Goal: Task Accomplishment & Management: Manage account settings

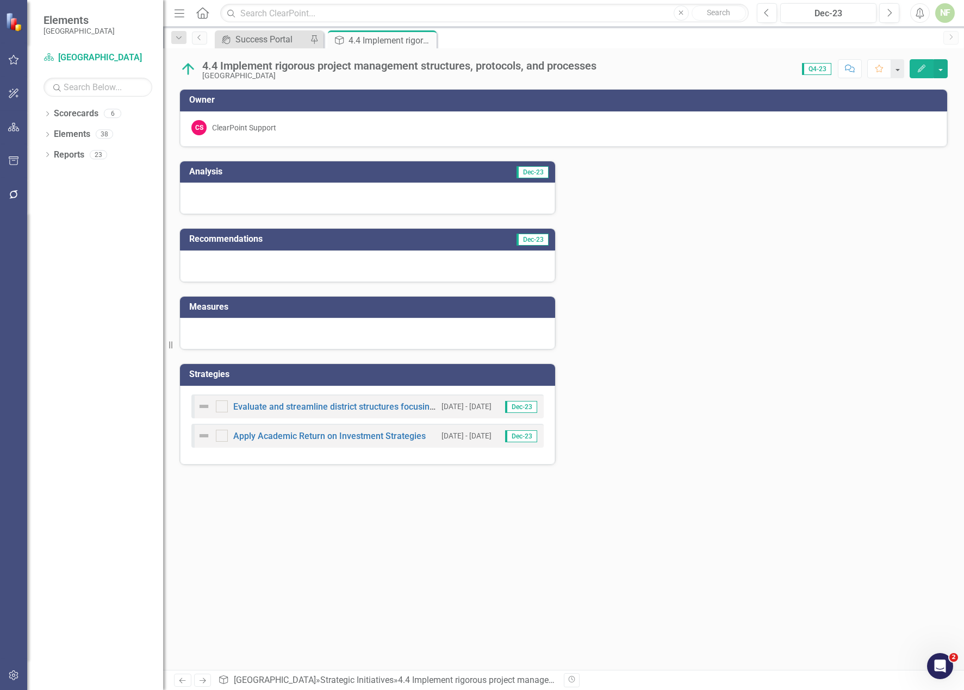
click at [257, 187] on div at bounding box center [367, 199] width 375 height 32
click at [317, 266] on div at bounding box center [367, 267] width 375 height 32
click at [278, 51] on div "4.4 Implement rigorous project management structures, protocols, and processes …" at bounding box center [563, 64] width 801 height 33
click at [275, 40] on div "Success Portal" at bounding box center [271, 40] width 72 height 14
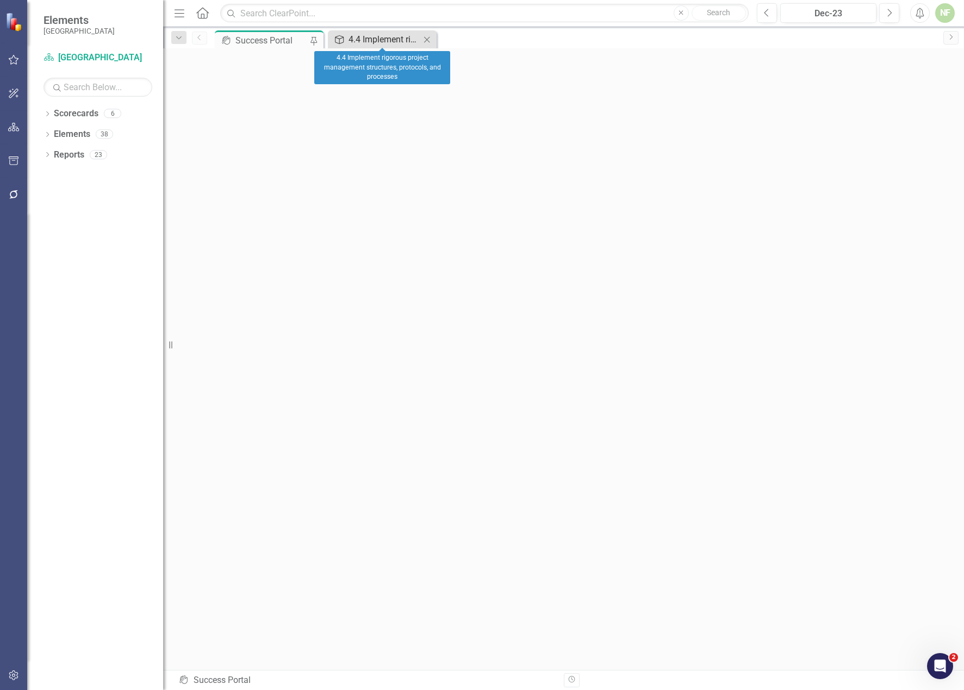
click at [388, 39] on div "4.4 Implement rigorous project management structures, protocols, and processes" at bounding box center [384, 40] width 72 height 14
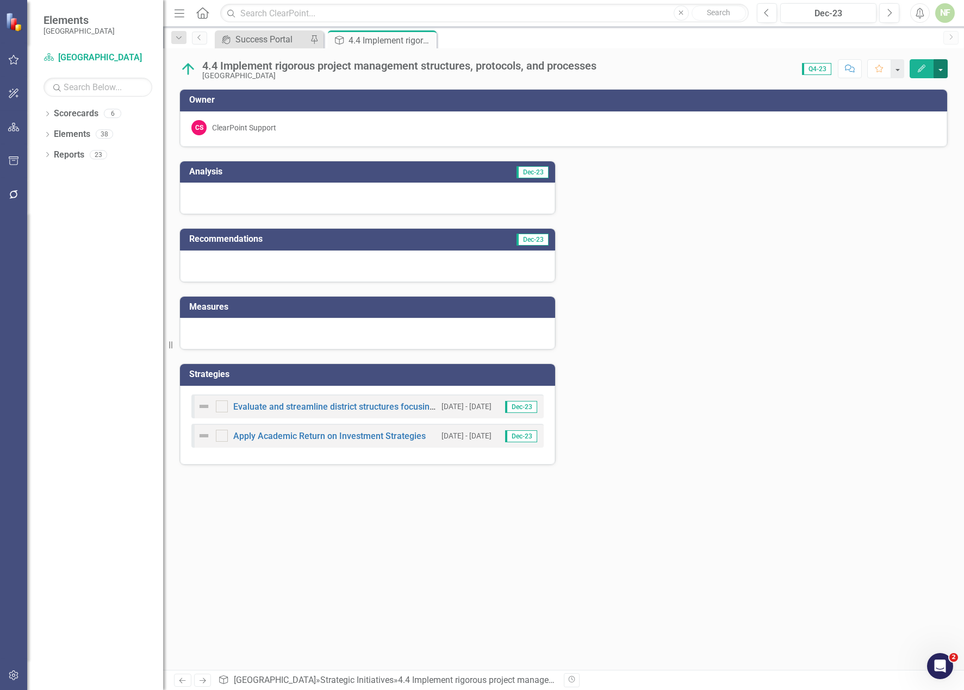
click at [730, 71] on button "button" at bounding box center [940, 68] width 14 height 19
click at [730, 67] on button "button" at bounding box center [897, 68] width 14 height 19
click at [730, 68] on button "button" at bounding box center [897, 68] width 14 height 19
click at [13, 124] on icon "button" at bounding box center [13, 127] width 11 height 9
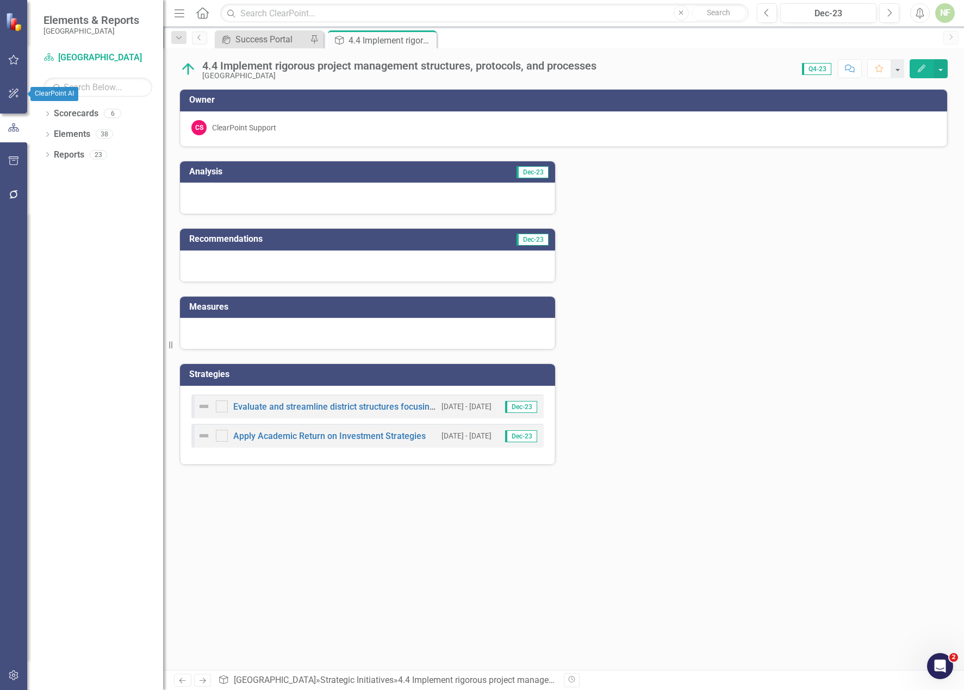
click at [9, 94] on icon "button" at bounding box center [13, 93] width 11 height 9
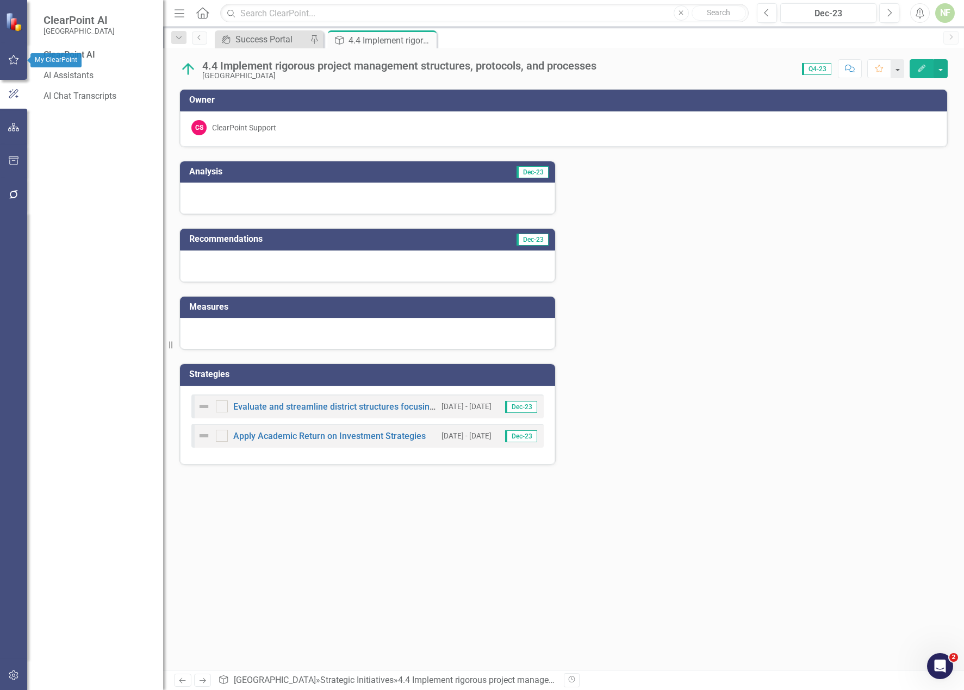
click at [17, 59] on icon "button" at bounding box center [14, 60] width 10 height 10
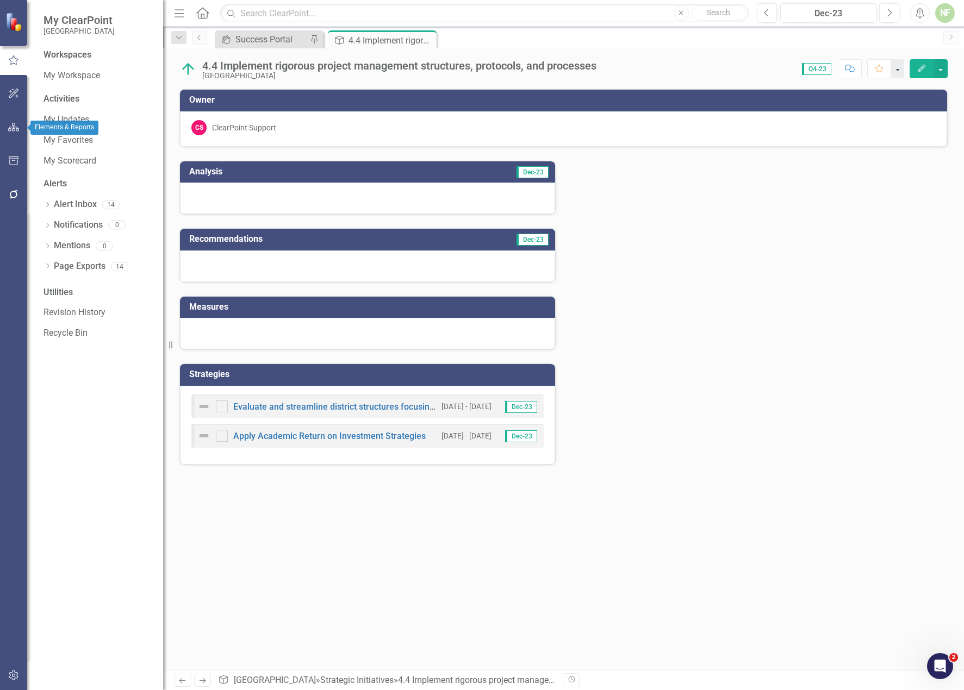
click at [20, 127] on button "button" at bounding box center [14, 127] width 24 height 23
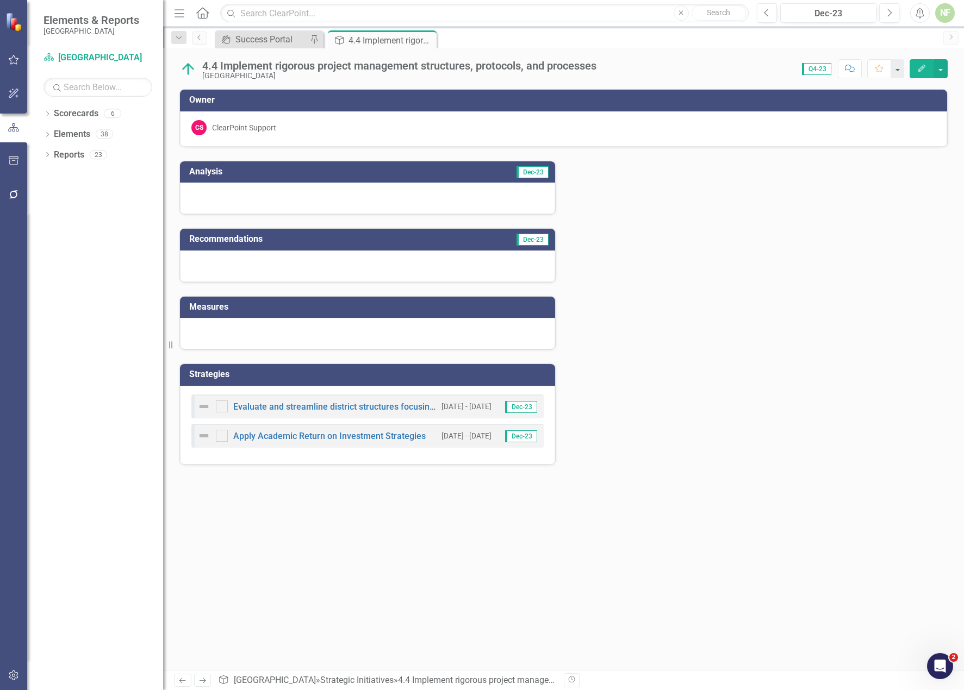
click at [15, 165] on icon "button" at bounding box center [13, 161] width 11 height 9
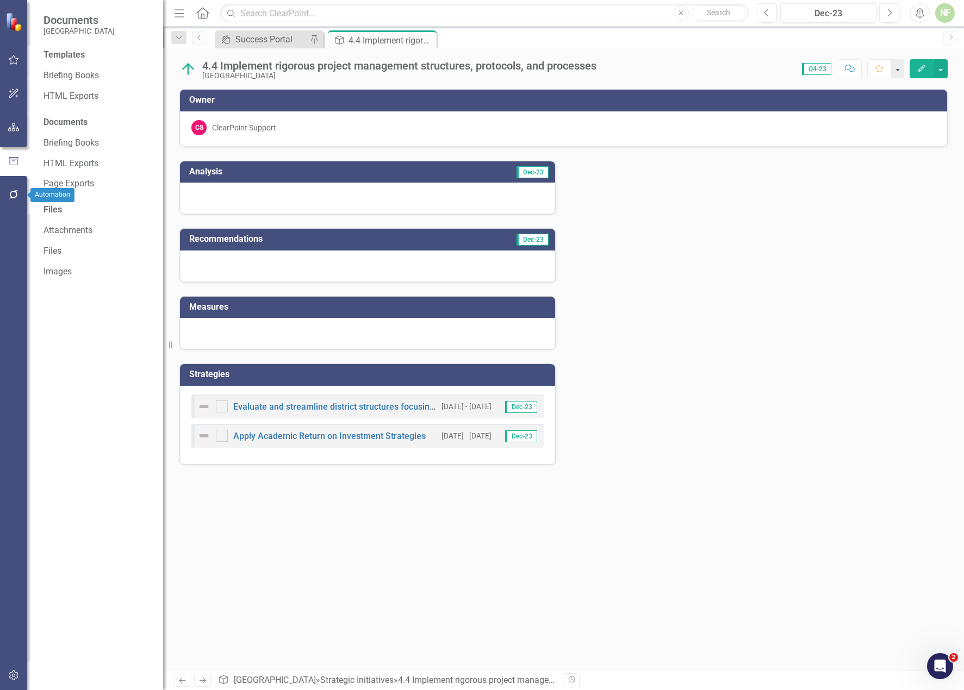
click at [16, 195] on icon "button" at bounding box center [13, 194] width 11 height 9
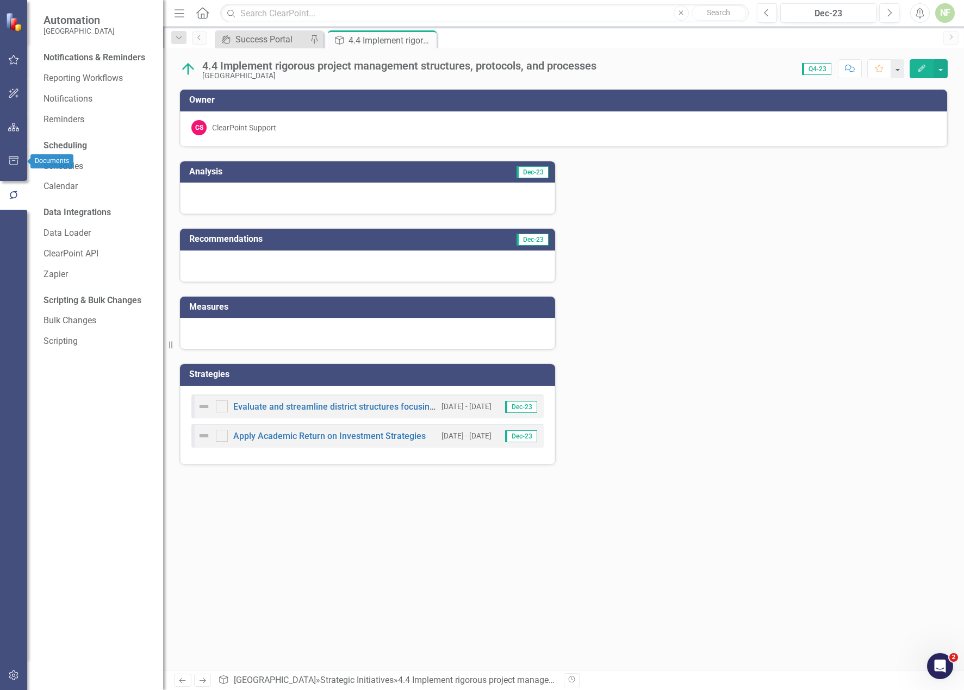
click at [15, 138] on button "button" at bounding box center [14, 127] width 24 height 23
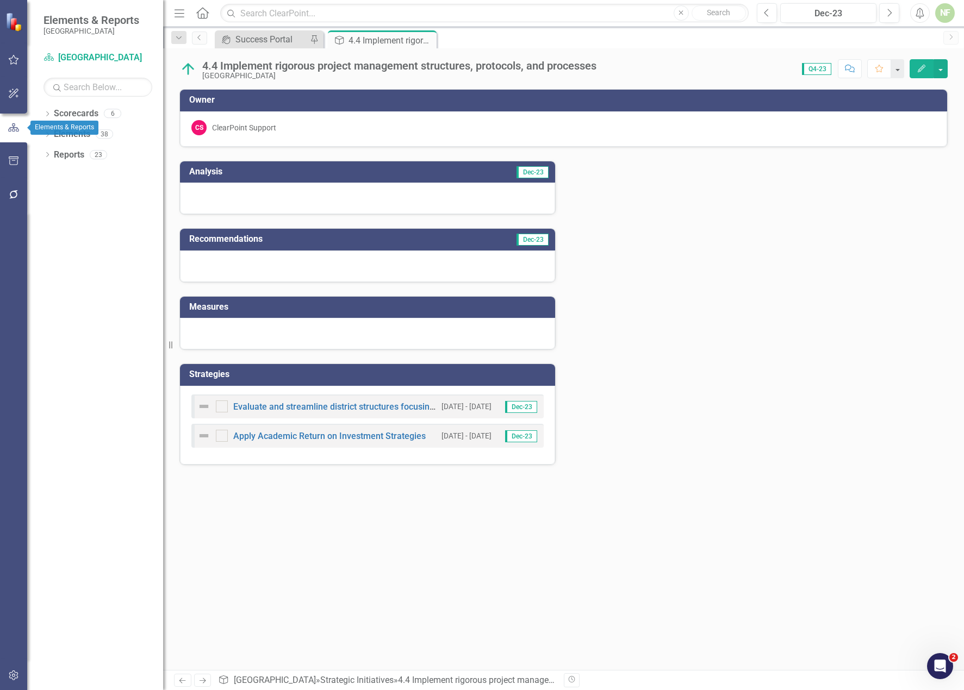
click at [19, 94] on icon "button" at bounding box center [13, 93] width 11 height 9
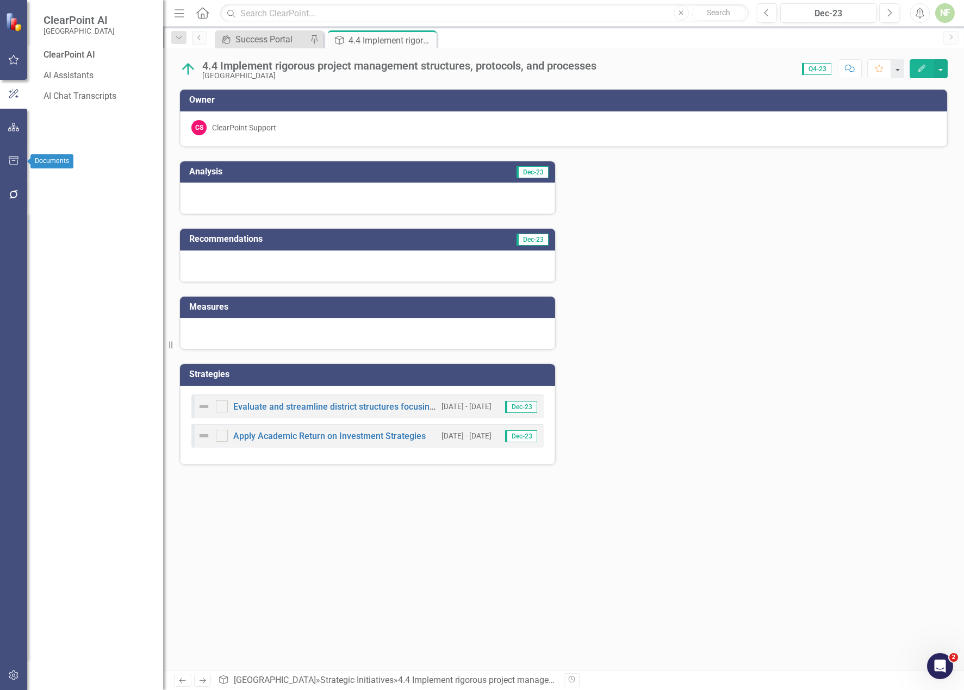
click at [19, 153] on button "button" at bounding box center [14, 161] width 24 height 23
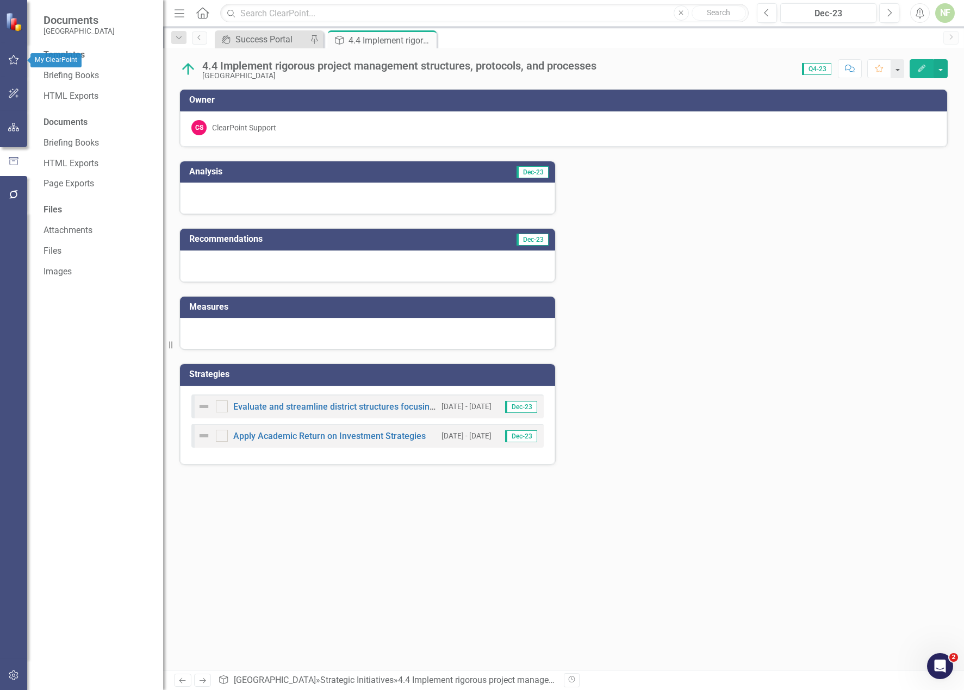
click at [12, 63] on icon "button" at bounding box center [13, 59] width 11 height 9
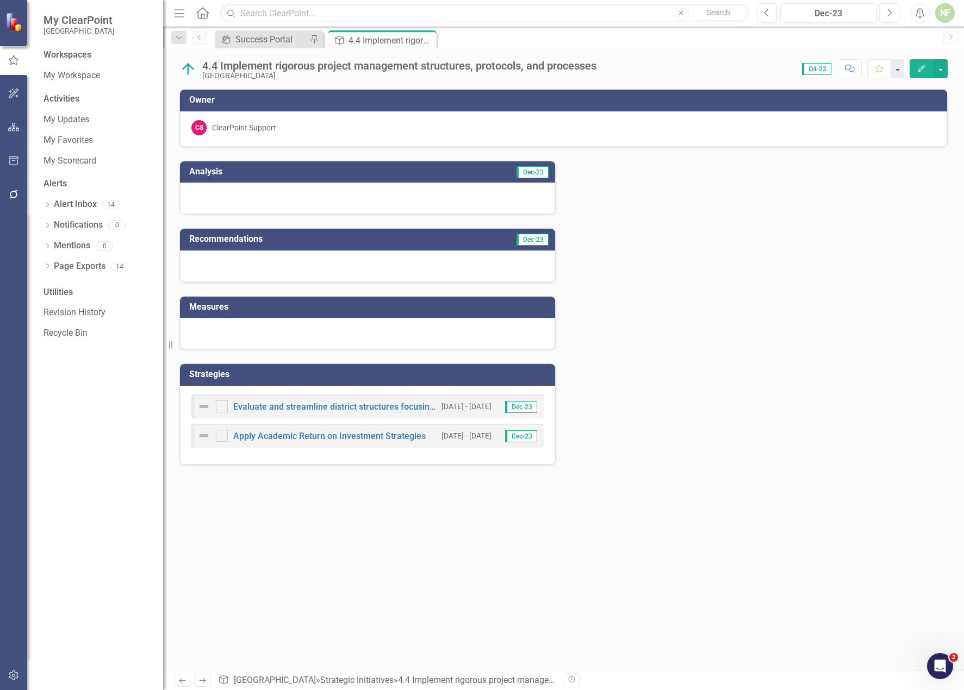
click at [730, 14] on div "NF" at bounding box center [945, 13] width 20 height 20
click at [730, 133] on link "icon.portal Success Portal" at bounding box center [911, 136] width 86 height 20
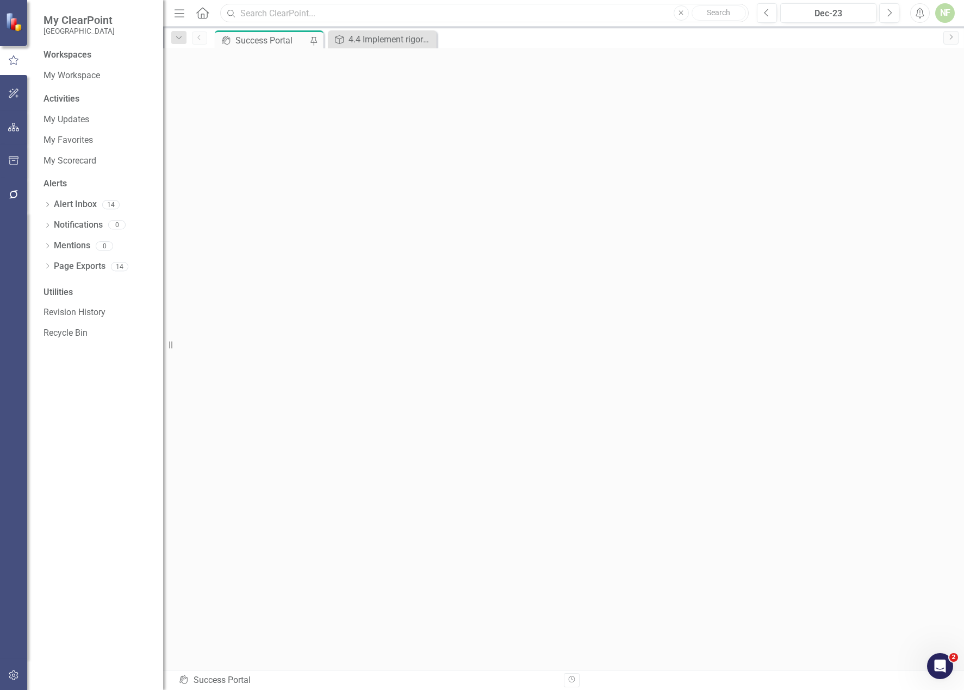
click at [328, 14] on input "text" at bounding box center [484, 13] width 528 height 19
type input "add user"
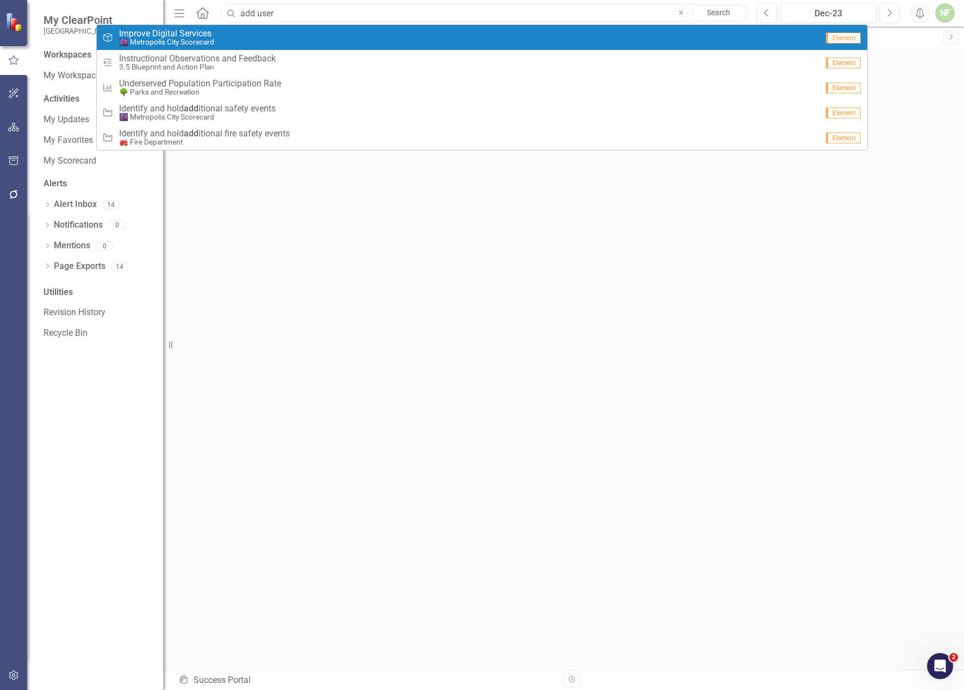
click at [253, 13] on input "add user" at bounding box center [484, 13] width 528 height 19
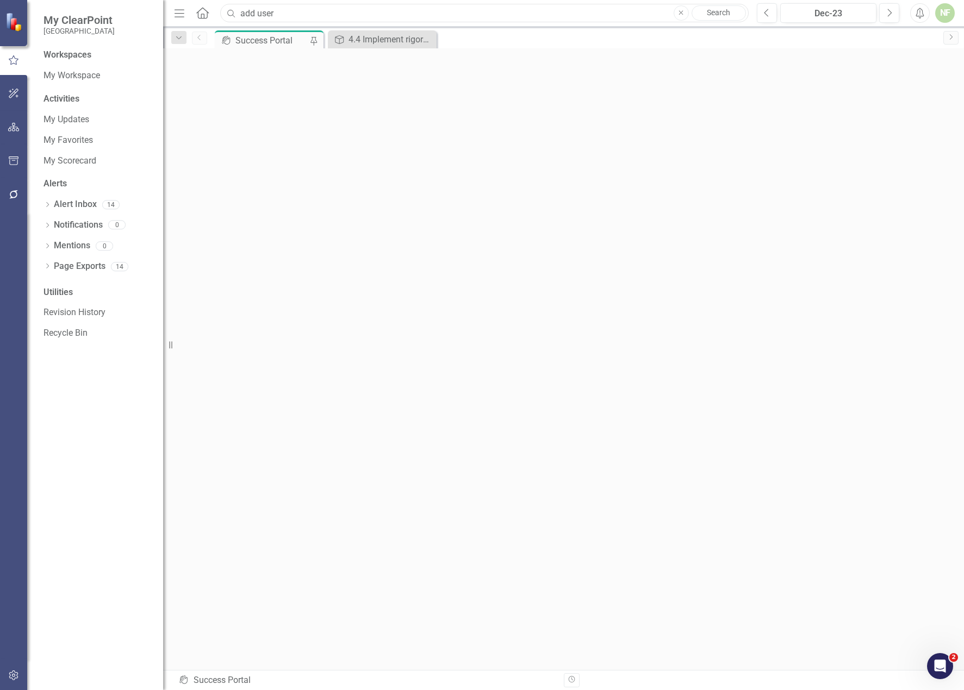
click at [253, 13] on input "add user" at bounding box center [484, 13] width 528 height 19
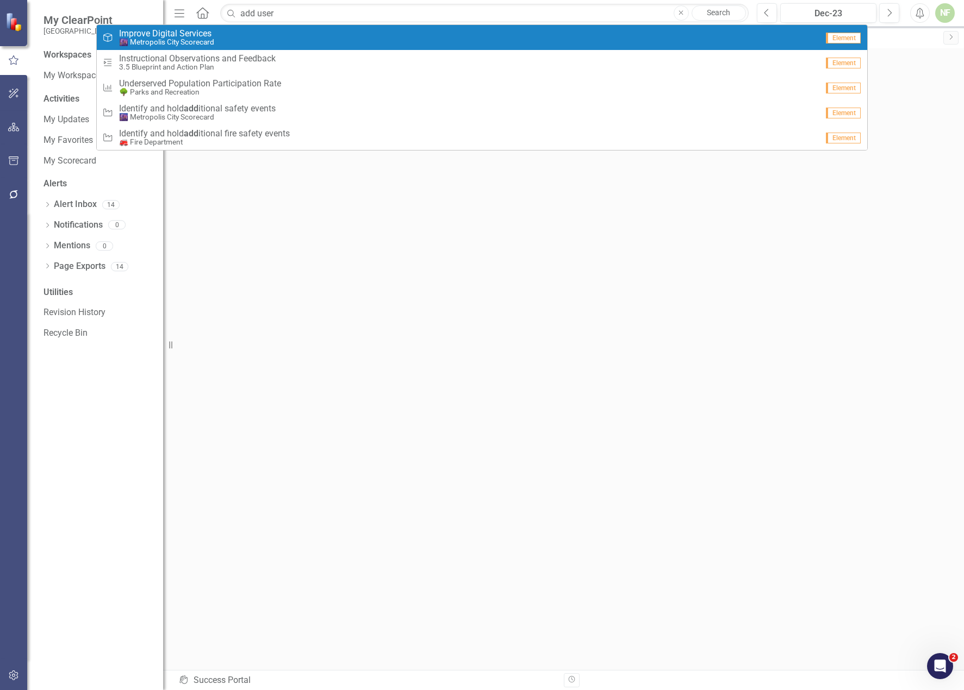
click at [730, 15] on div "NF" at bounding box center [945, 13] width 20 height 20
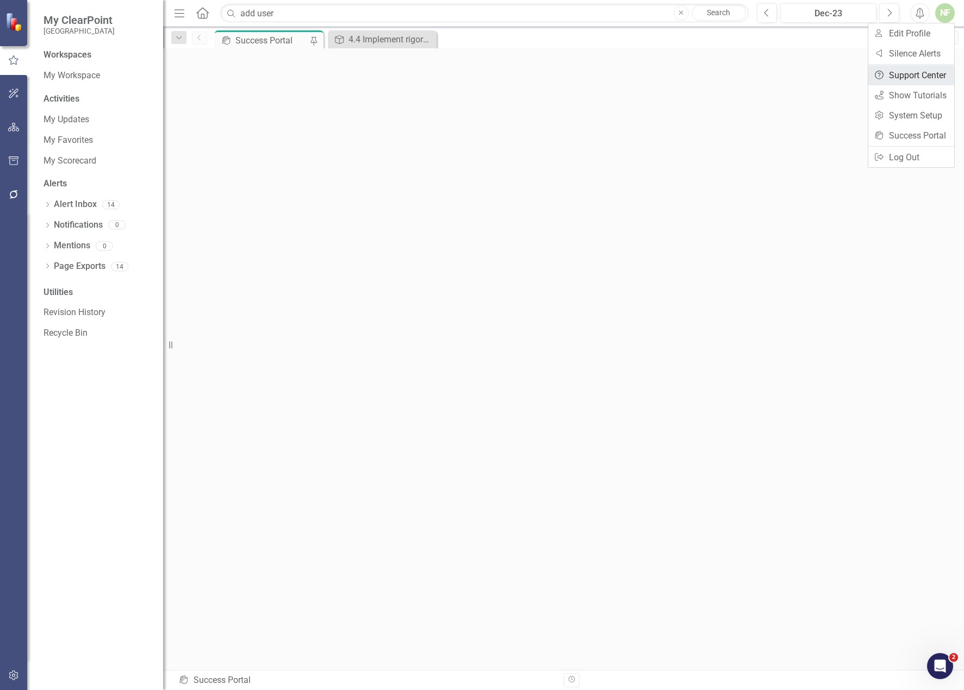
click at [730, 78] on link "Help Support Center" at bounding box center [911, 75] width 86 height 20
click at [259, 40] on div "Success Portal" at bounding box center [271, 41] width 72 height 14
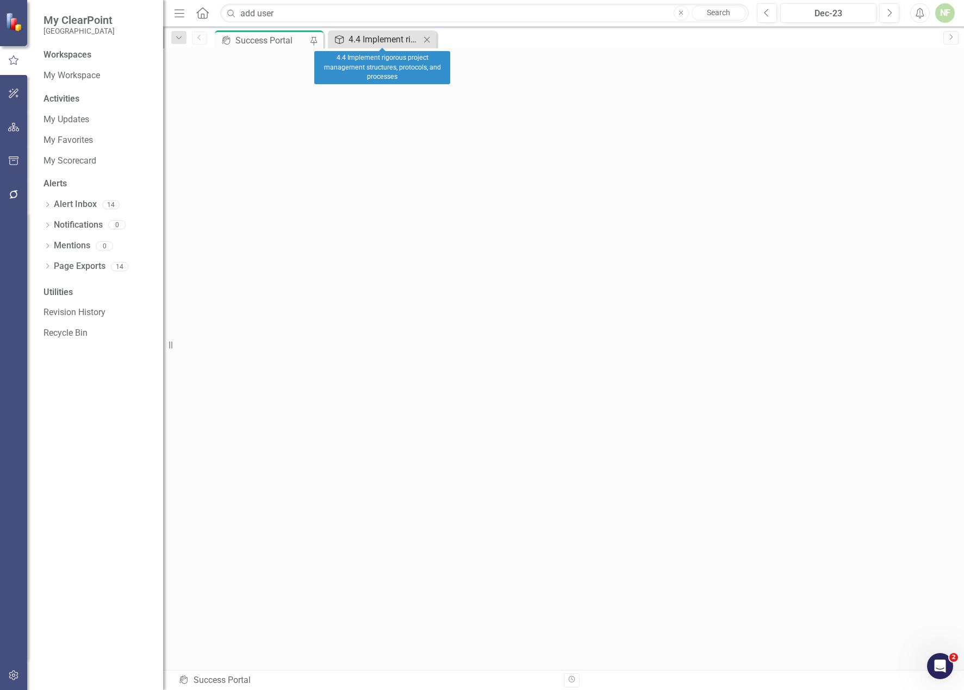
click at [382, 36] on div "4.4 Implement rigorous project management structures, protocols, and processes" at bounding box center [384, 40] width 72 height 14
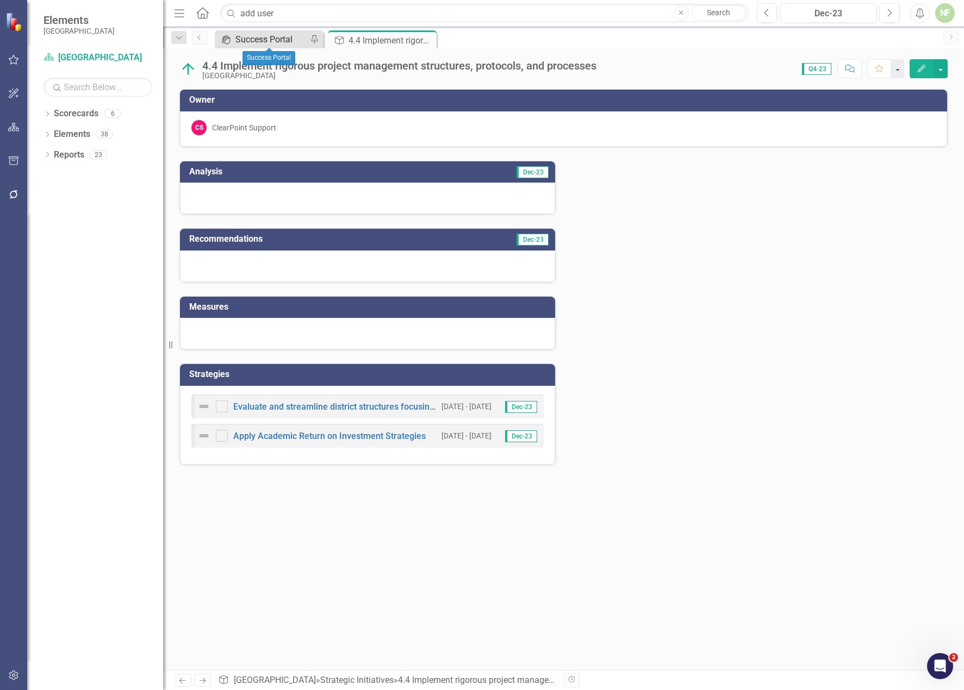
click at [258, 40] on div "Success Portal" at bounding box center [271, 40] width 72 height 14
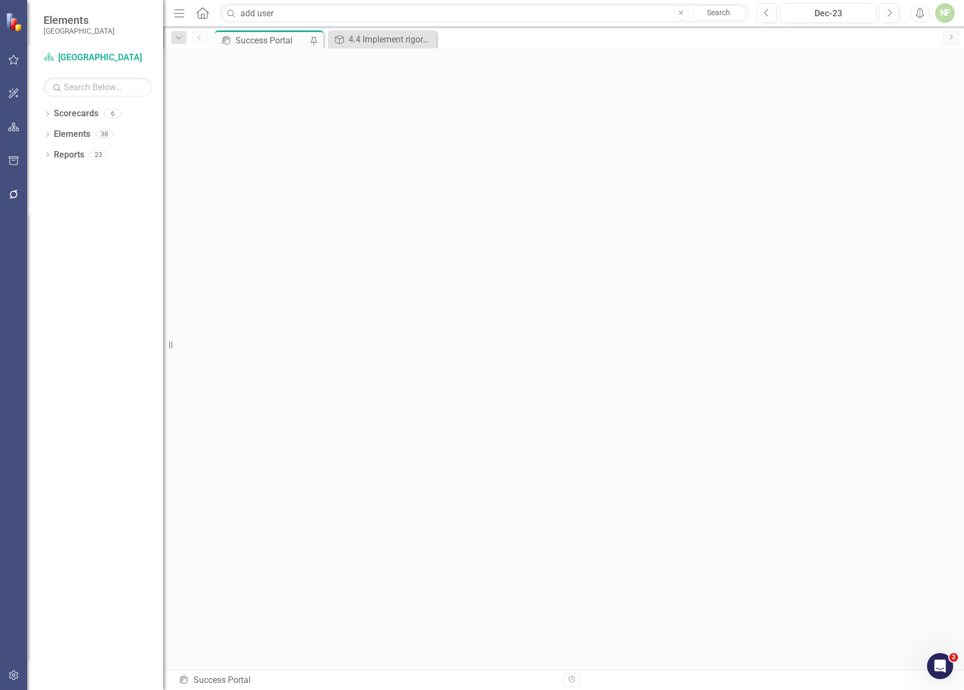
click at [730, 13] on div "NF" at bounding box center [945, 13] width 20 height 20
click at [730, 116] on link "Settings System Setup" at bounding box center [911, 115] width 86 height 20
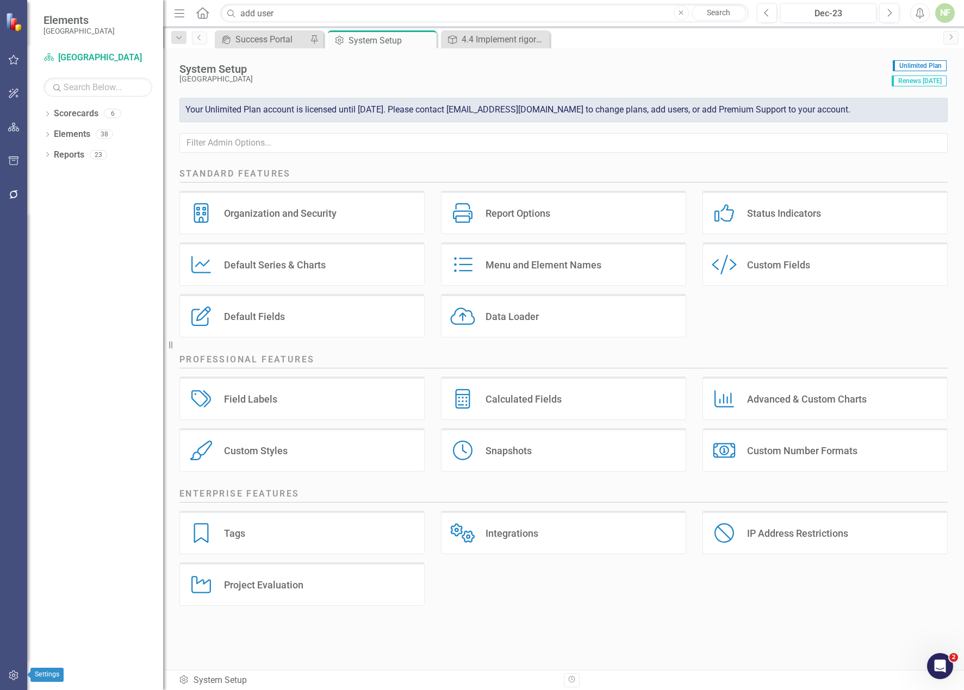
click at [13, 678] on icon "button" at bounding box center [13, 675] width 11 height 9
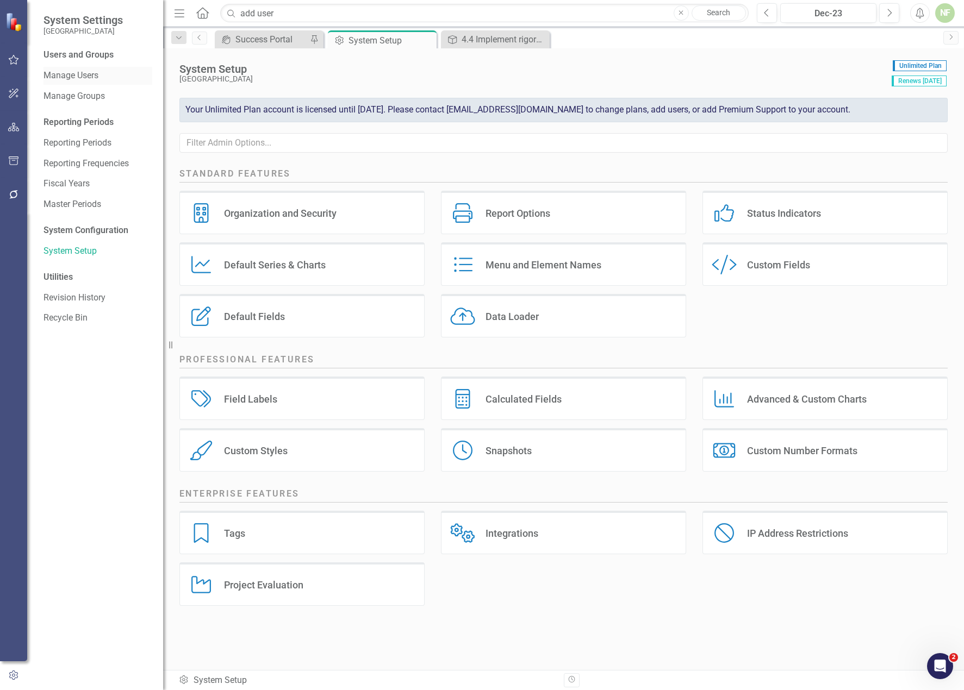
click at [76, 71] on link "Manage Users" at bounding box center [97, 76] width 109 height 13
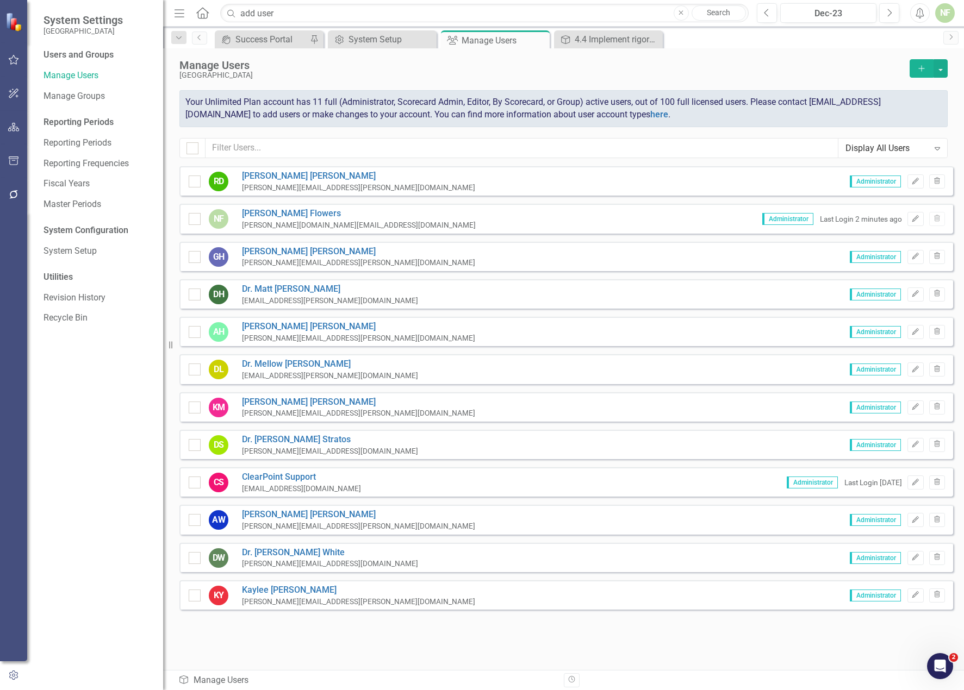
click at [730, 71] on icon "Add" at bounding box center [922, 69] width 10 height 8
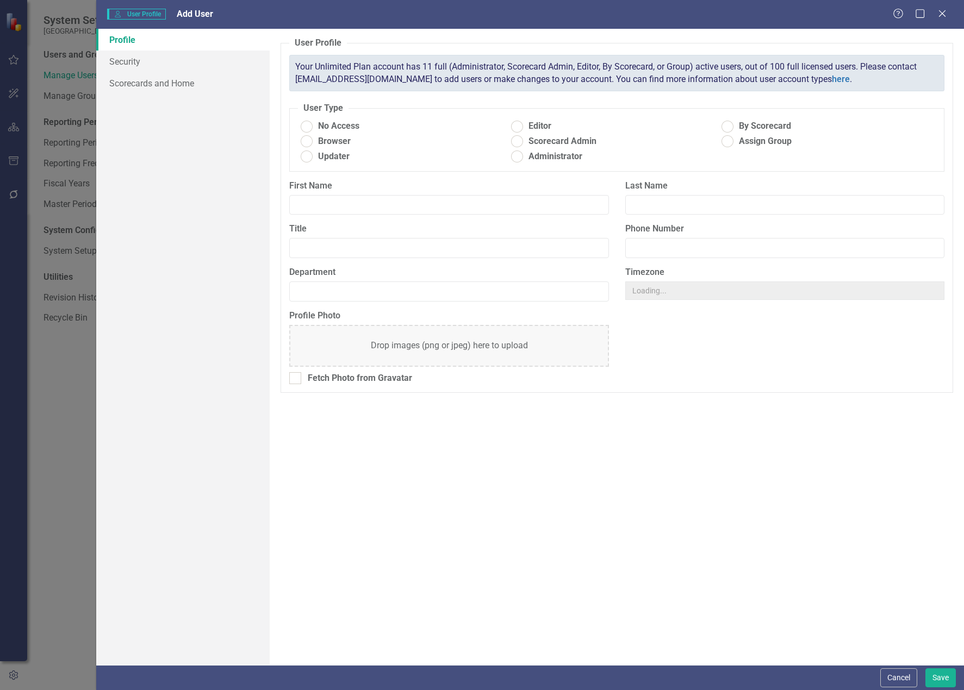
radio input "true"
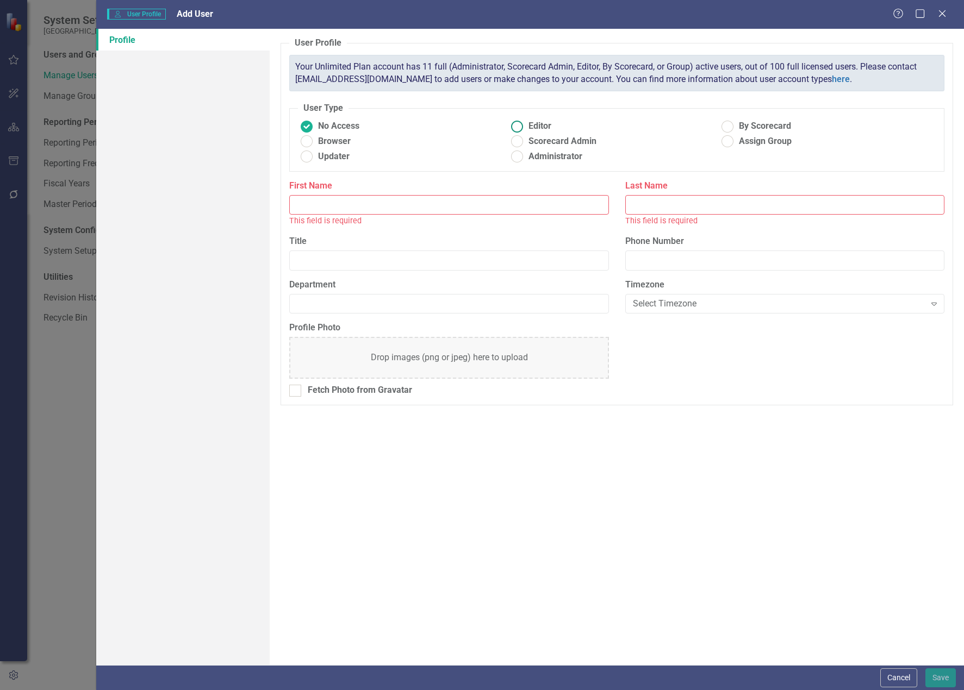
click at [543, 124] on span "Editor" at bounding box center [539, 126] width 23 height 13
click at [526, 124] on input "Editor" at bounding box center [517, 126] width 17 height 17
radio input "true"
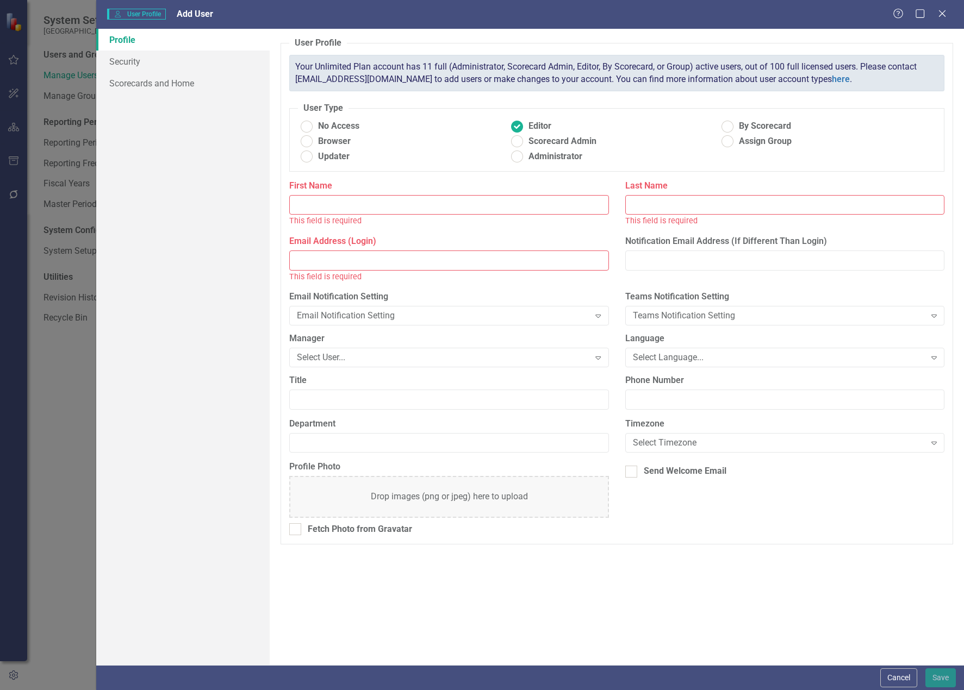
click at [356, 208] on input "First Name" at bounding box center [448, 205] width 319 height 20
click at [350, 262] on input "Email Address (Login)" at bounding box center [448, 261] width 319 height 20
paste input "[PERSON_NAME] <[PERSON_NAME][EMAIL_ADDRESS][PERSON_NAME][DOMAIN_NAME]>"
click at [310, 262] on input "[PERSON_NAME] <[PERSON_NAME][EMAIL_ADDRESS][PERSON_NAME][DOMAIN_NAME]" at bounding box center [448, 261] width 319 height 20
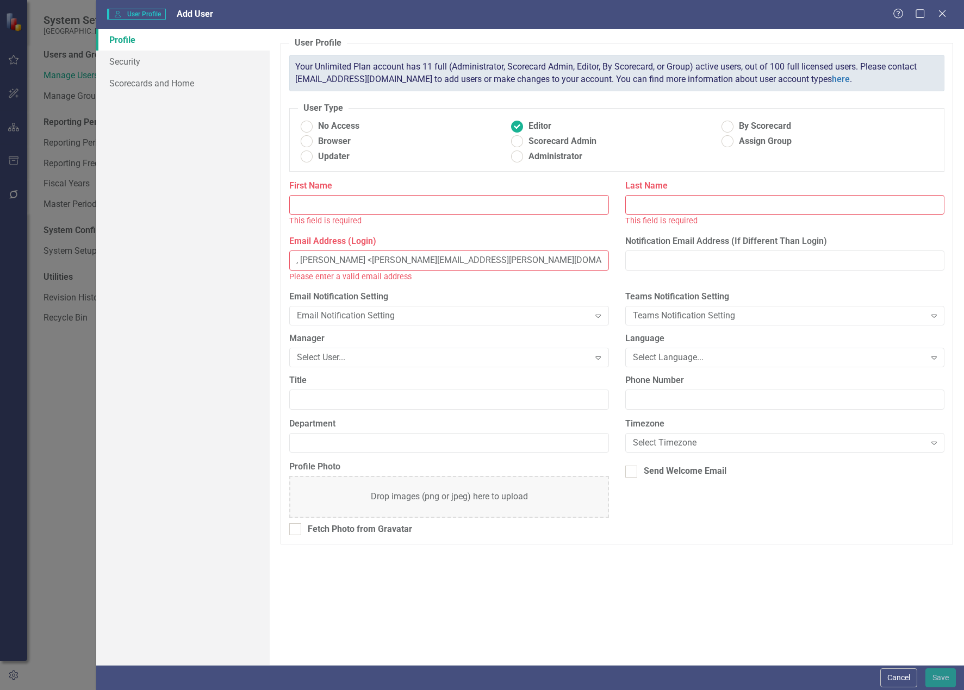
type input ", [PERSON_NAME] <[PERSON_NAME][EMAIL_ADDRESS][PERSON_NAME][DOMAIN_NAME]"
click at [676, 207] on input "Last Name" at bounding box center [784, 205] width 319 height 20
paste input "[PERSON_NAME]"
type input "[PERSON_NAME]"
click at [316, 255] on input ", [PERSON_NAME] <[PERSON_NAME][EMAIL_ADDRESS][PERSON_NAME][DOMAIN_NAME]" at bounding box center [448, 261] width 319 height 20
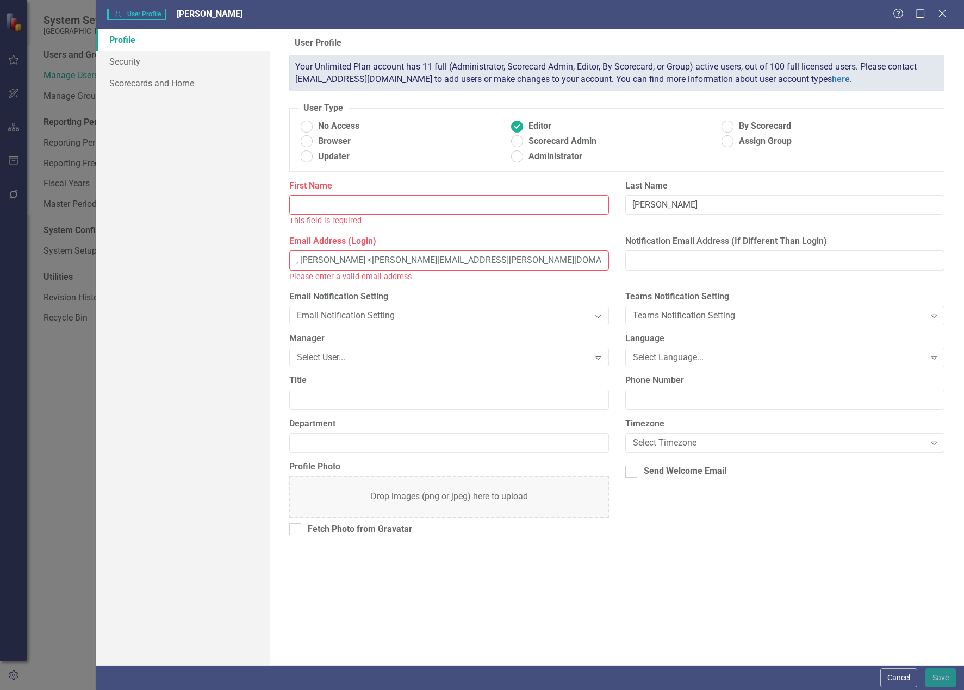
click at [316, 255] on input ", [PERSON_NAME] <[PERSON_NAME][EMAIL_ADDRESS][PERSON_NAME][DOMAIN_NAME]" at bounding box center [448, 261] width 319 height 20
type input ", M <[PERSON_NAME][EMAIL_ADDRESS][PERSON_NAME][DOMAIN_NAME]"
click at [366, 200] on input "First Name" at bounding box center [448, 205] width 319 height 20
paste input "[PERSON_NAME]"
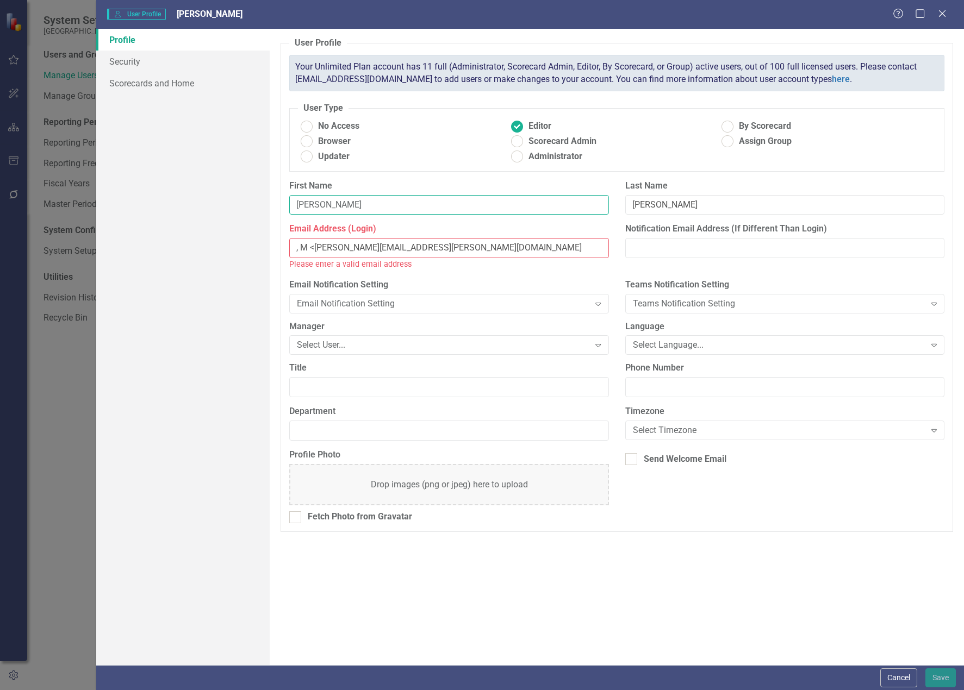
type input "[PERSON_NAME]"
click at [317, 245] on input ", M <[PERSON_NAME][EMAIL_ADDRESS][PERSON_NAME][DOMAIN_NAME]" at bounding box center [448, 248] width 319 height 20
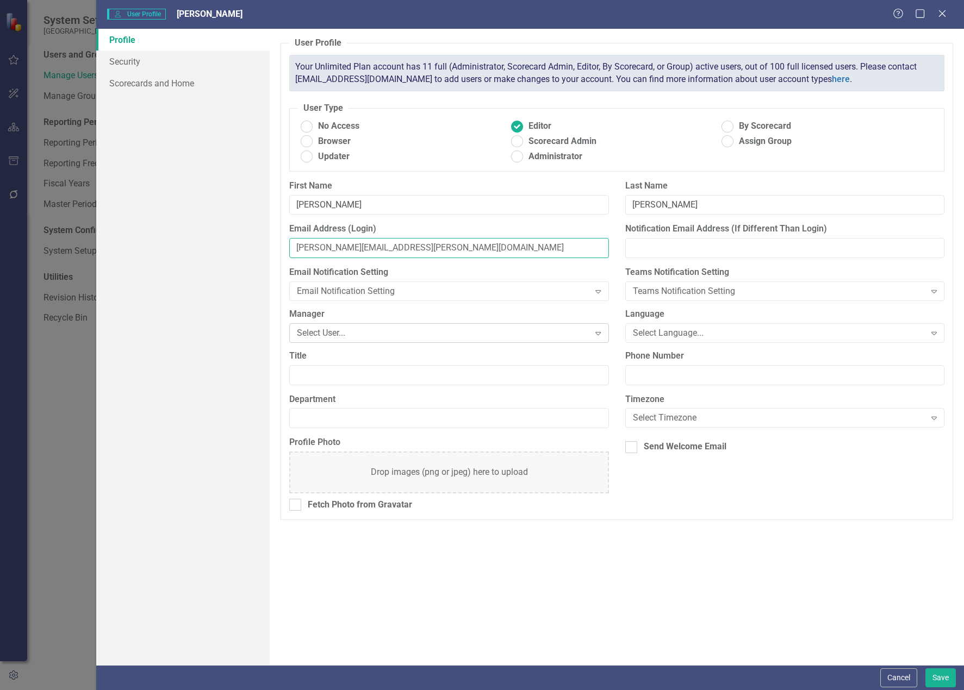
type input "[PERSON_NAME][EMAIL_ADDRESS][PERSON_NAME][DOMAIN_NAME]"
click at [351, 332] on div "Select User..." at bounding box center [443, 333] width 292 height 13
click at [652, 334] on div "Select Language..." at bounding box center [779, 333] width 292 height 13
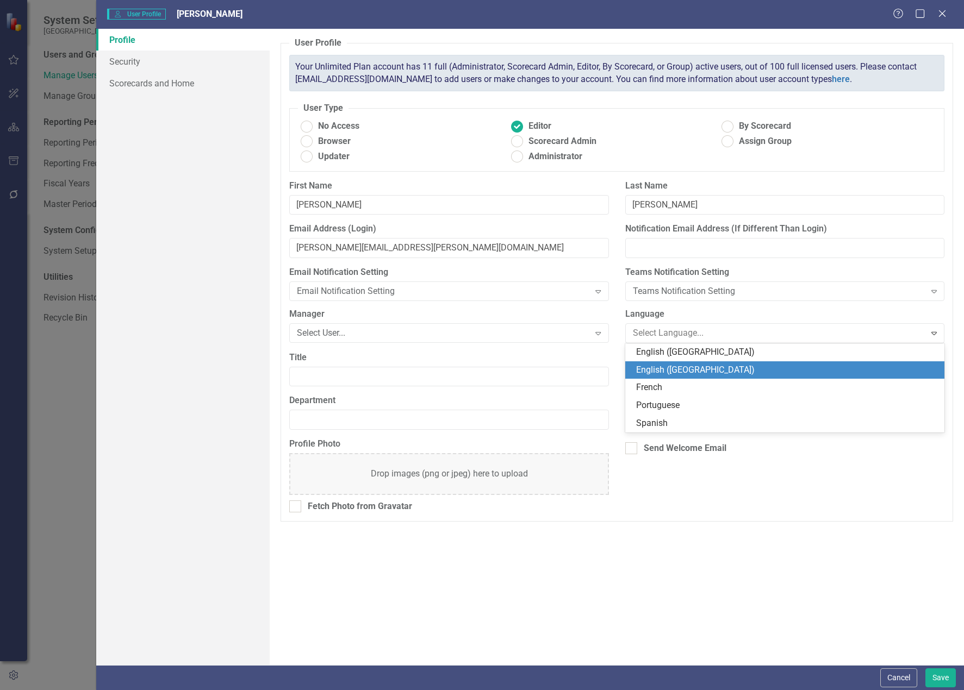
click at [666, 372] on div "English ([GEOGRAPHIC_DATA])" at bounding box center [787, 370] width 302 height 13
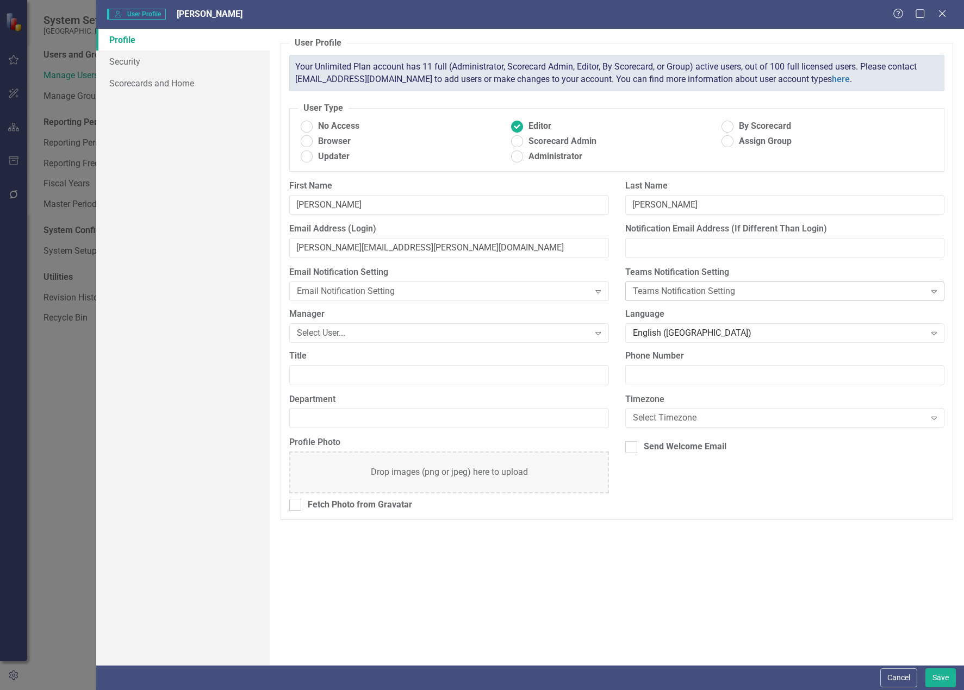
click at [646, 291] on div "Teams Notification Setting" at bounding box center [779, 291] width 292 height 13
click at [634, 450] on div at bounding box center [631, 447] width 12 height 12
click at [632, 449] on input "Send Welcome Email" at bounding box center [628, 444] width 7 height 7
checkbox input "true"
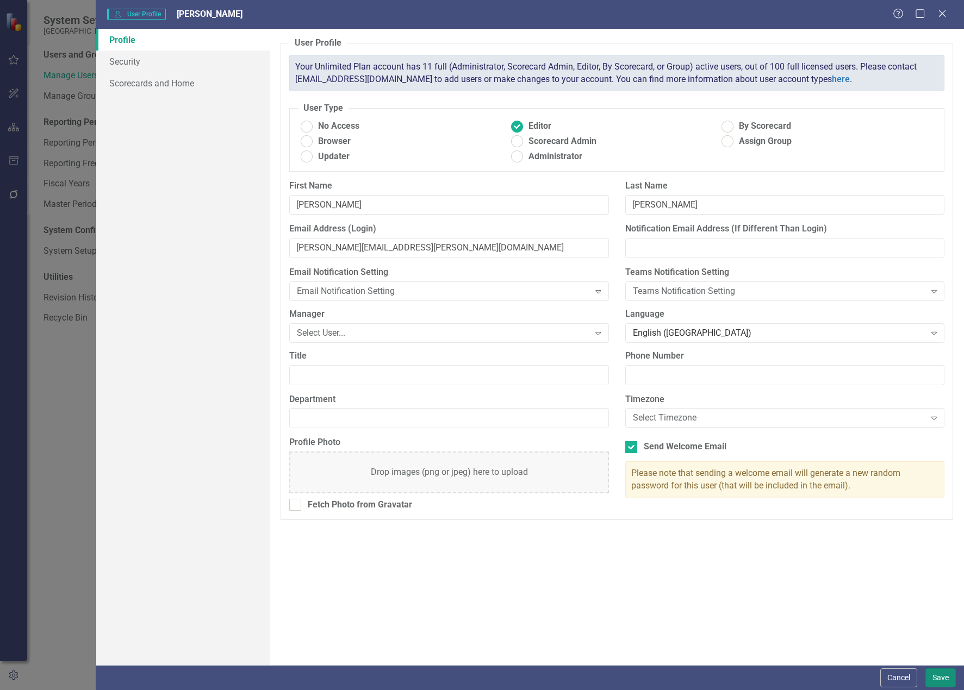
click at [730, 673] on button "Save" at bounding box center [940, 678] width 30 height 19
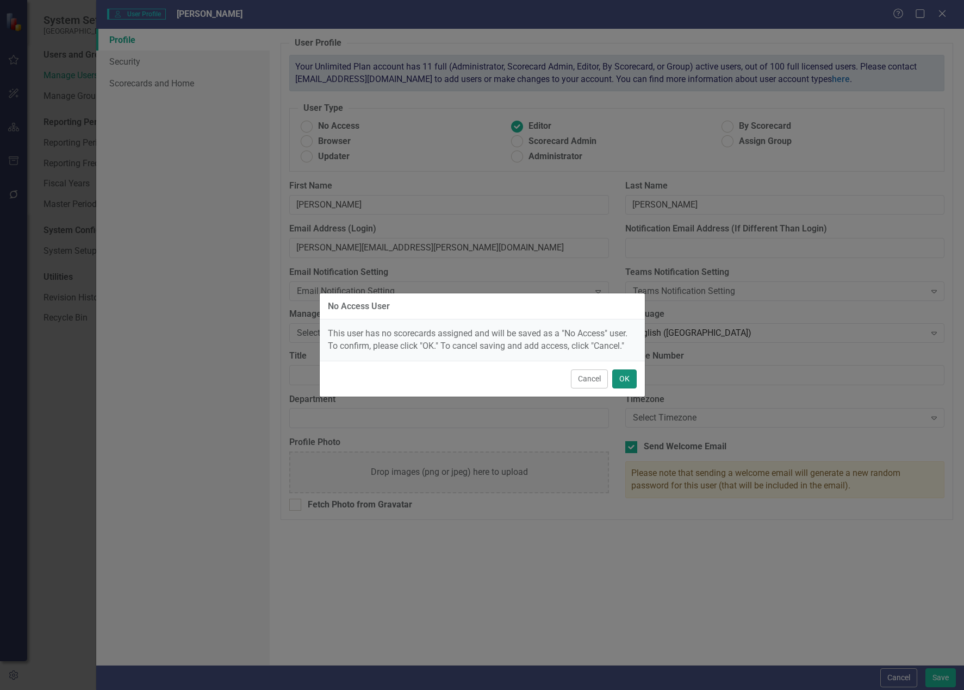
click at [628, 379] on button "OK" at bounding box center [624, 379] width 24 height 19
radio input "true"
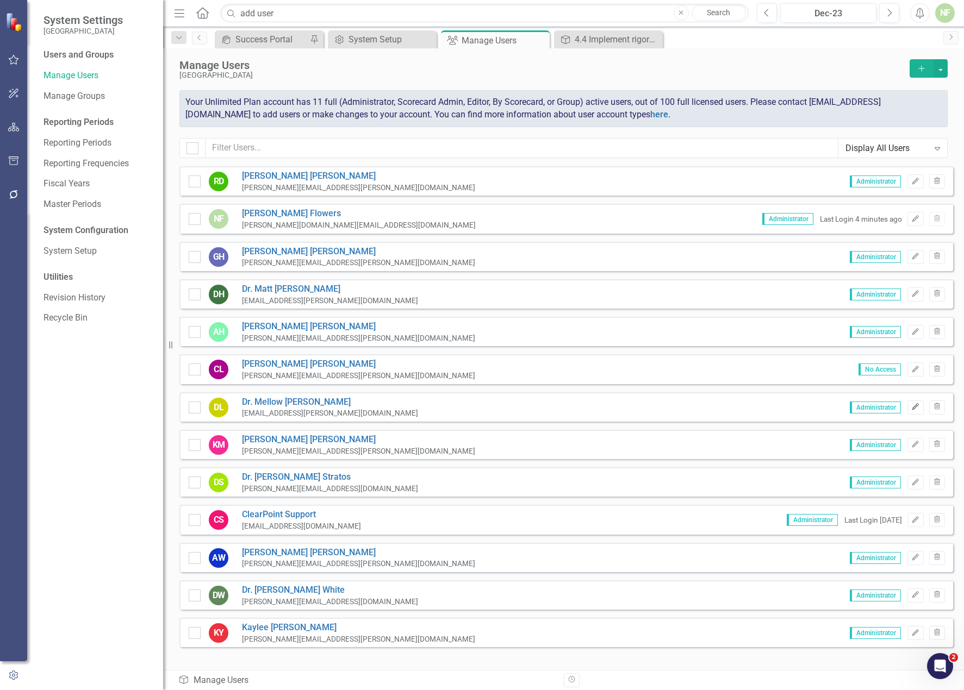
click at [730, 408] on icon "Edit" at bounding box center [915, 407] width 8 height 7
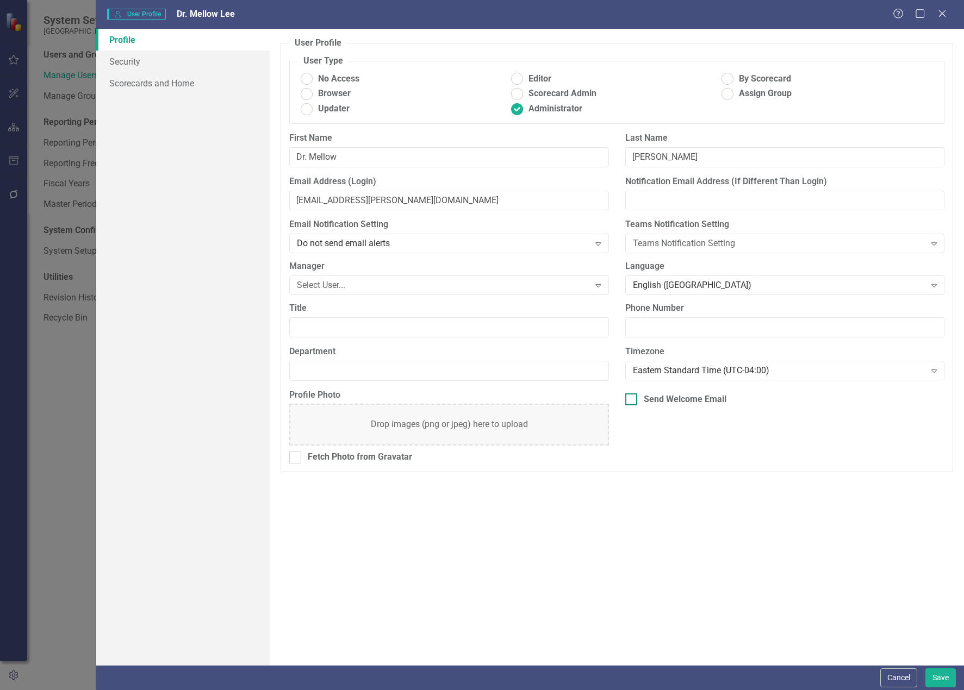
click at [633, 397] on div at bounding box center [631, 400] width 12 height 12
click at [632, 397] on input "Send Welcome Email" at bounding box center [628, 397] width 7 height 7
checkbox input "true"
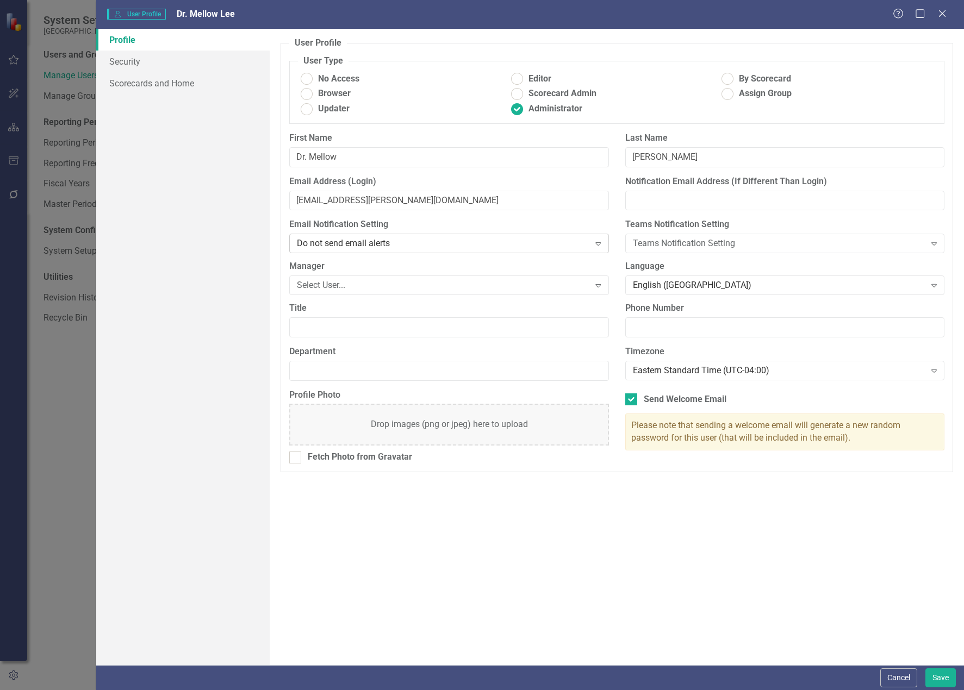
click at [360, 242] on div "Do not send email alerts" at bounding box center [443, 244] width 292 height 13
click at [520, 74] on ins at bounding box center [517, 79] width 17 height 17
click at [520, 74] on input "Editor" at bounding box center [517, 79] width 17 height 17
radio input "true"
click at [730, 675] on button "Save" at bounding box center [940, 678] width 30 height 19
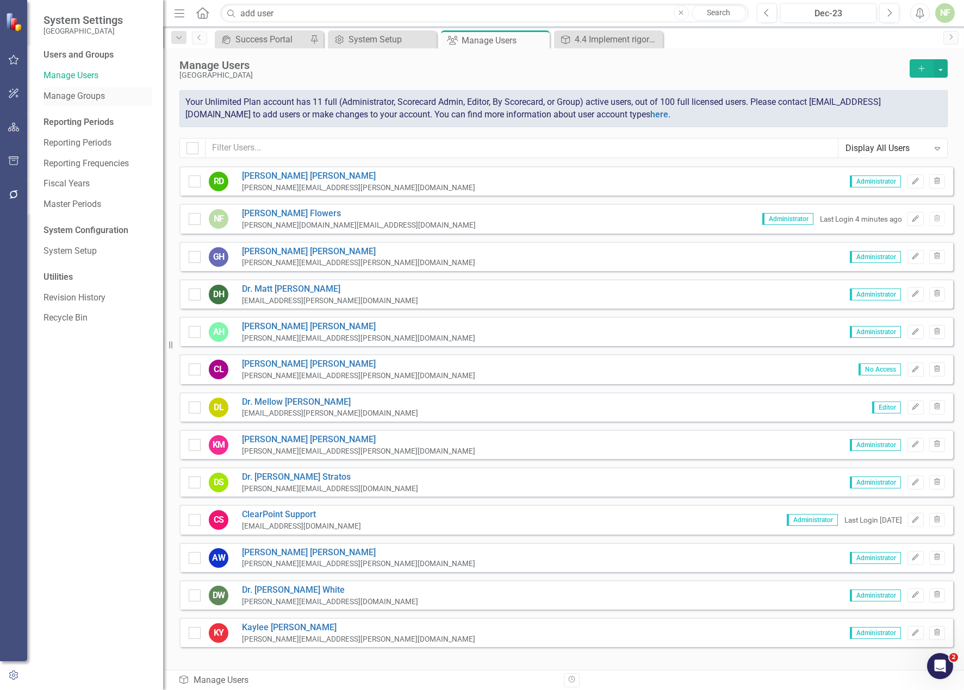
click at [76, 97] on link "Manage Groups" at bounding box center [97, 96] width 109 height 13
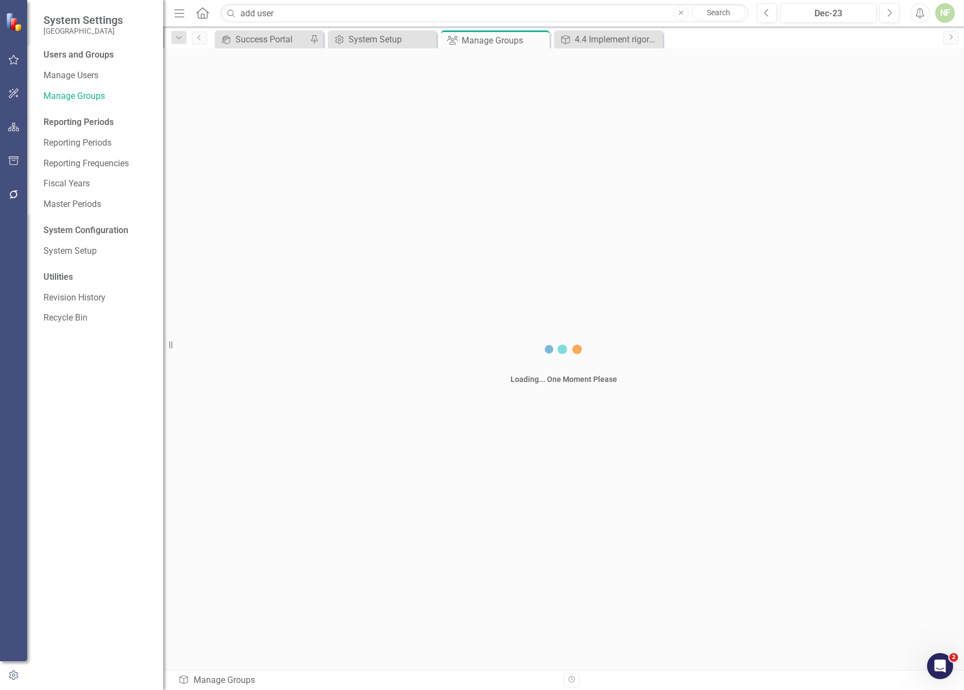
click at [73, 239] on div "Users and Groups Manage Users Manage Groups Reporting Periods Reporting Periods…" at bounding box center [95, 370] width 136 height 642
click at [70, 251] on link "System Setup" at bounding box center [97, 251] width 109 height 13
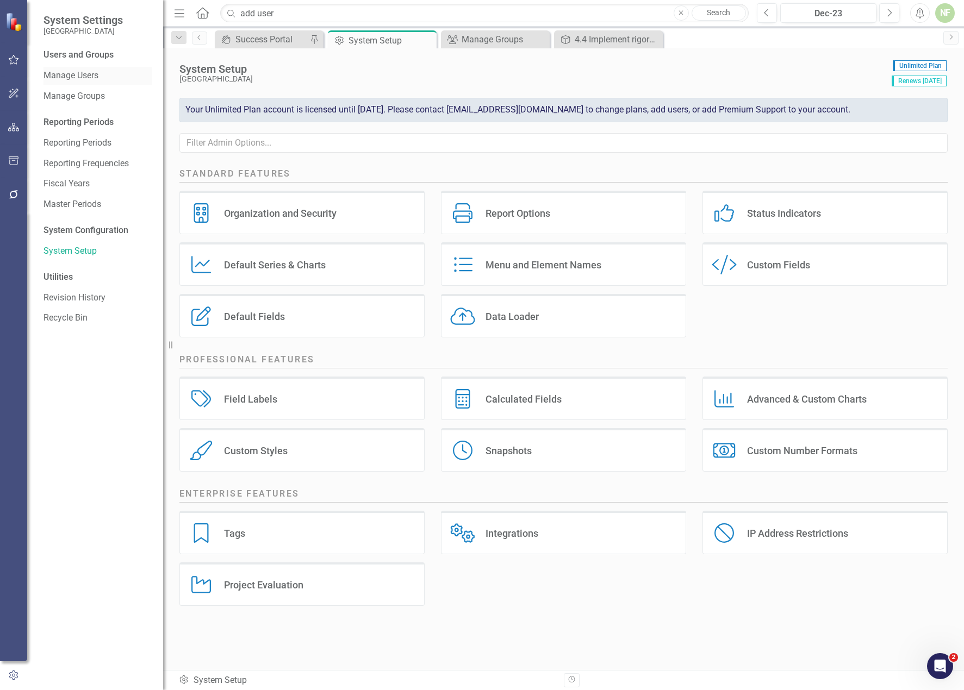
click at [79, 72] on link "Manage Users" at bounding box center [97, 76] width 109 height 13
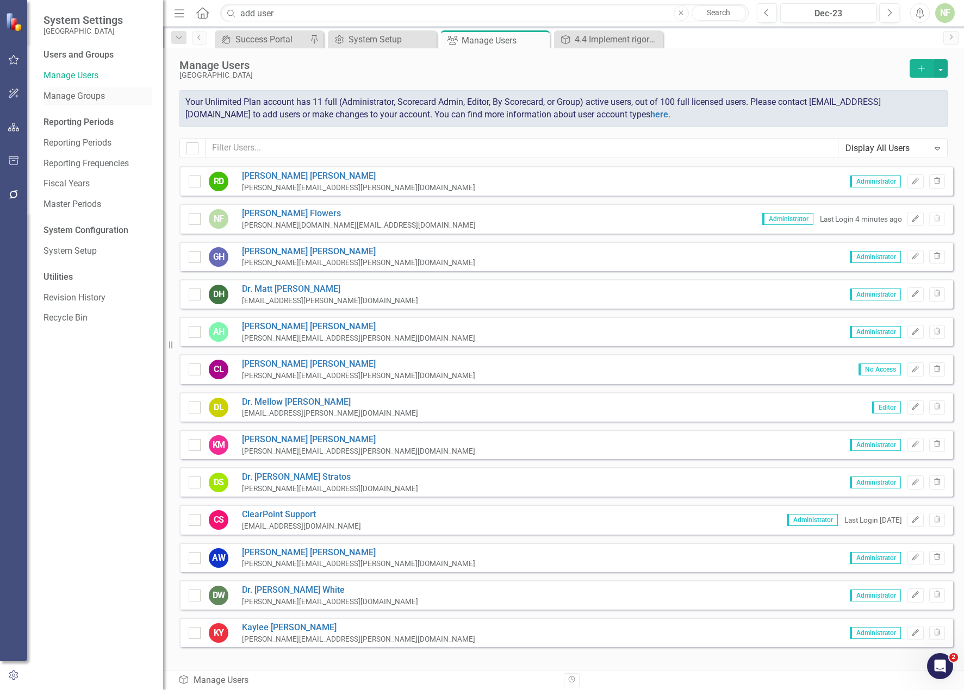
click at [64, 88] on div "Manage Groups" at bounding box center [97, 97] width 109 height 18
click at [64, 90] on link "Manage Groups" at bounding box center [97, 96] width 109 height 13
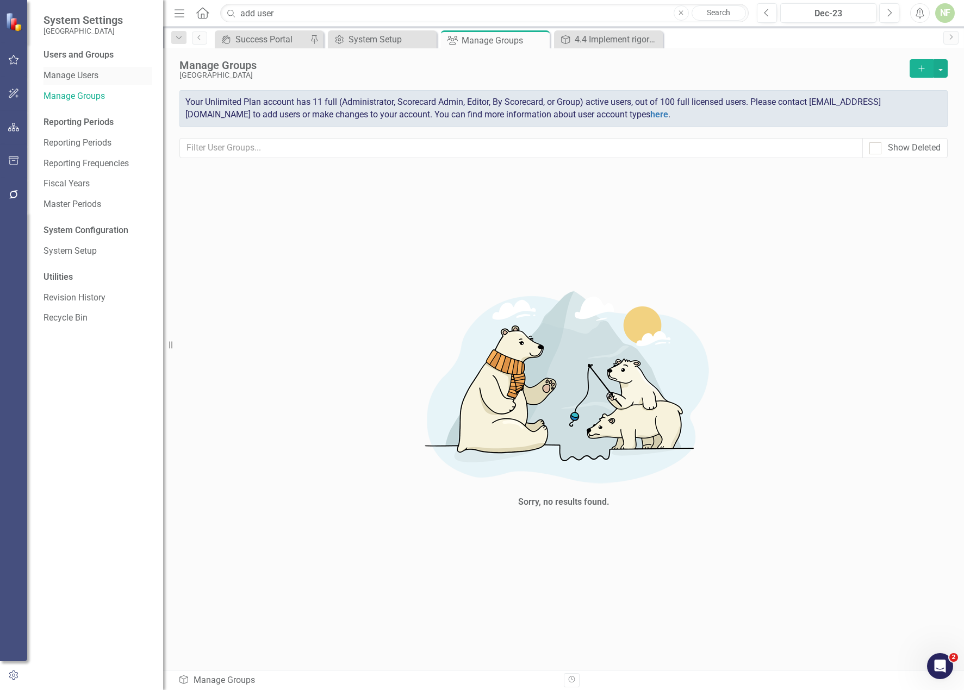
click at [80, 76] on link "Manage Users" at bounding box center [97, 76] width 109 height 13
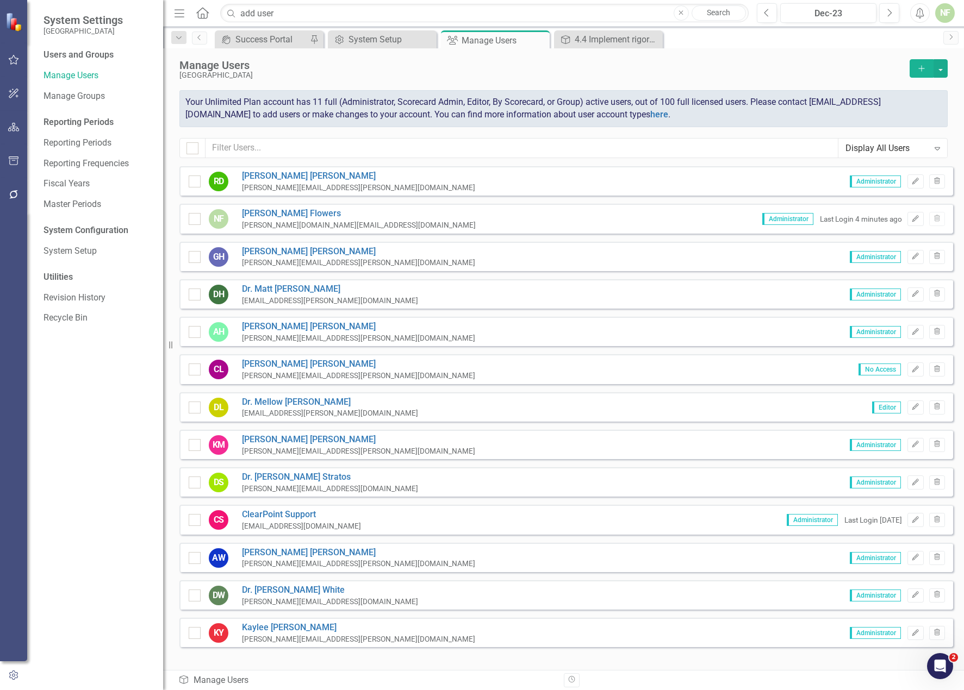
click at [203, 15] on icon "Home" at bounding box center [202, 12] width 14 height 11
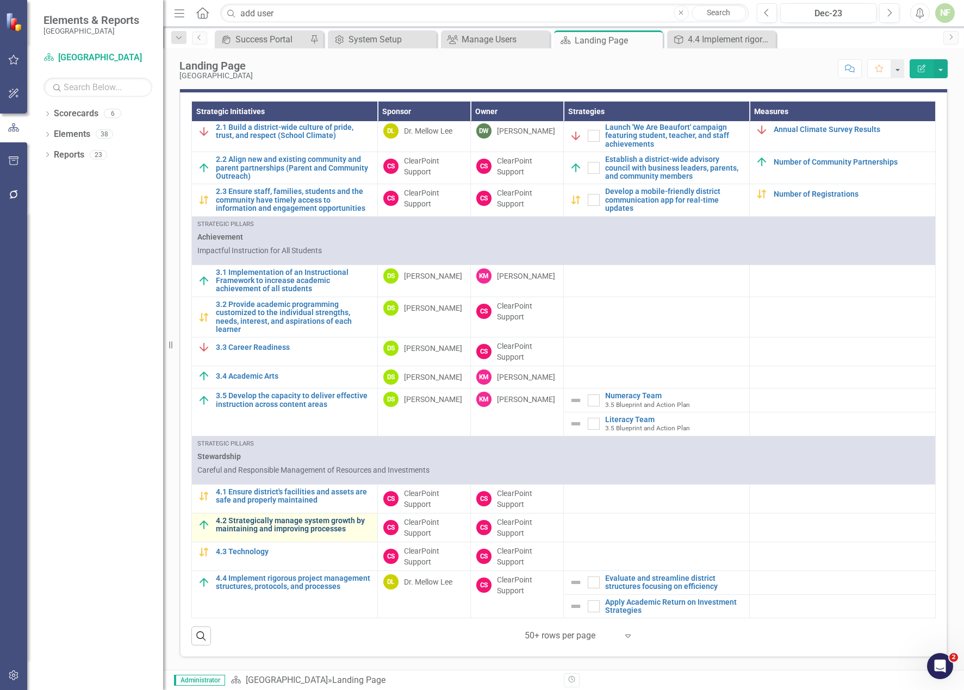
scroll to position [859, 0]
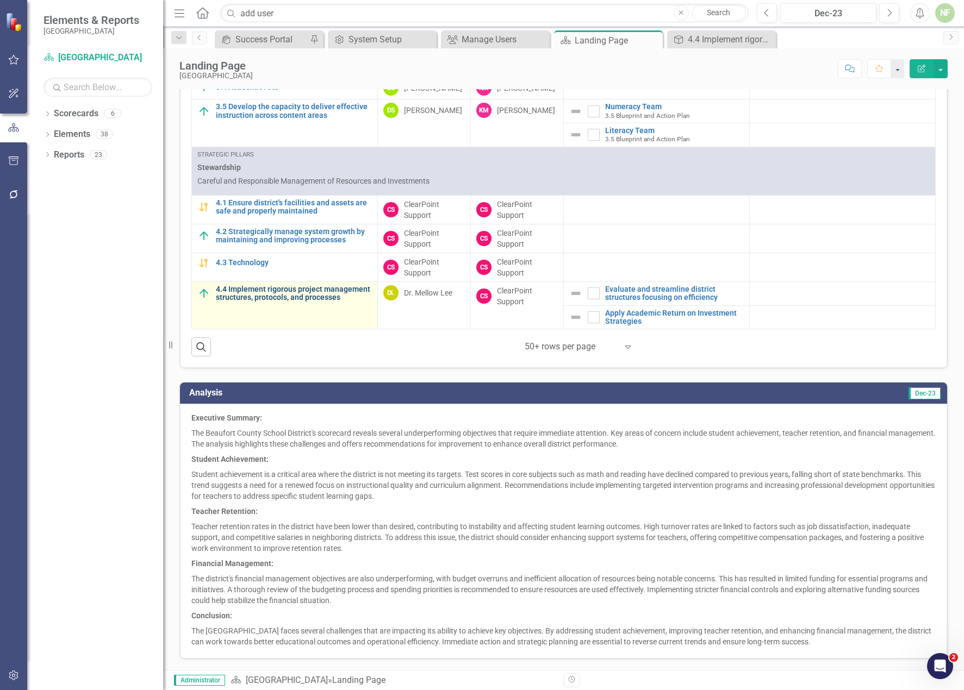
click at [259, 297] on link "4.4 Implement rigorous project management structures, protocols, and processes" at bounding box center [294, 293] width 156 height 17
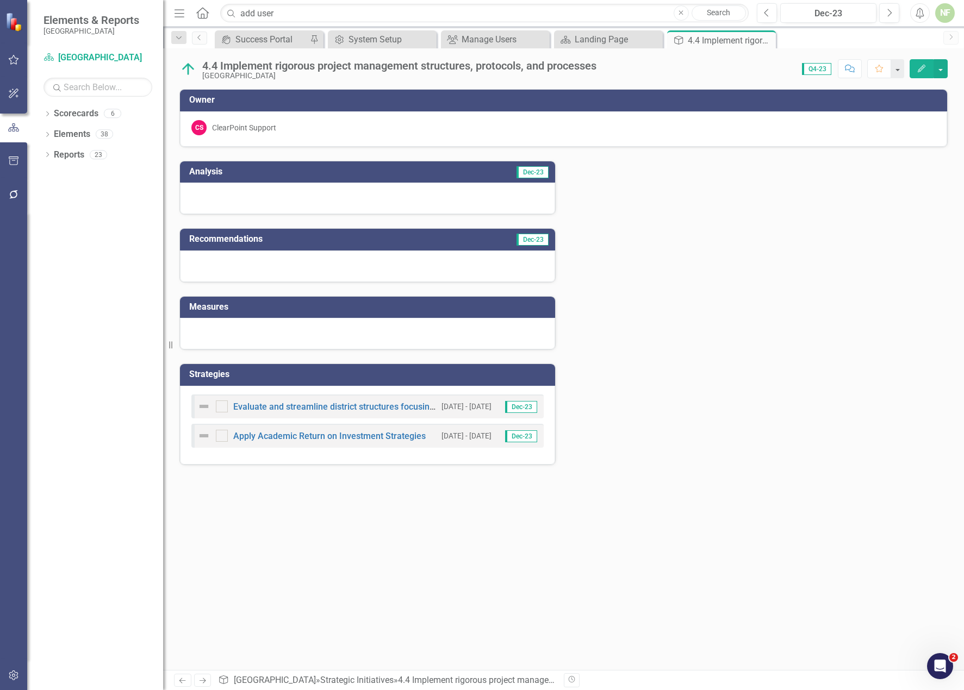
click at [281, 125] on div "CS ClearPoint Support" at bounding box center [563, 127] width 744 height 15
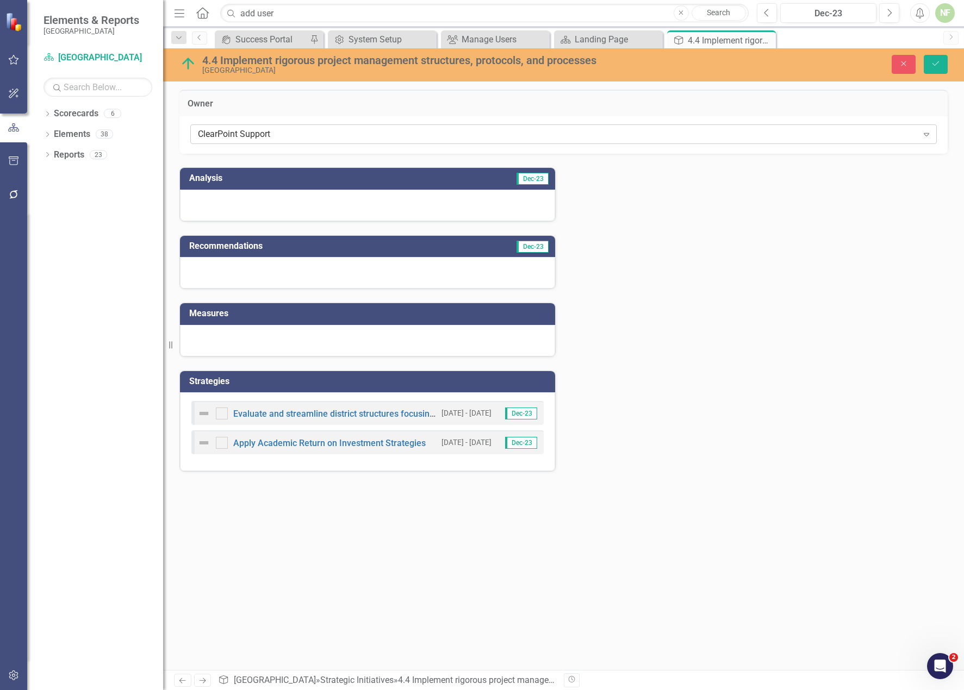
click at [287, 136] on div "ClearPoint Support" at bounding box center [558, 134] width 720 height 13
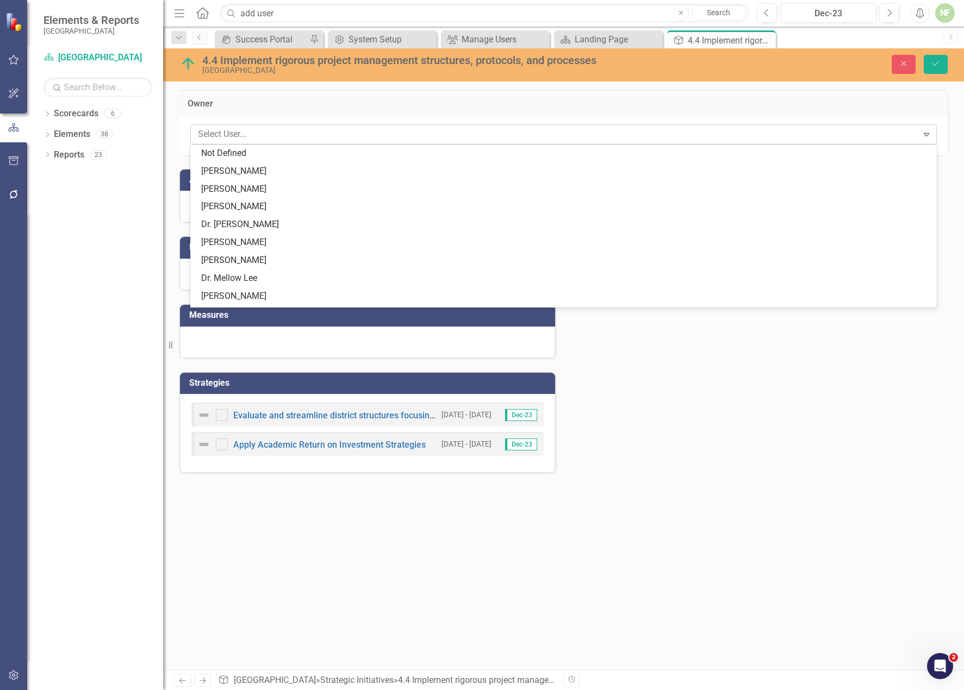
scroll to position [87, 0]
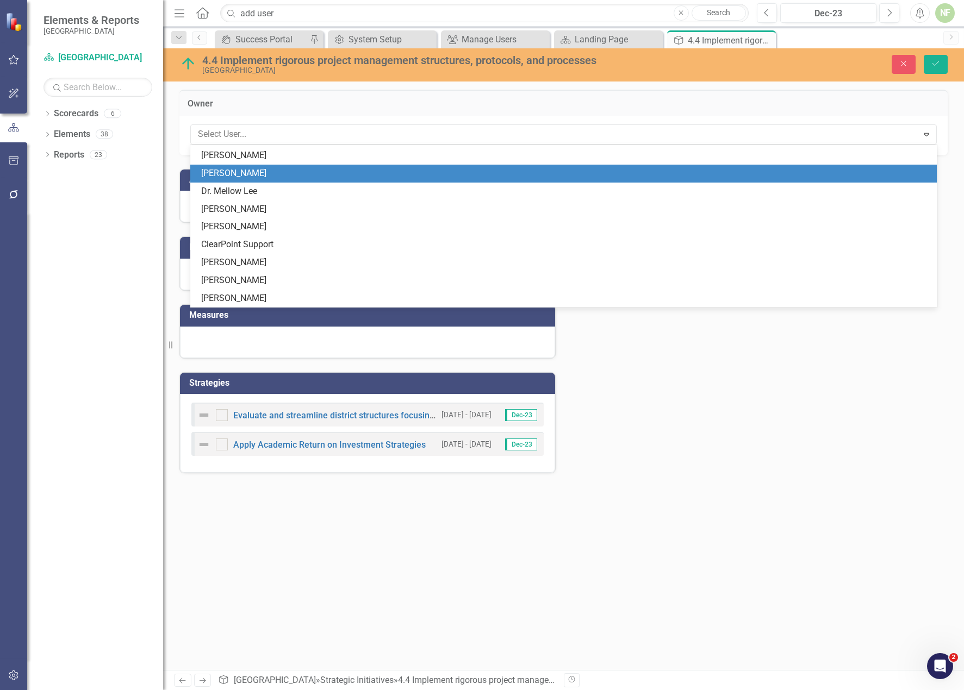
click at [226, 174] on div "[PERSON_NAME]" at bounding box center [565, 173] width 729 height 13
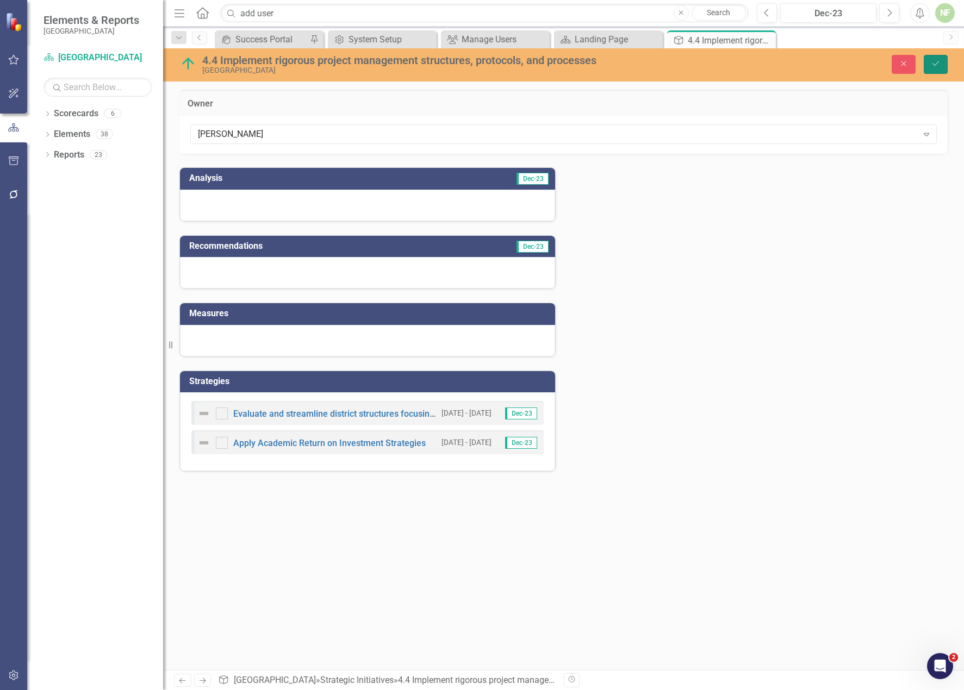
click at [730, 63] on icon "submit" at bounding box center [935, 63] width 7 height 4
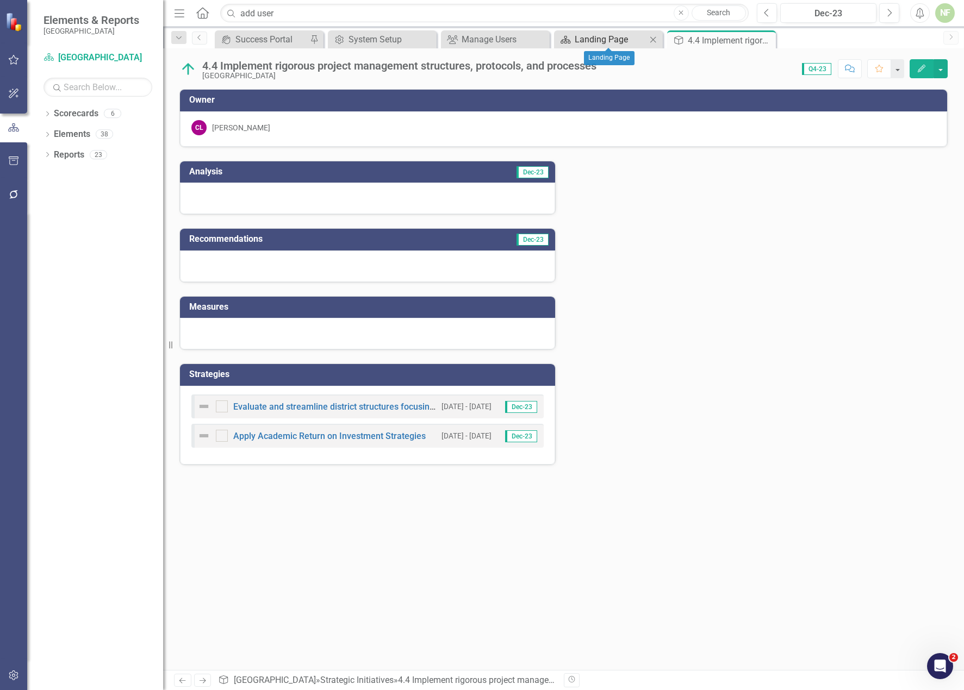
click at [622, 40] on div "Landing Page" at bounding box center [611, 40] width 72 height 14
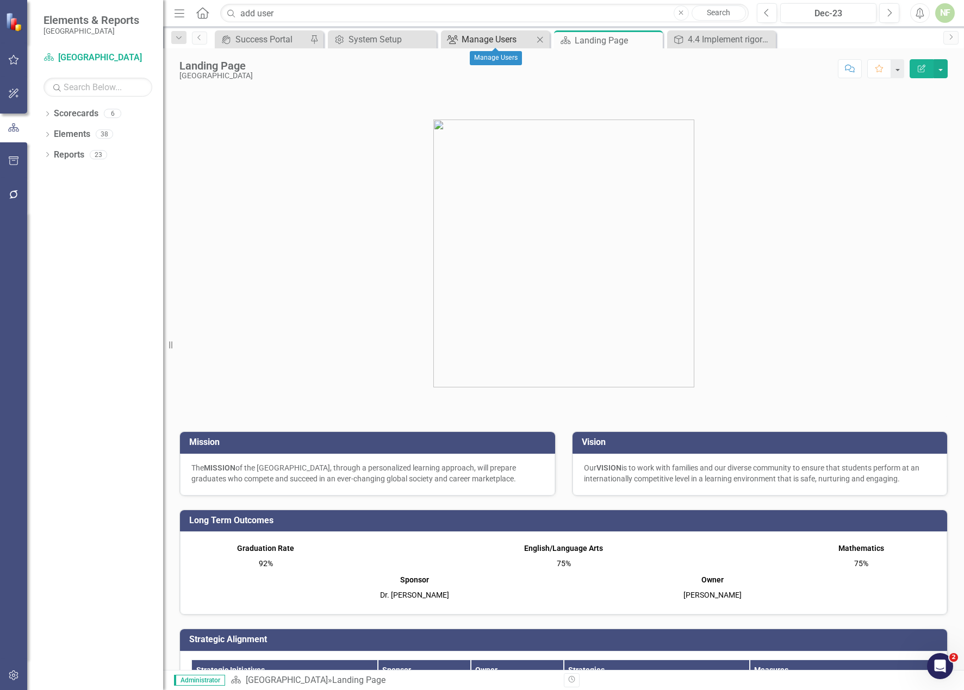
click at [496, 41] on div "Manage Users" at bounding box center [498, 40] width 72 height 14
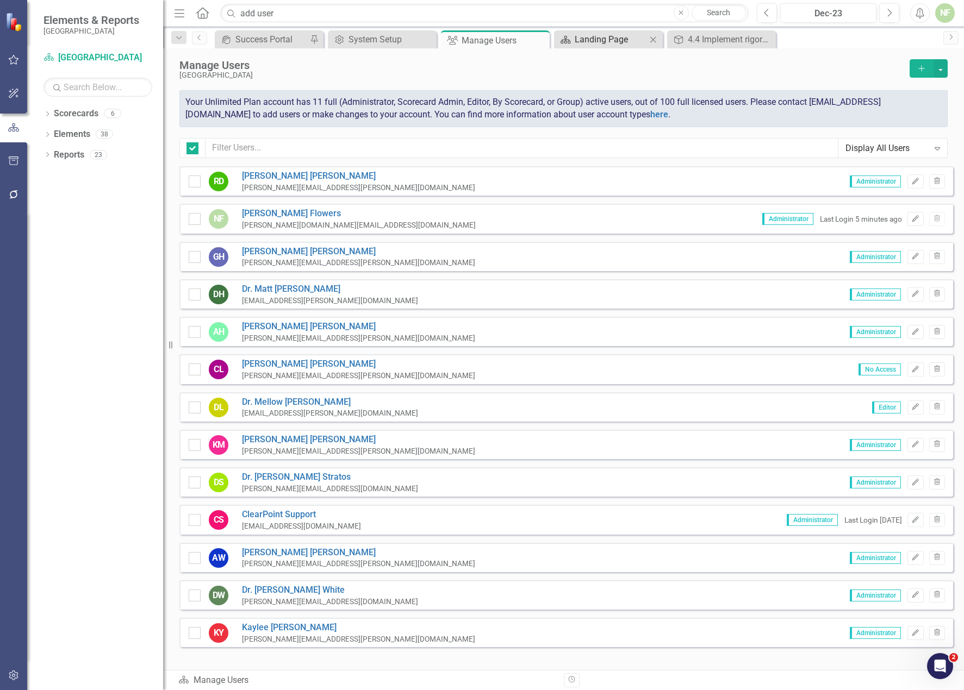
checkbox input "false"
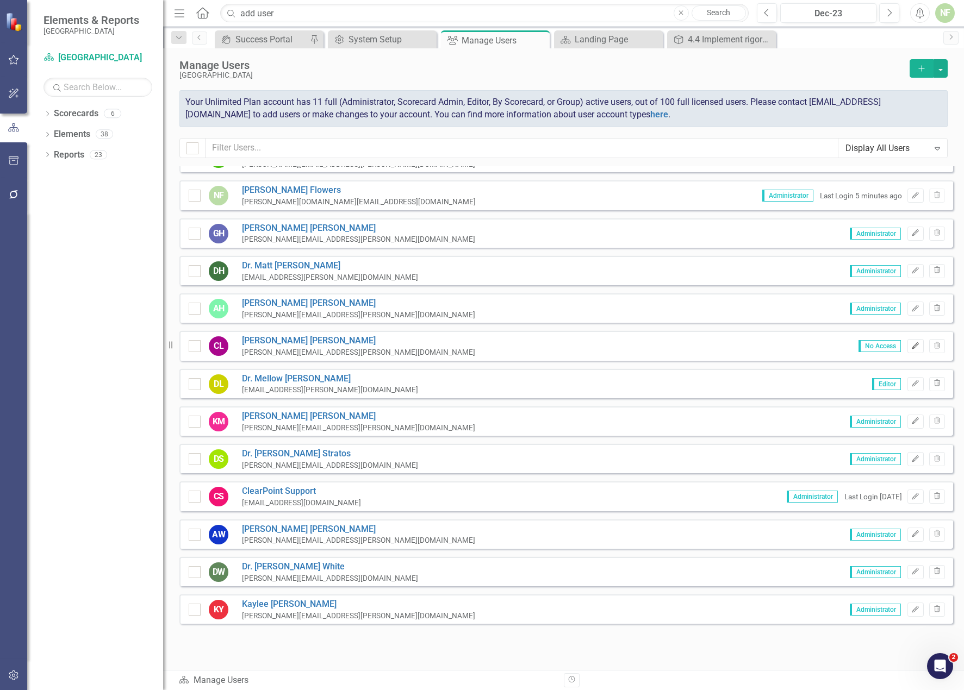
click at [730, 346] on icon "Edit" at bounding box center [915, 346] width 8 height 7
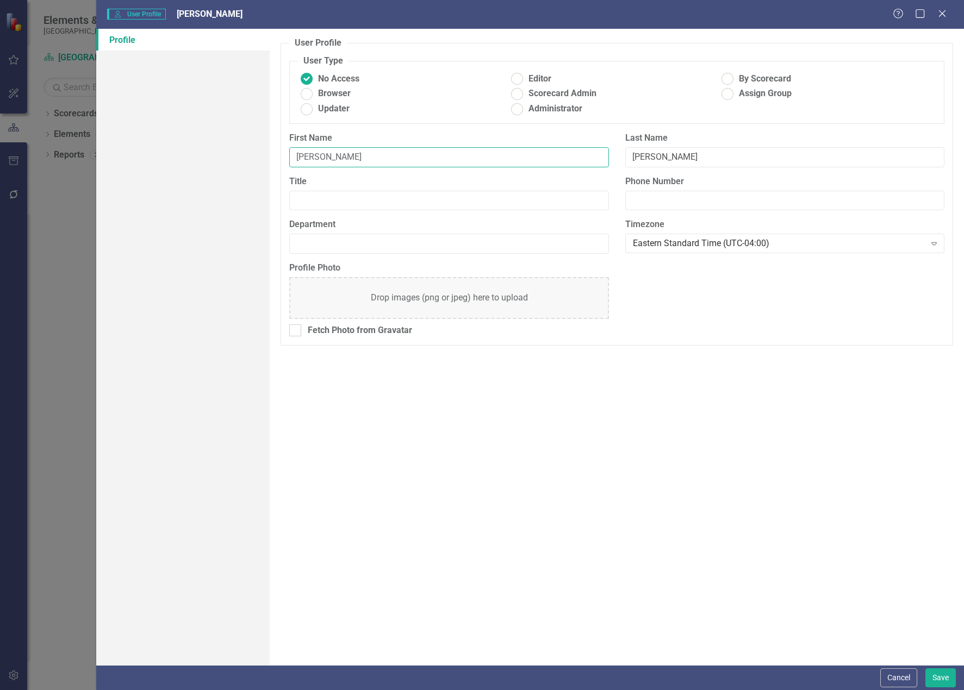
drag, startPoint x: 298, startPoint y: 155, endPoint x: 352, endPoint y: 152, distance: 53.4
click at [300, 155] on input "[PERSON_NAME]" at bounding box center [448, 157] width 319 height 20
type input "[PERSON_NAME]"
click at [730, 679] on button "Save" at bounding box center [940, 678] width 30 height 19
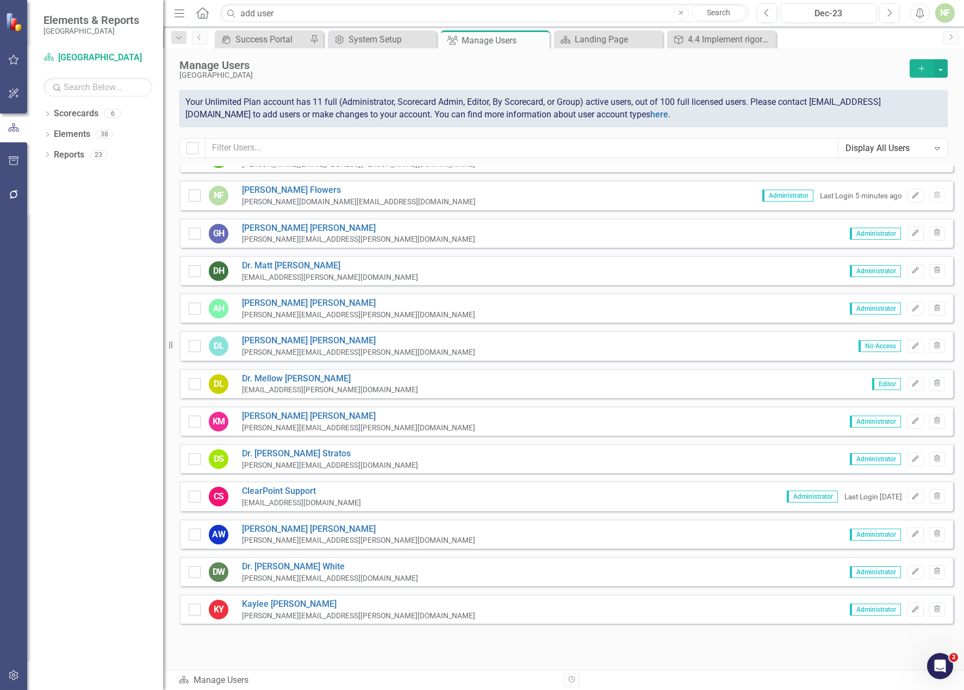
scroll to position [0, 0]
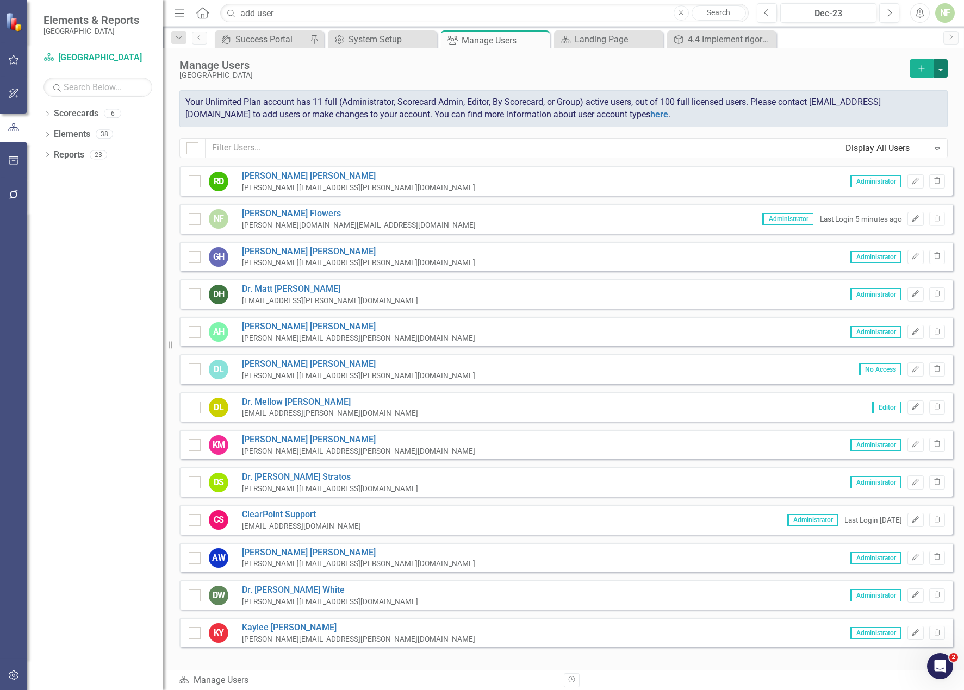
click at [730, 62] on button "button" at bounding box center [940, 68] width 14 height 18
click at [730, 83] on link "icon.addUser Add User" at bounding box center [896, 88] width 101 height 20
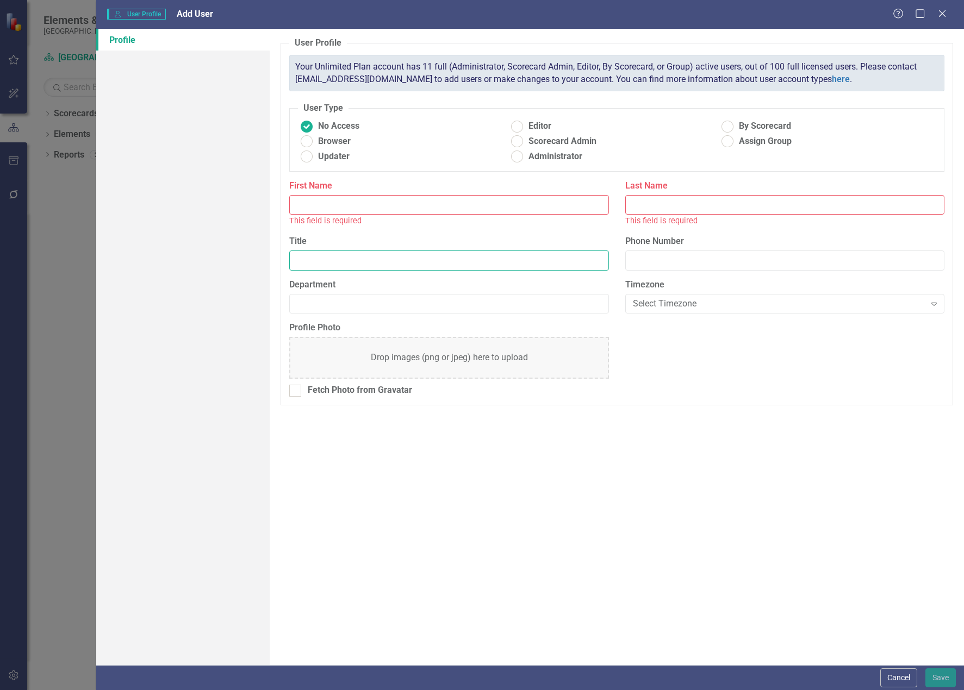
click at [330, 261] on input "Title" at bounding box center [448, 261] width 319 height 20
click at [520, 160] on ins at bounding box center [517, 156] width 17 height 17
click at [520, 160] on input "Administrator" at bounding box center [517, 156] width 17 height 17
radio input "true"
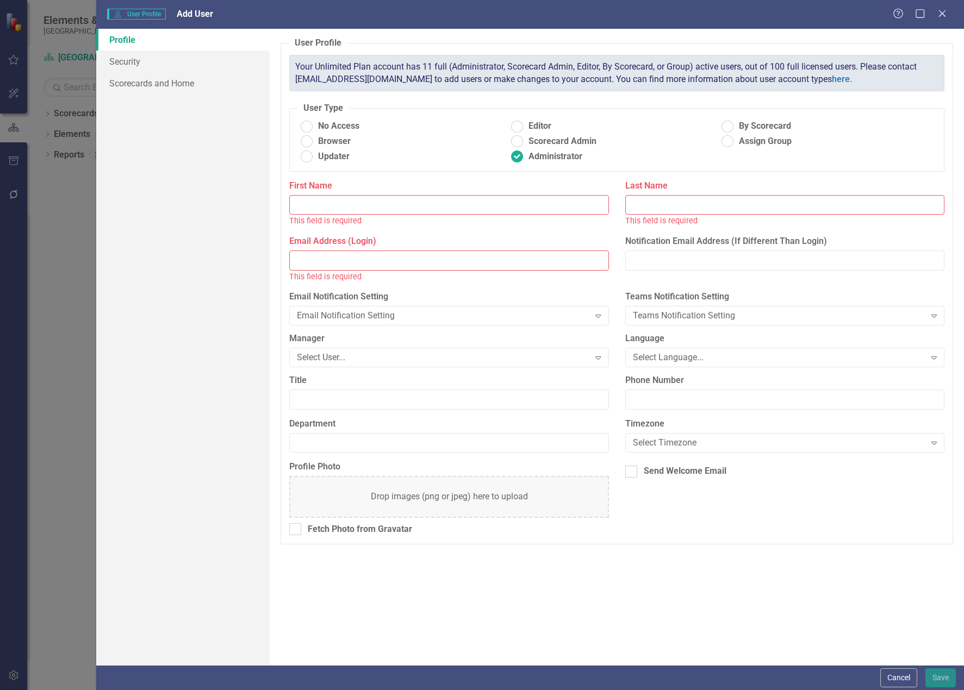
click at [364, 258] on input "Email Address (Login)" at bounding box center [448, 261] width 319 height 20
paste input "[PERSON_NAME] A <[PERSON_NAME][EMAIL_ADDRESS][DOMAIN_NAME]>"
click at [313, 258] on input "[PERSON_NAME] A <[PERSON_NAME][EMAIL_ADDRESS][DOMAIN_NAME]" at bounding box center [448, 261] width 319 height 20
type input ", [PERSON_NAME] A <[PERSON_NAME][EMAIL_ADDRESS][DOMAIN_NAME]"
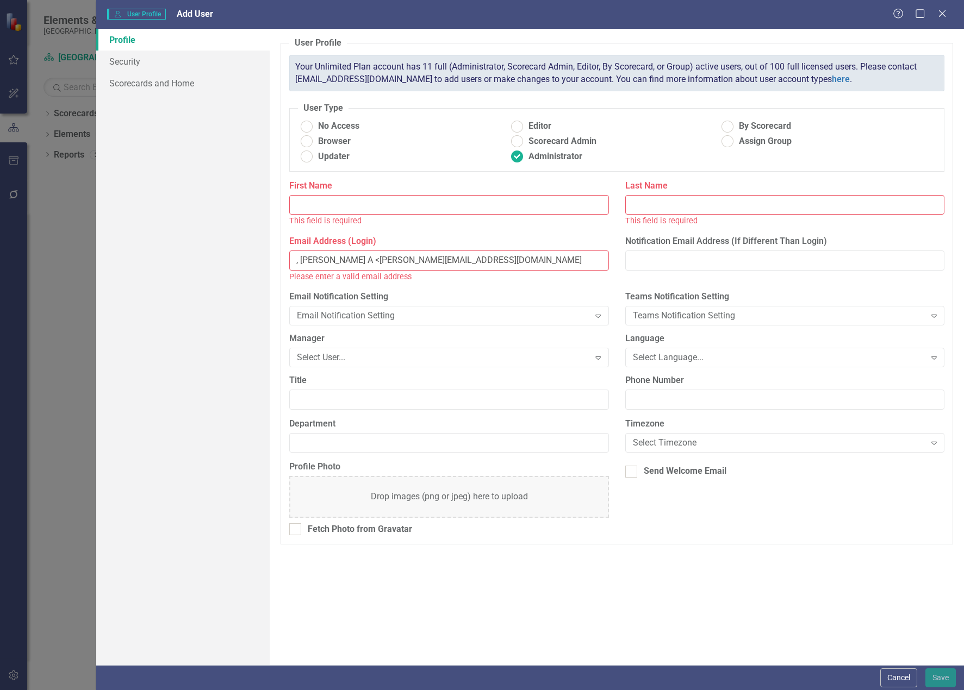
click at [663, 203] on input "Last Name" at bounding box center [784, 205] width 319 height 20
paste input "Valentino"
type input "Valentino"
click at [322, 262] on input ", [PERSON_NAME] A <[PERSON_NAME][EMAIL_ADDRESS][DOMAIN_NAME]" at bounding box center [448, 261] width 319 height 20
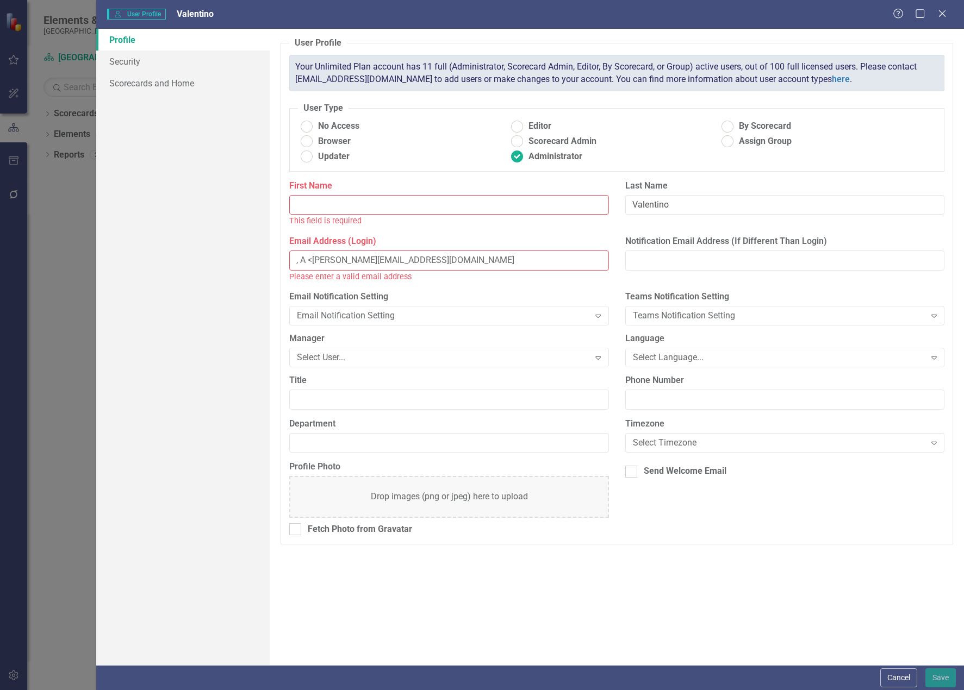
type input ", A <[PERSON_NAME][EMAIL_ADDRESS][DOMAIN_NAME]"
click at [333, 204] on input "First Name" at bounding box center [448, 205] width 319 height 20
paste input "[PERSON_NAME]"
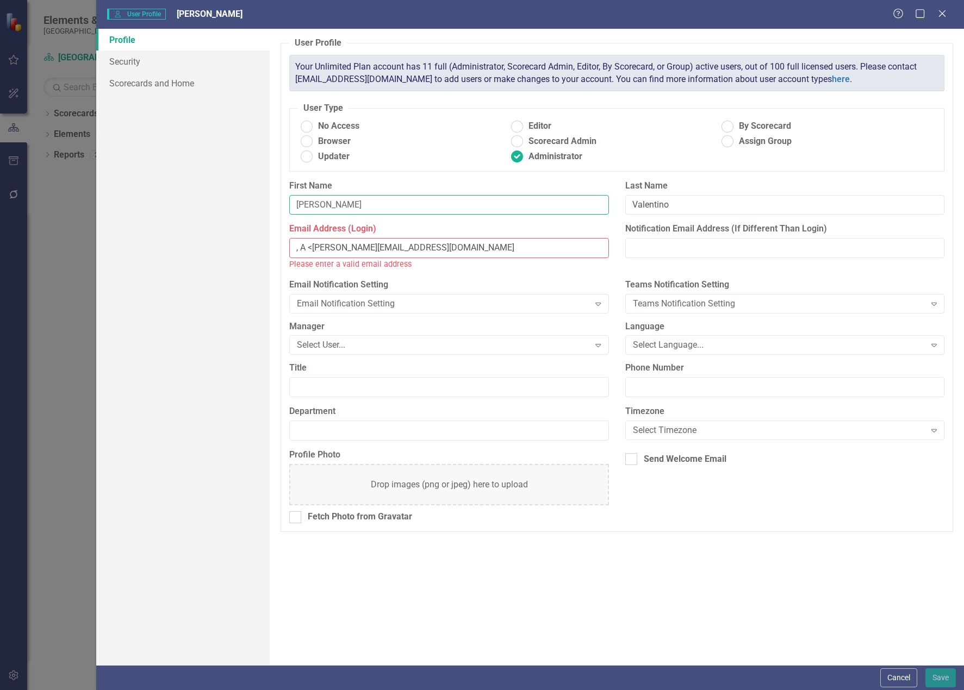
type input "[PERSON_NAME]"
click at [313, 245] on input ", A <[PERSON_NAME][EMAIL_ADDRESS][DOMAIN_NAME]" at bounding box center [448, 248] width 319 height 20
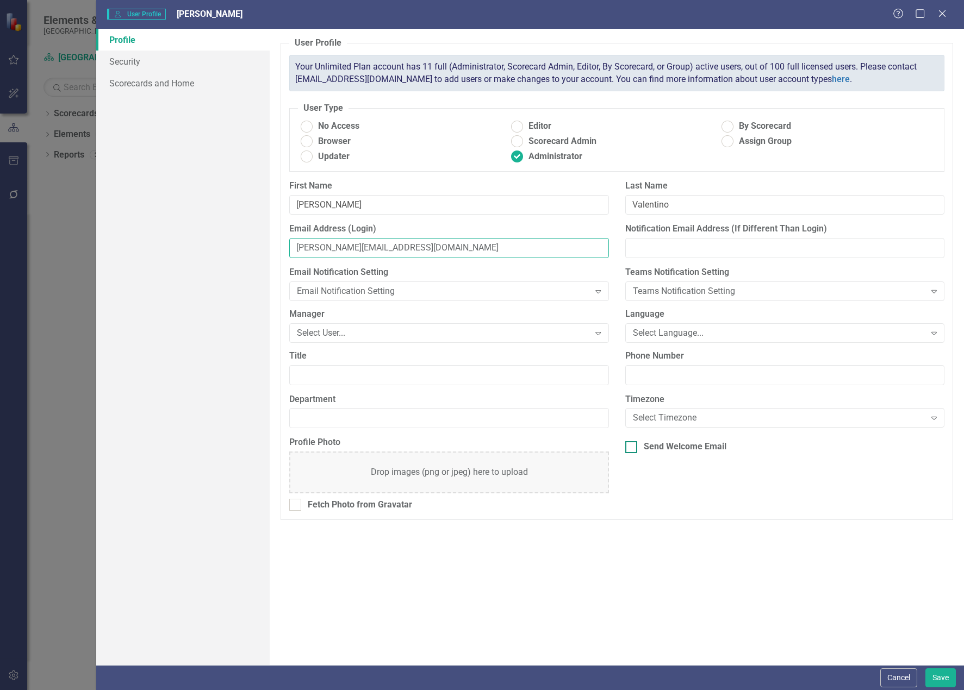
type input "[PERSON_NAME][EMAIL_ADDRESS][DOMAIN_NAME]"
click at [632, 449] on div at bounding box center [631, 447] width 12 height 12
click at [632, 449] on input "Send Welcome Email" at bounding box center [628, 444] width 7 height 7
checkbox input "true"
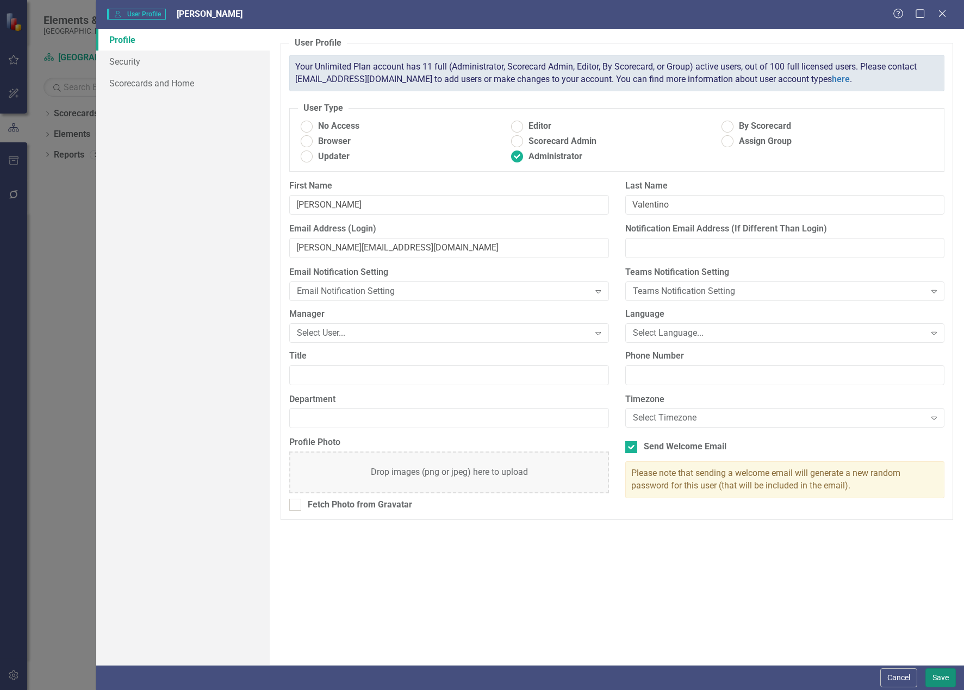
click at [730, 676] on button "Save" at bounding box center [940, 678] width 30 height 19
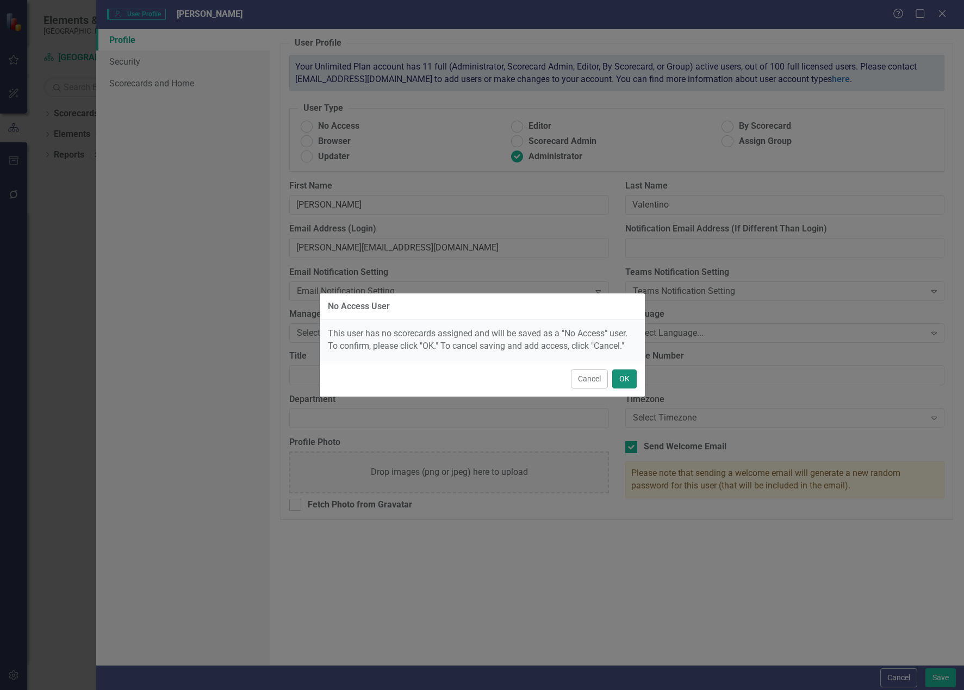
click at [631, 384] on button "OK" at bounding box center [624, 379] width 24 height 19
radio input "true"
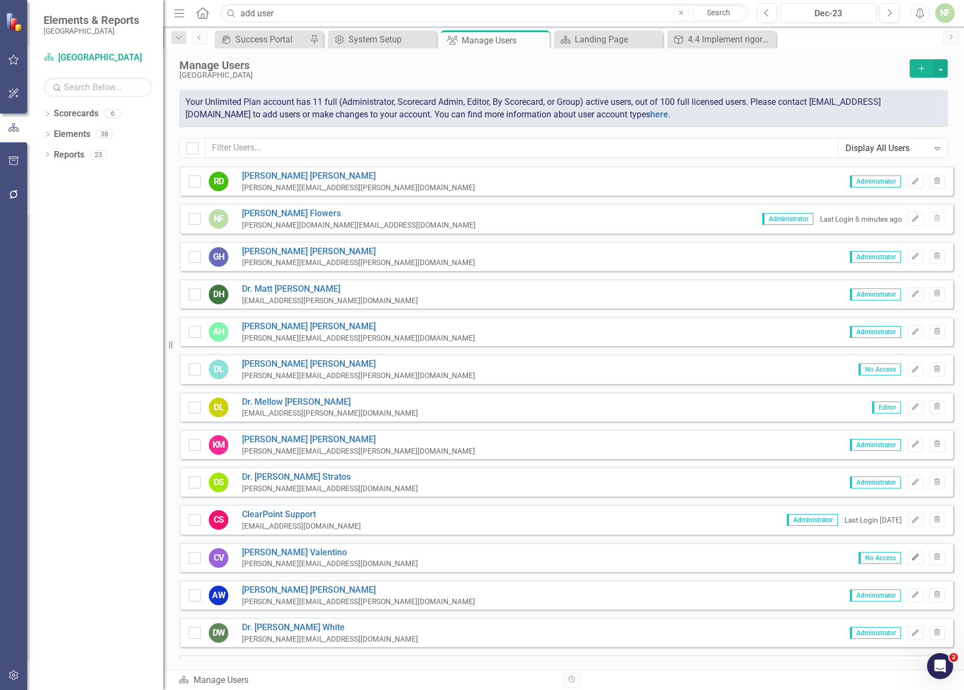
click at [730, 557] on icon "Edit" at bounding box center [915, 558] width 8 height 7
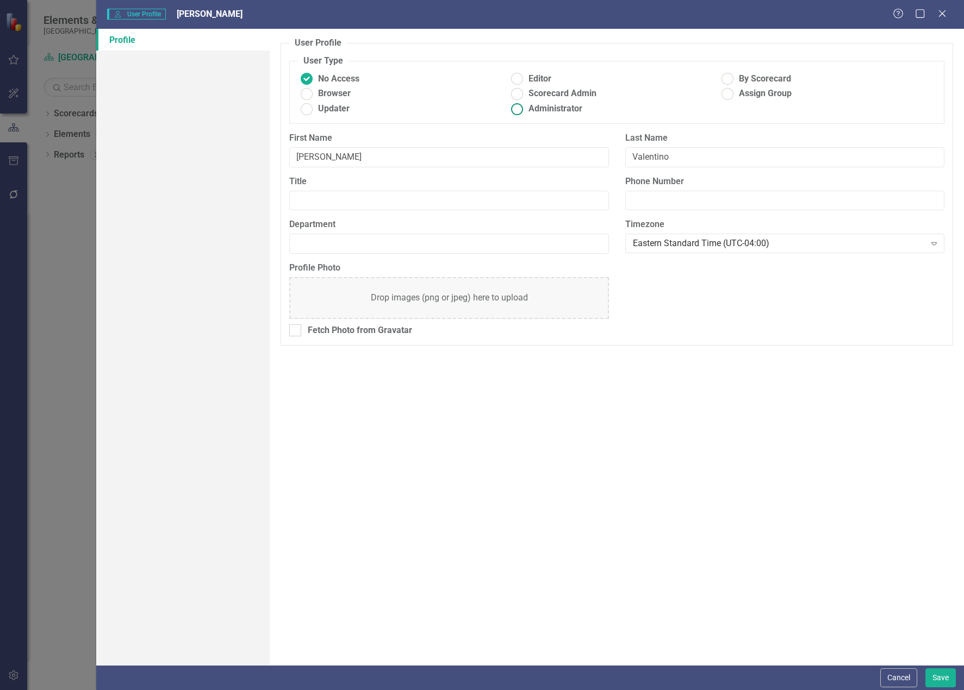
click at [521, 112] on ins at bounding box center [517, 109] width 17 height 17
click at [521, 112] on input "Administrator" at bounding box center [517, 109] width 17 height 17
radio input "true"
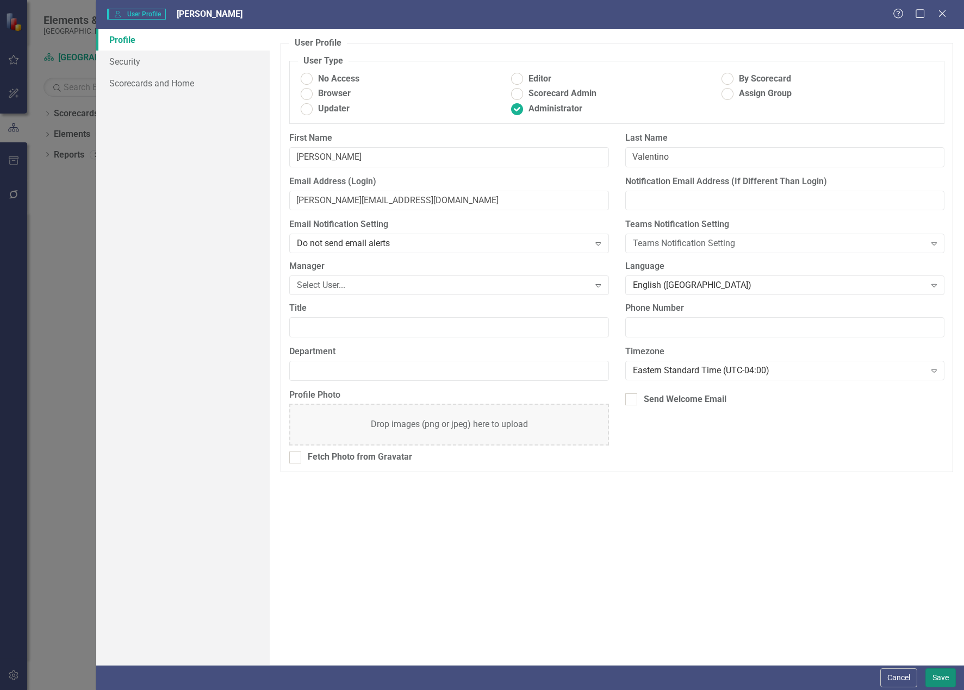
click at [730, 677] on button "Save" at bounding box center [940, 678] width 30 height 19
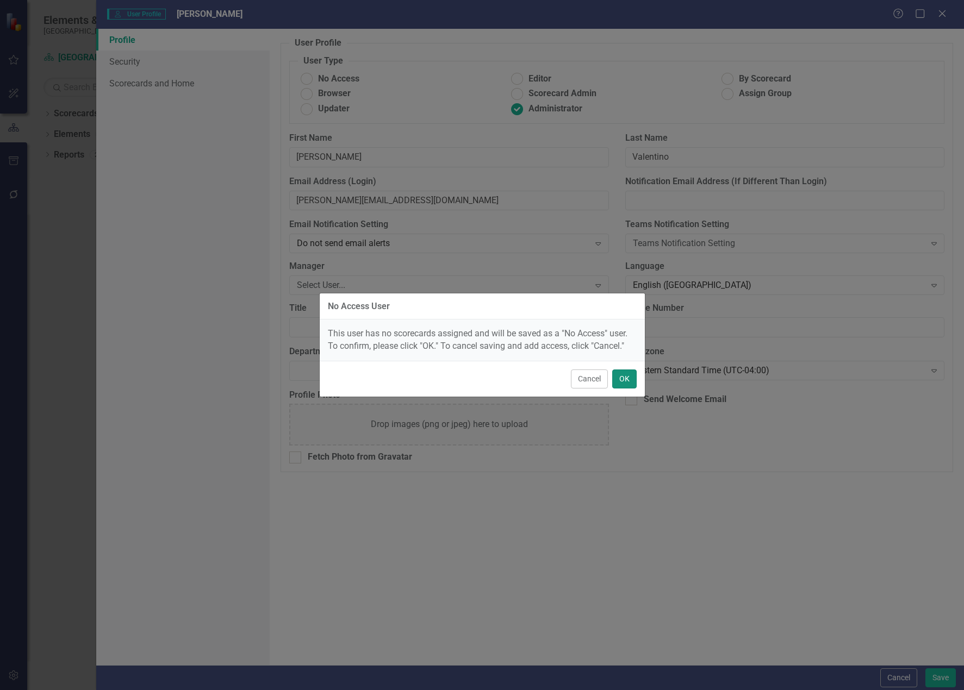
click at [625, 376] on button "OK" at bounding box center [624, 379] width 24 height 19
radio input "true"
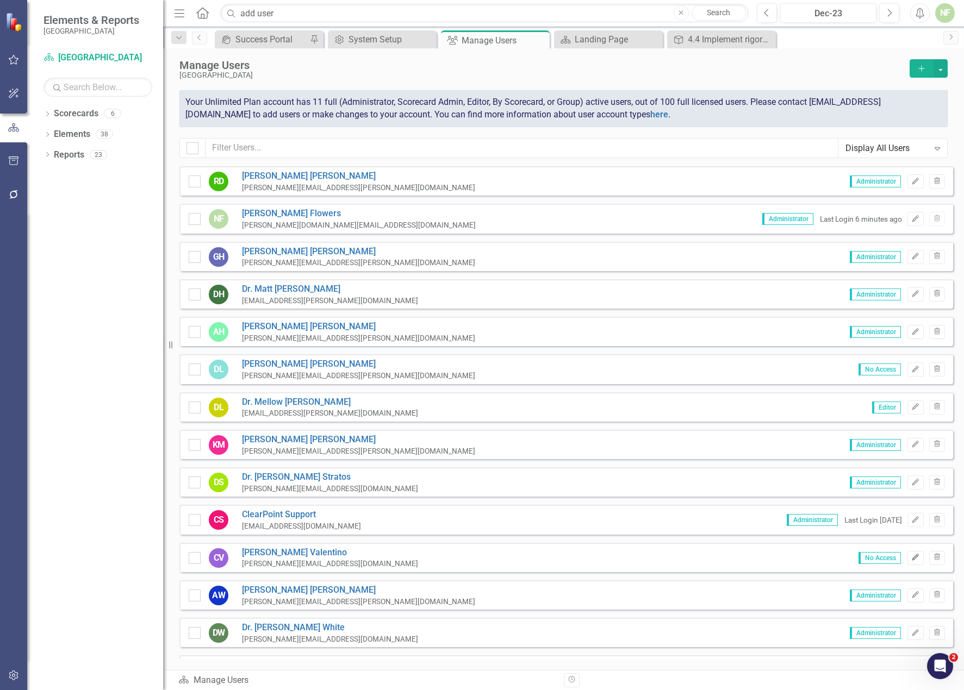
click at [730, 557] on icon "Edit" at bounding box center [915, 558] width 8 height 7
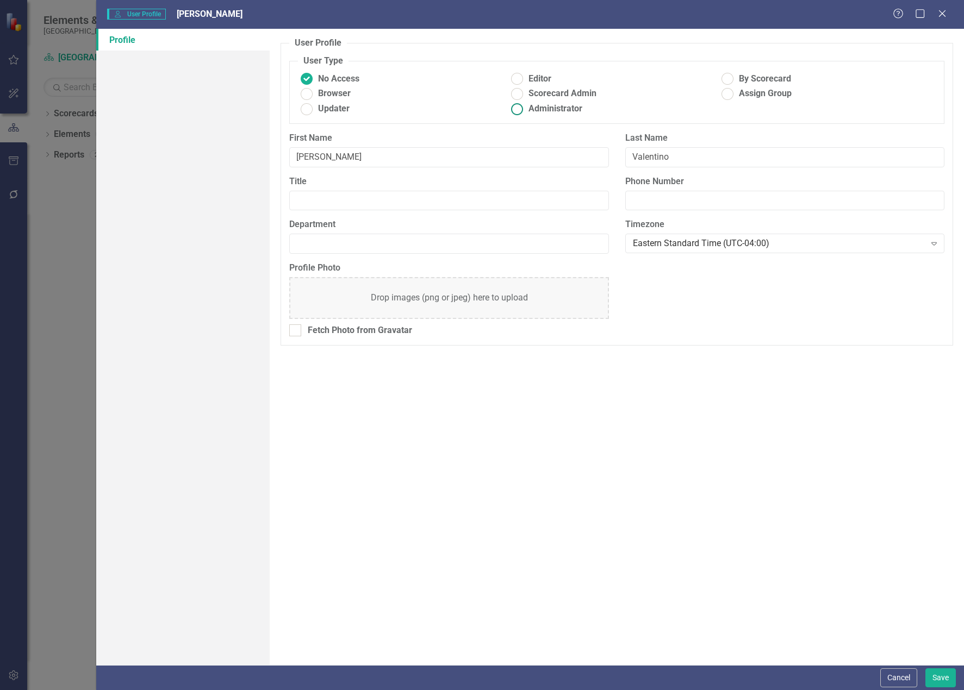
click at [516, 111] on ins at bounding box center [517, 109] width 17 height 17
click at [516, 111] on input "Administrator" at bounding box center [517, 109] width 17 height 17
radio input "true"
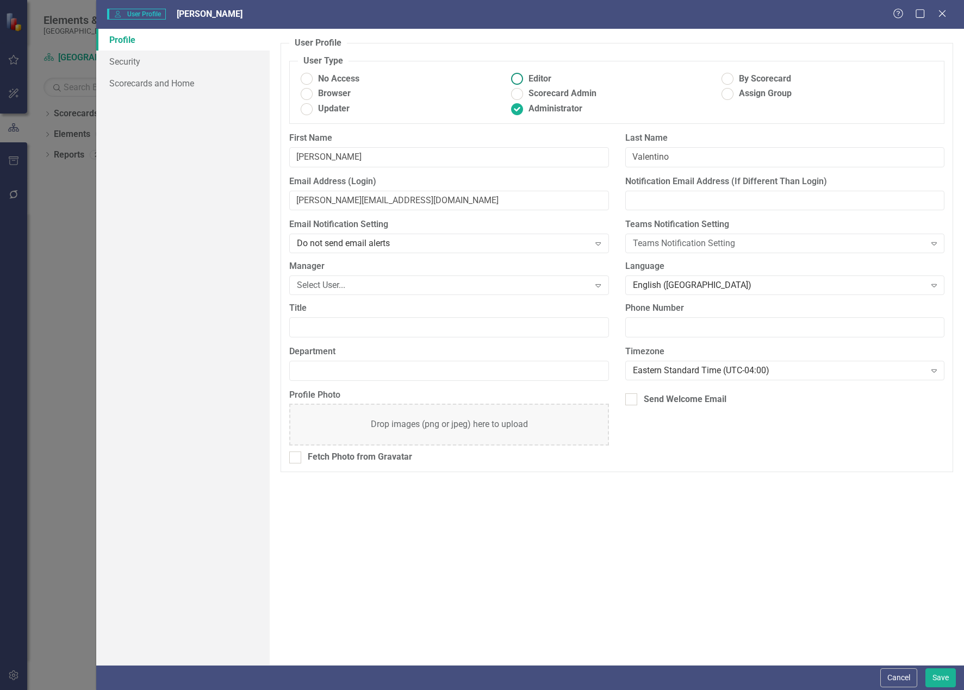
click at [521, 79] on ins at bounding box center [517, 79] width 17 height 17
click at [521, 79] on input "Editor" at bounding box center [517, 79] width 17 height 17
radio input "true"
click at [730, 677] on button "Save" at bounding box center [940, 678] width 30 height 19
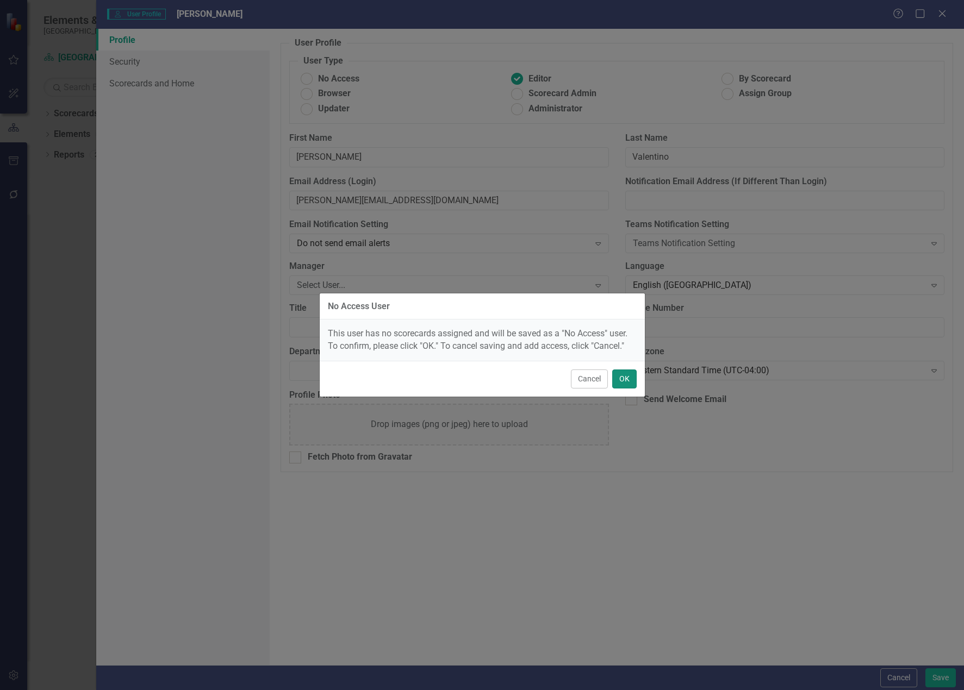
click at [618, 378] on button "OK" at bounding box center [624, 379] width 24 height 19
radio input "true"
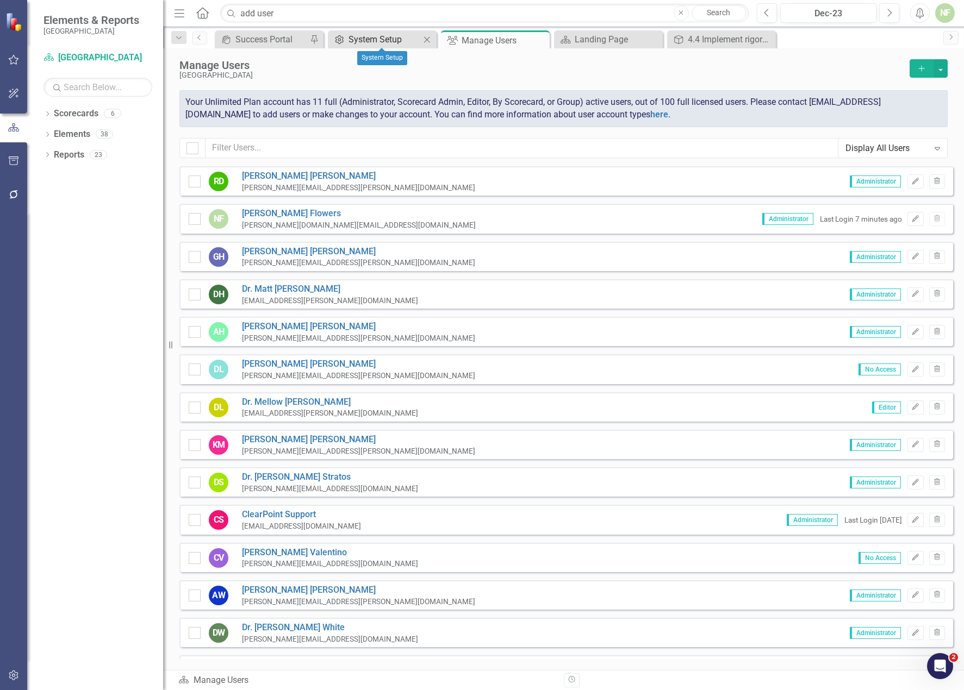
click at [399, 41] on div "System Setup" at bounding box center [384, 40] width 72 height 14
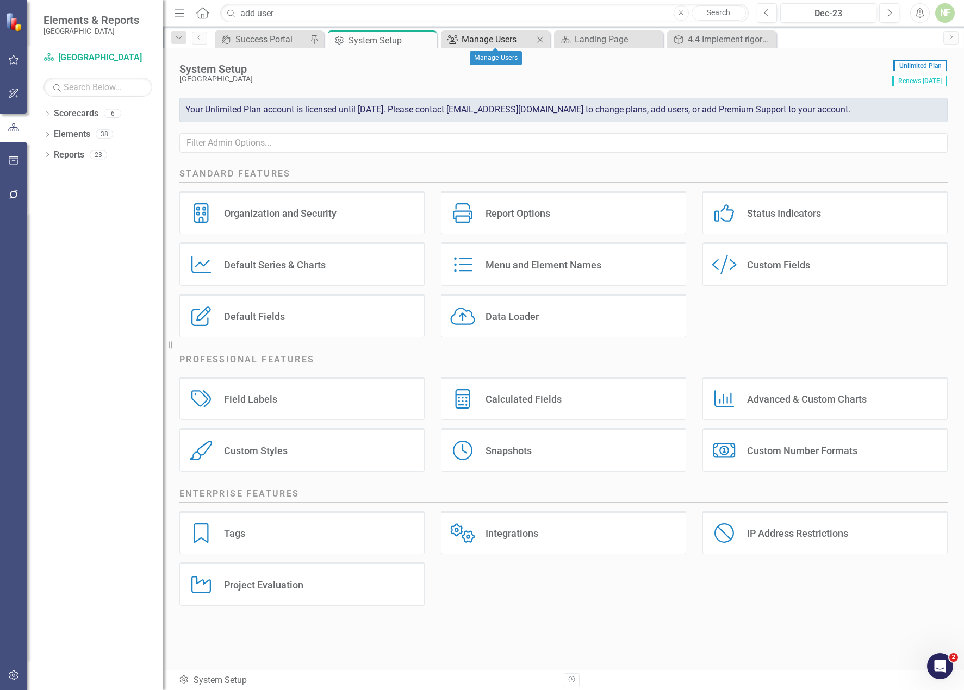
click at [484, 40] on div "Manage Users" at bounding box center [498, 40] width 72 height 14
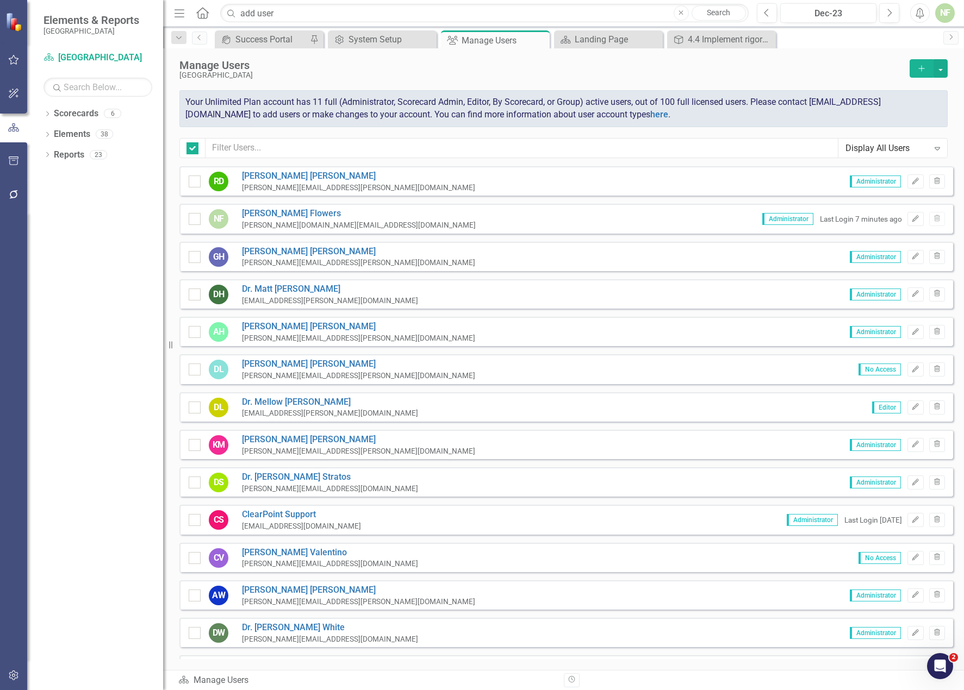
checkbox input "false"
click at [45, 112] on icon "Dropdown" at bounding box center [47, 115] width 8 height 6
click at [114, 137] on link "[GEOGRAPHIC_DATA]" at bounding box center [111, 134] width 103 height 13
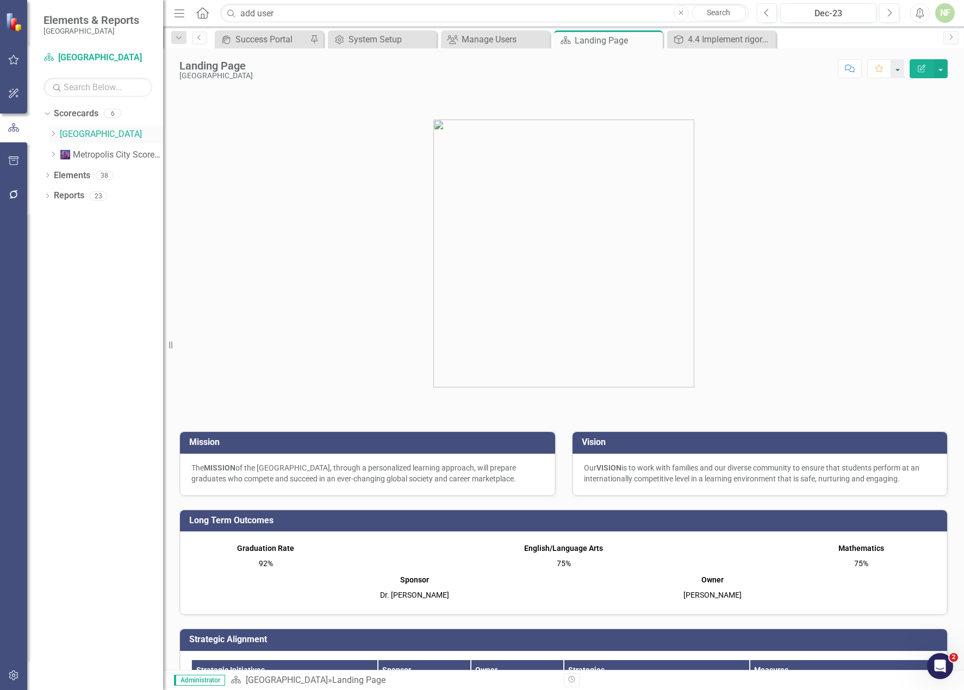
drag, startPoint x: 113, startPoint y: 130, endPoint x: 81, endPoint y: 134, distance: 31.8
click at [81, 134] on link "[GEOGRAPHIC_DATA]" at bounding box center [111, 134] width 103 height 13
click at [730, 66] on button "button" at bounding box center [940, 68] width 14 height 19
click at [730, 85] on link "Edit Edit Scorecard" at bounding box center [903, 89] width 88 height 20
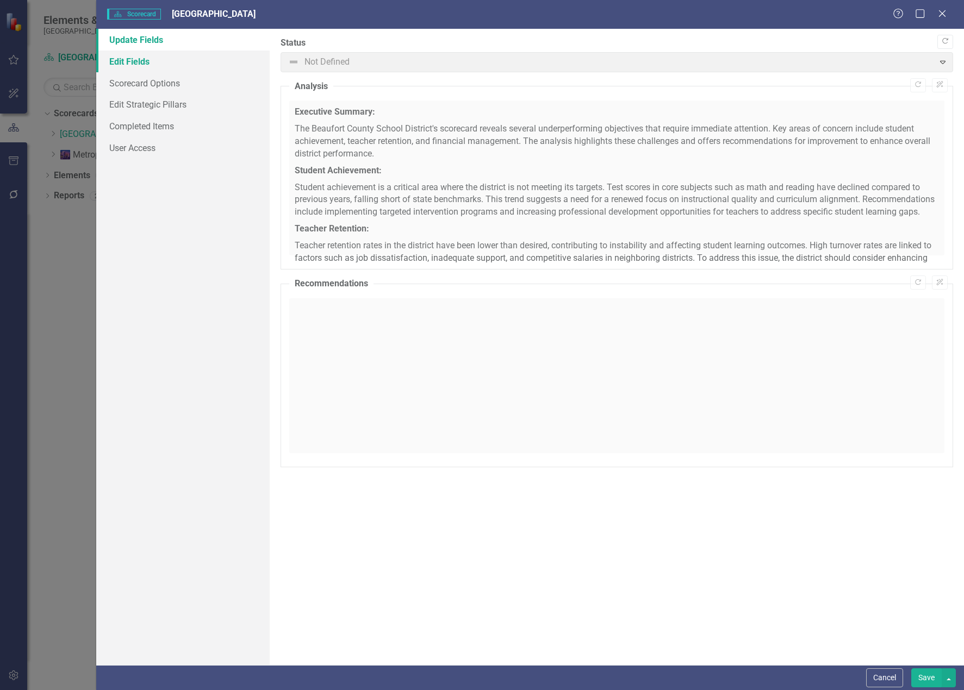
click at [149, 63] on link "Edit Fields" at bounding box center [182, 62] width 173 height 22
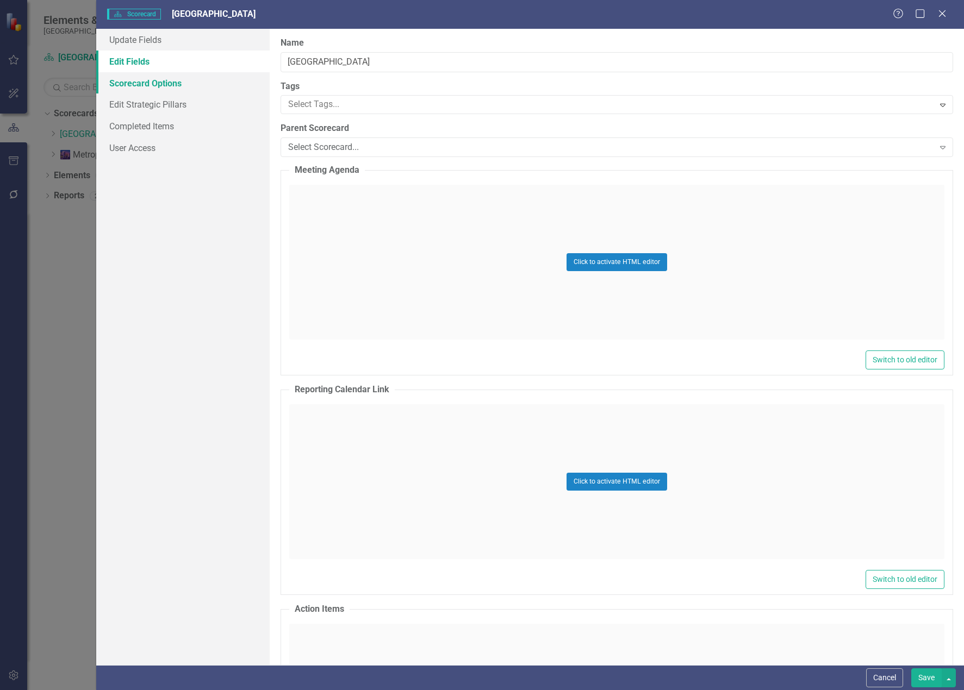
click at [146, 83] on link "Scorecard Options" at bounding box center [182, 83] width 173 height 22
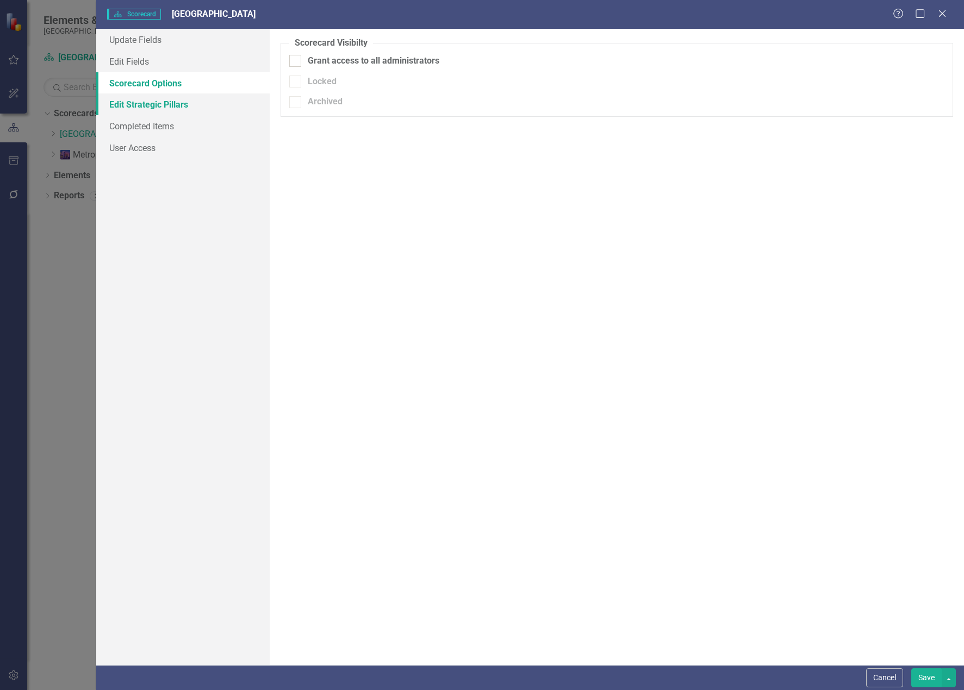
click at [144, 103] on link "Edit Strategic Pillars" at bounding box center [182, 105] width 173 height 22
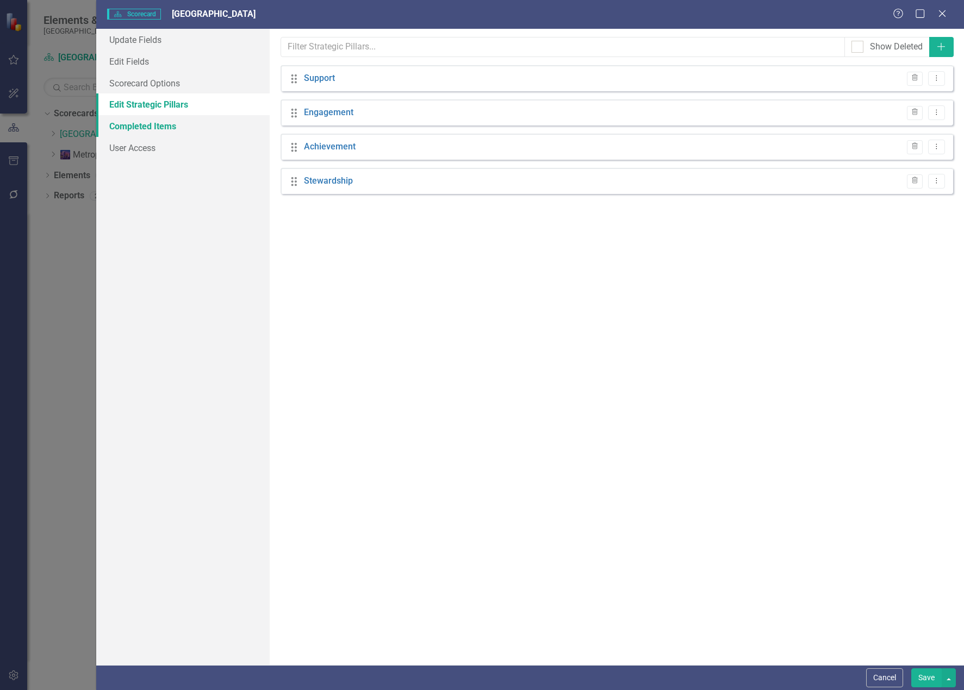
click at [141, 118] on link "Completed Items" at bounding box center [182, 126] width 173 height 22
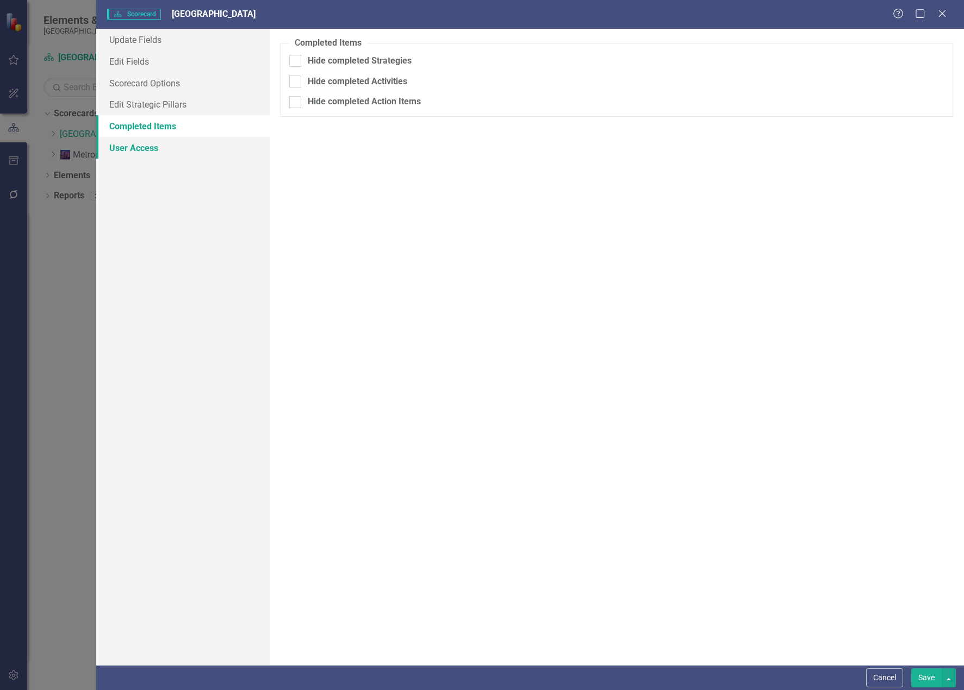
click at [135, 151] on link "User Access" at bounding box center [182, 148] width 173 height 22
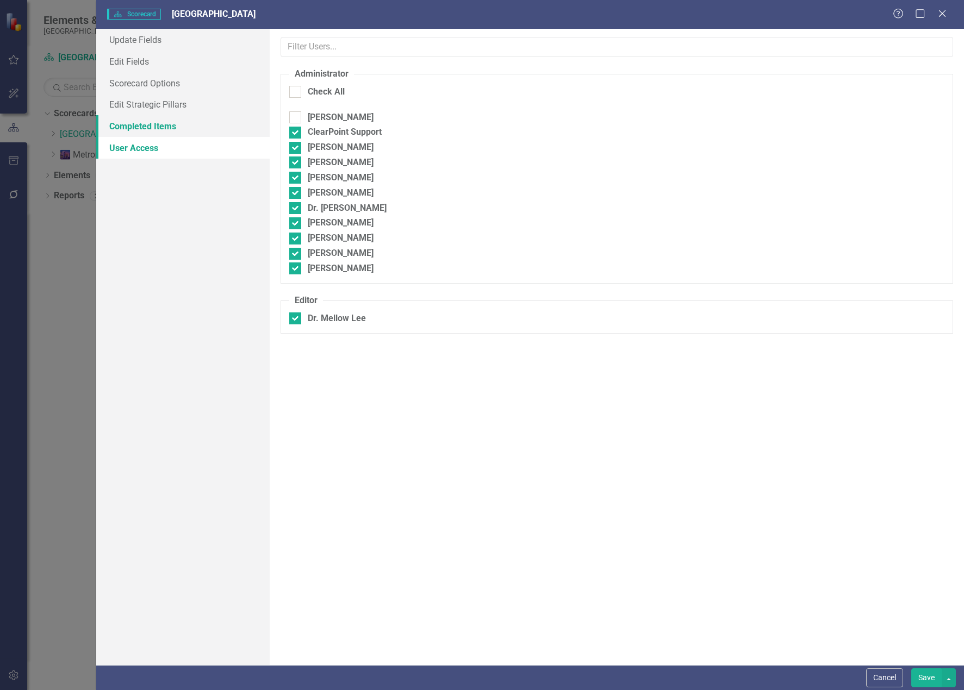
click at [141, 123] on link "Completed Items" at bounding box center [182, 126] width 173 height 22
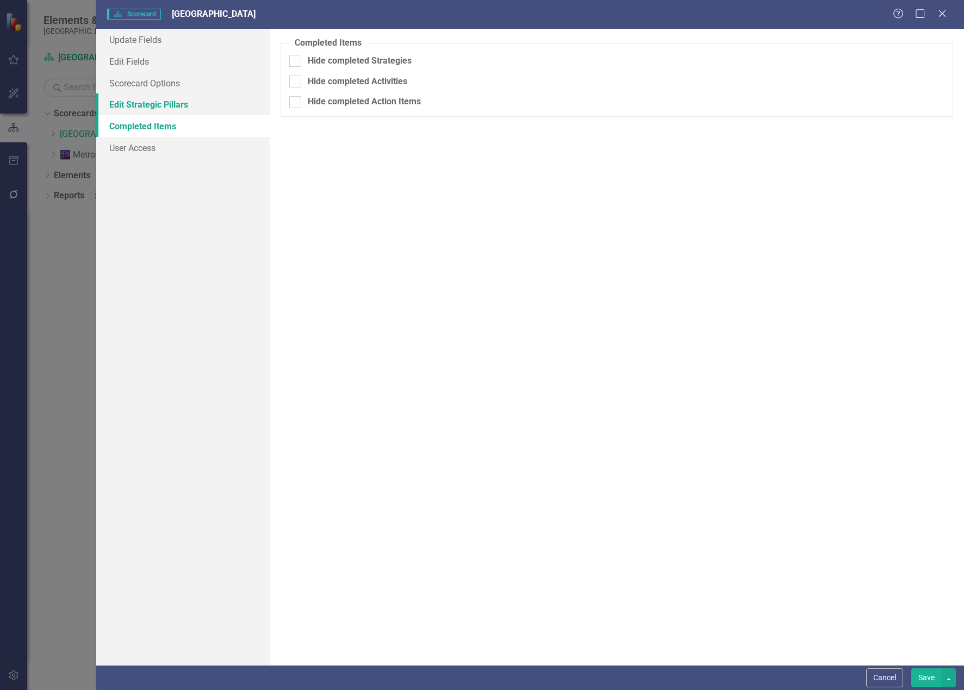
click at [152, 107] on link "Edit Strategic Pillars" at bounding box center [182, 105] width 173 height 22
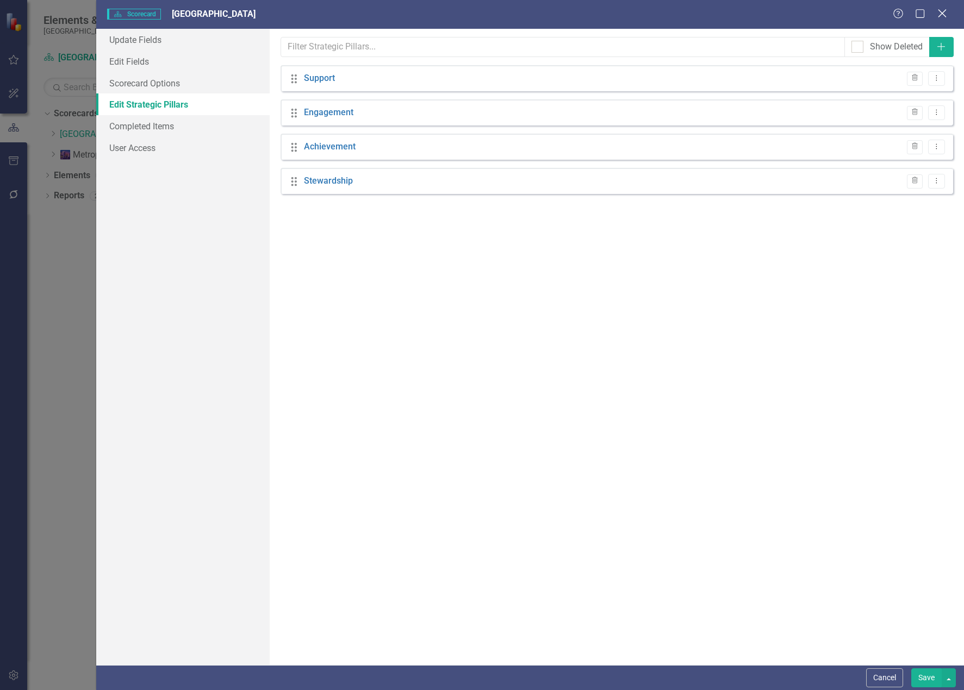
click at [730, 11] on icon "Close" at bounding box center [942, 13] width 14 height 10
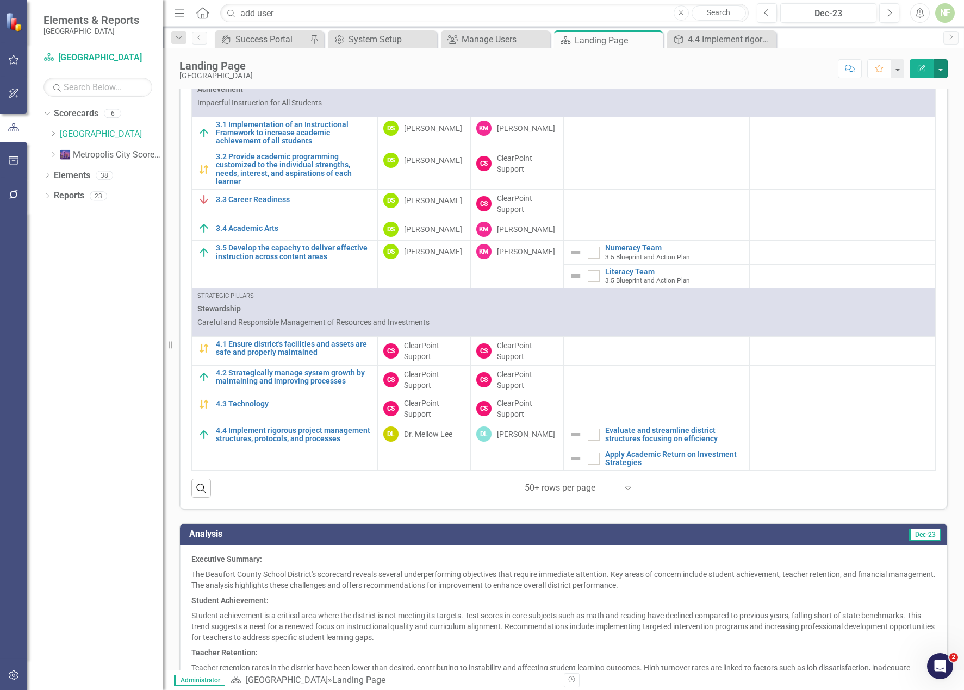
scroll to position [859, 0]
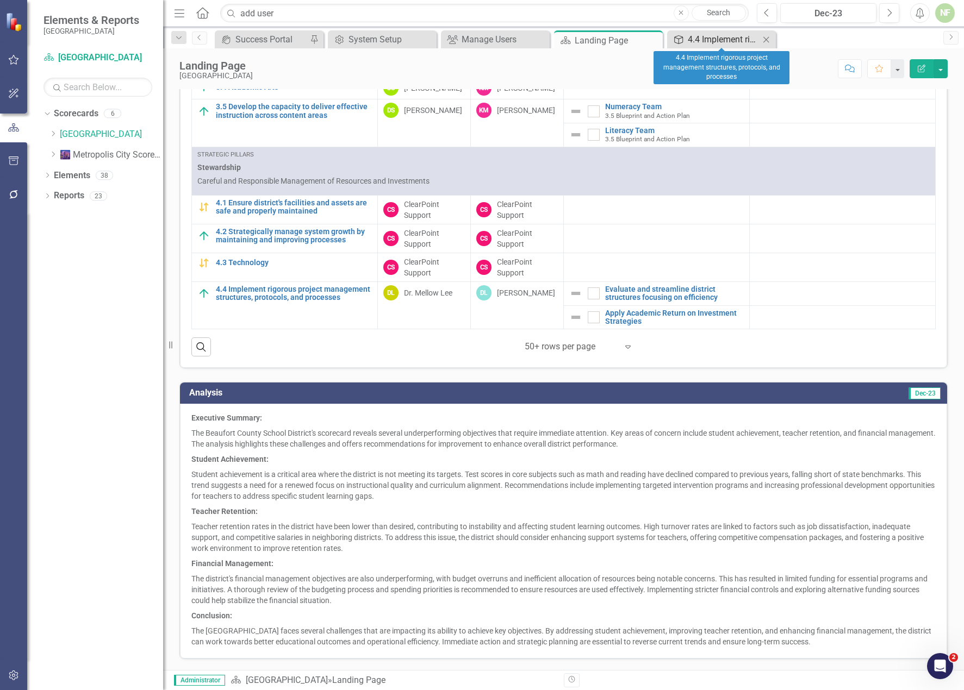
click at [717, 41] on div "4.4 Implement rigorous project management structures, protocols, and processes" at bounding box center [724, 40] width 72 height 14
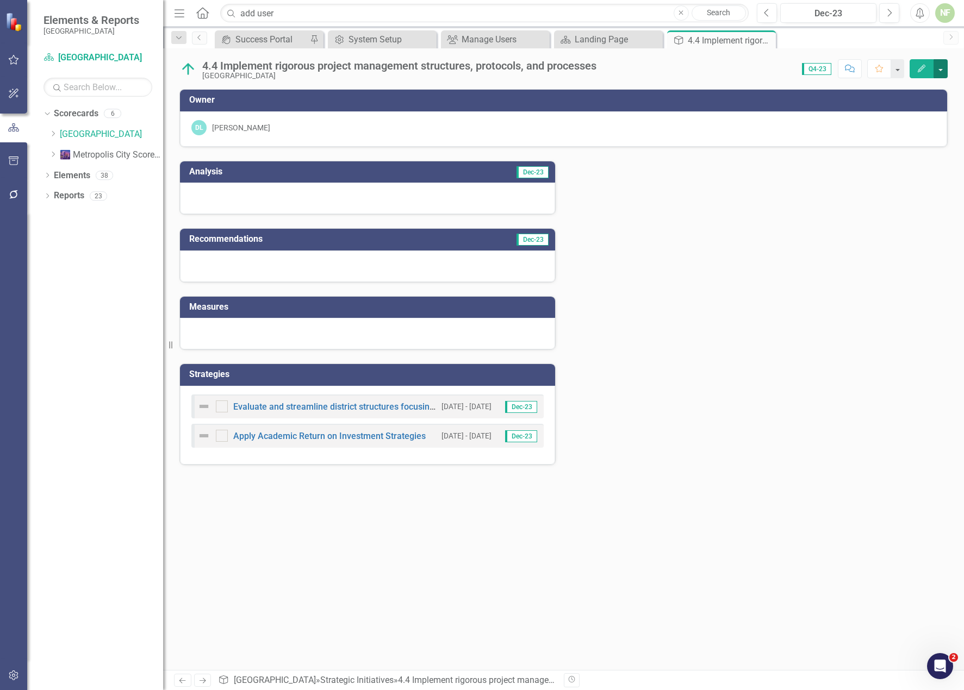
click at [730, 65] on button "button" at bounding box center [940, 68] width 14 height 19
click at [730, 95] on link "Edit Edit Strategic Initiatives" at bounding box center [889, 89] width 116 height 20
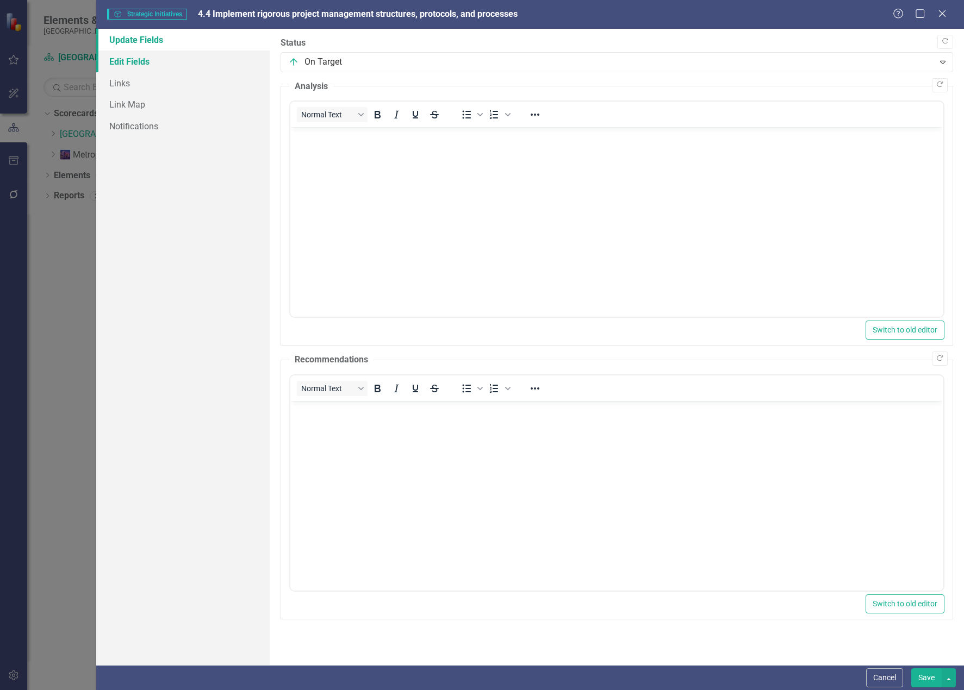
click at [131, 55] on link "Edit Fields" at bounding box center [182, 62] width 173 height 22
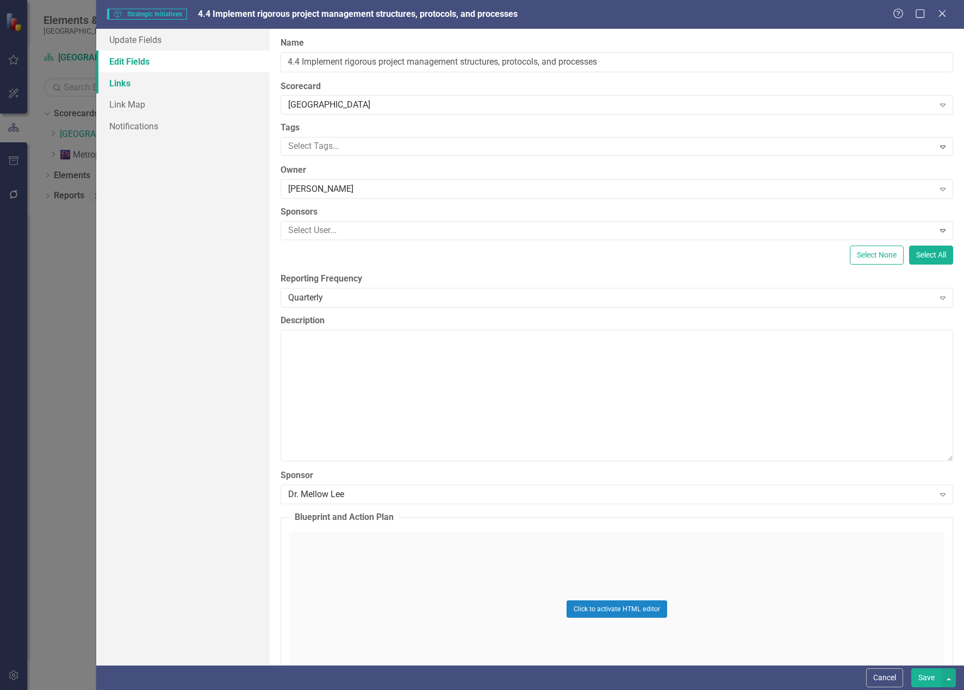
click at [124, 82] on link "Links" at bounding box center [182, 83] width 173 height 22
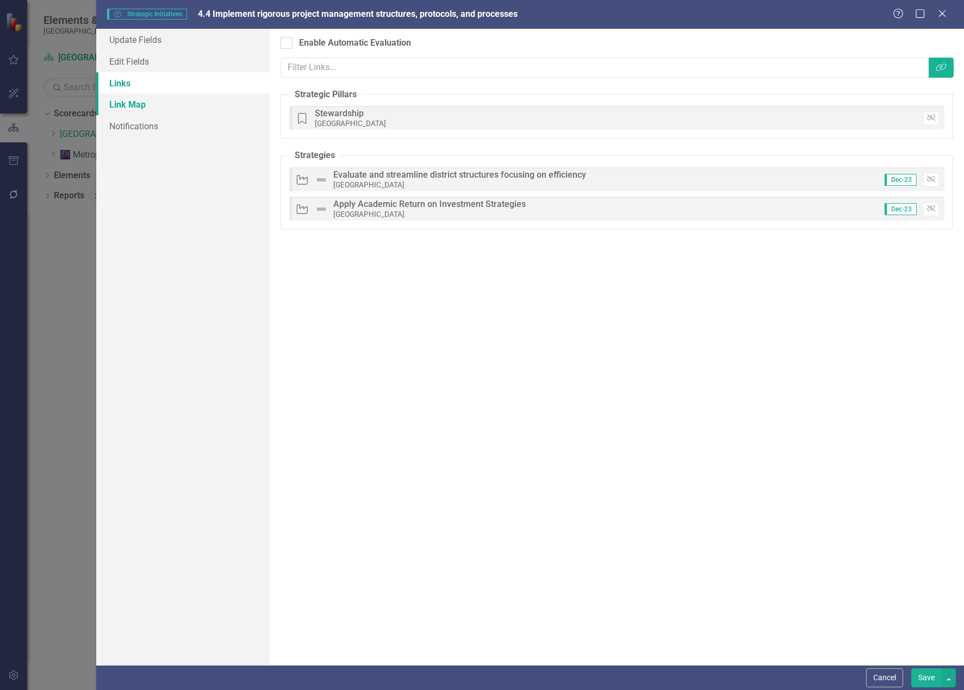
click at [131, 101] on link "Link Map" at bounding box center [182, 105] width 173 height 22
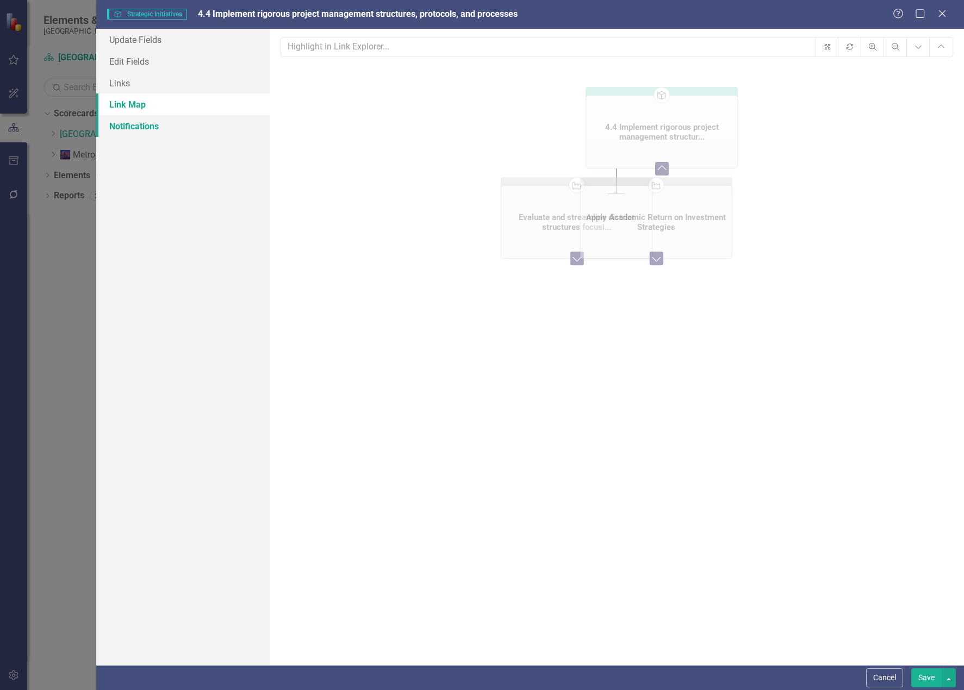
click at [133, 124] on link "Notifications" at bounding box center [182, 126] width 173 height 22
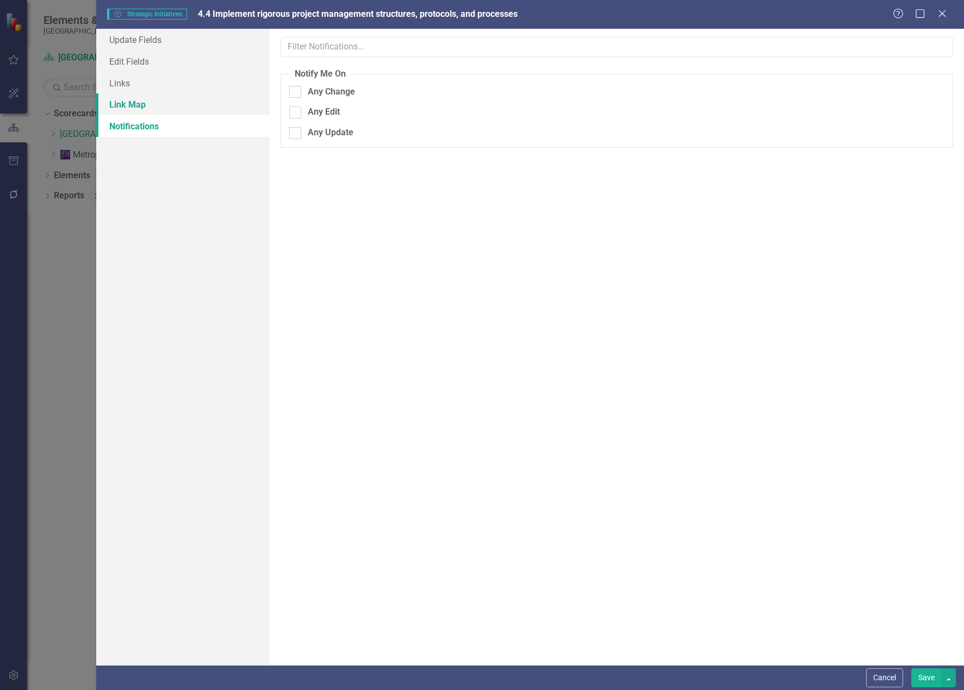
click at [127, 103] on link "Link Map" at bounding box center [182, 105] width 173 height 22
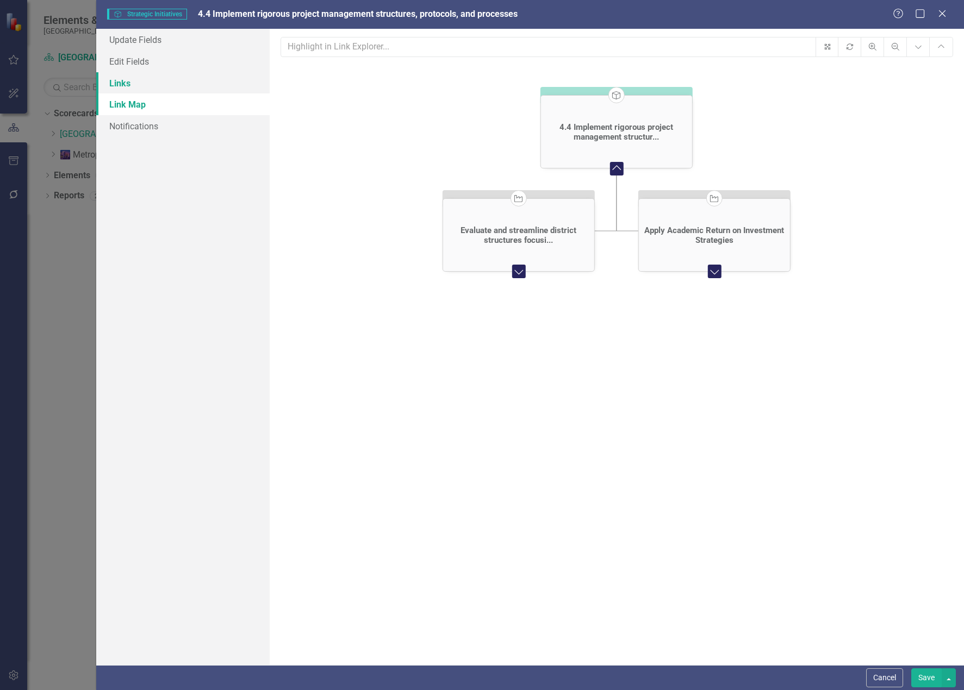
click at [138, 86] on link "Links" at bounding box center [182, 83] width 173 height 22
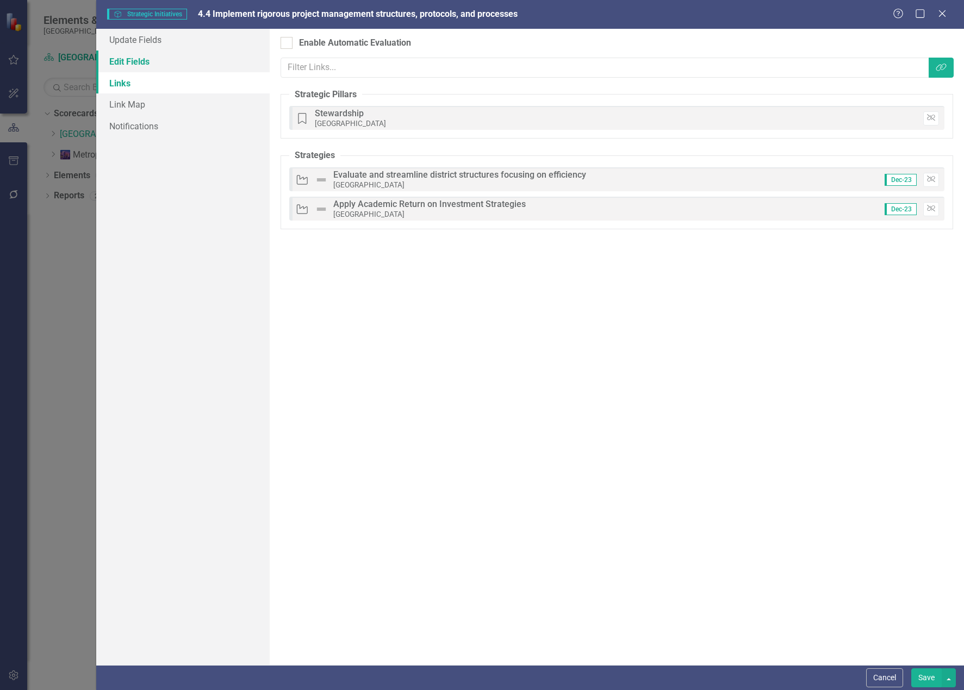
click at [135, 64] on link "Edit Fields" at bounding box center [182, 62] width 173 height 22
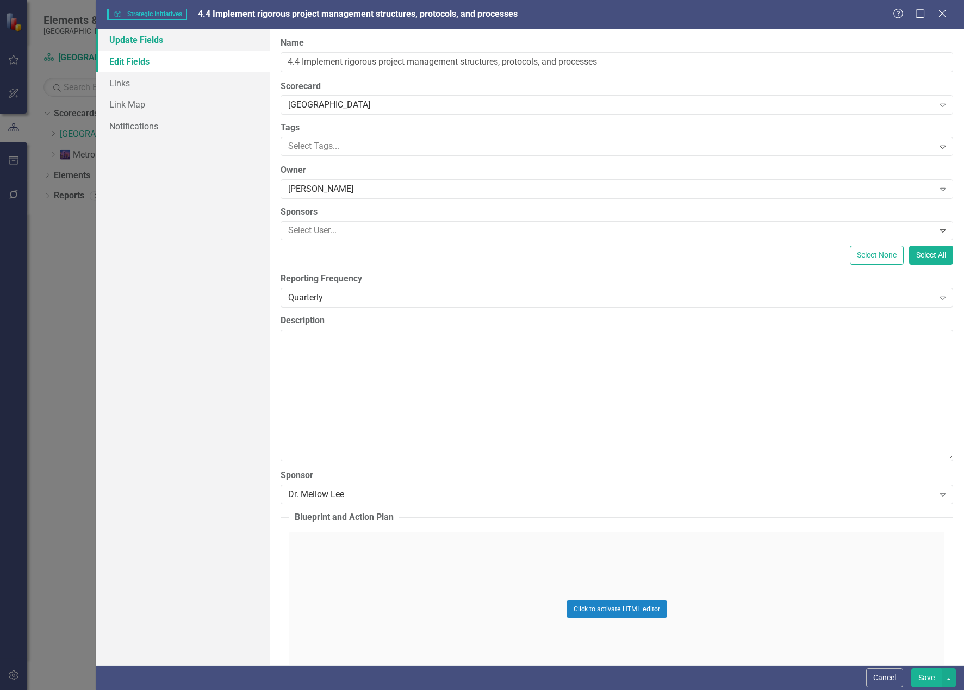
click at [149, 46] on link "Update Fields" at bounding box center [182, 40] width 173 height 22
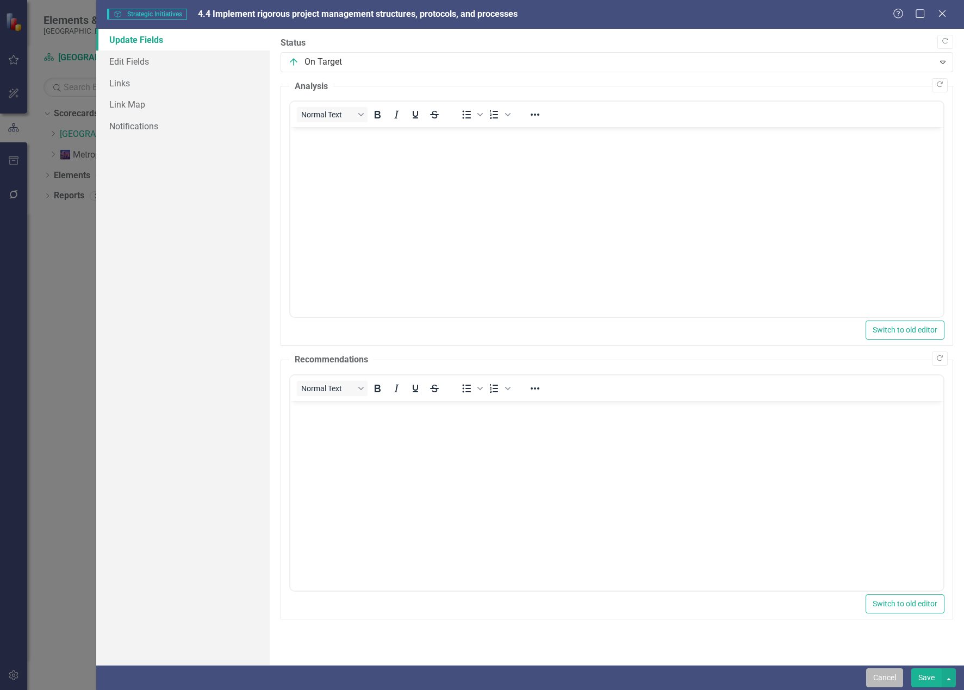
click at [730, 681] on button "Cancel" at bounding box center [884, 678] width 37 height 19
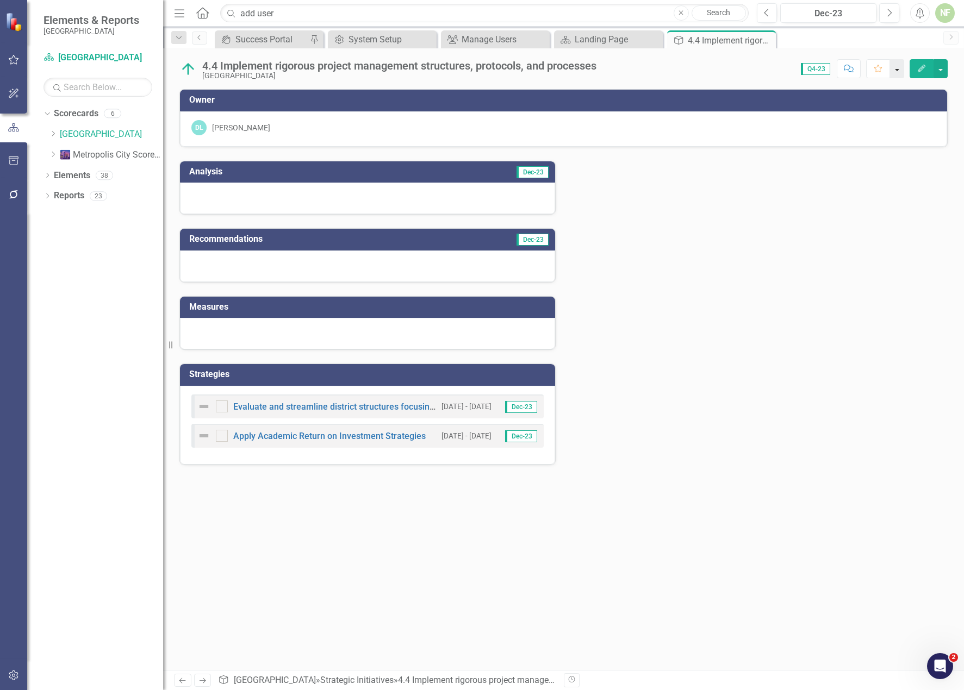
click at [730, 69] on button "button" at bounding box center [897, 68] width 14 height 19
click at [730, 66] on button "button" at bounding box center [897, 68] width 14 height 19
click at [730, 67] on button "button" at bounding box center [940, 68] width 14 height 19
click at [730, 84] on link "Edit Edit Strategic Initiatives" at bounding box center [889, 89] width 116 height 20
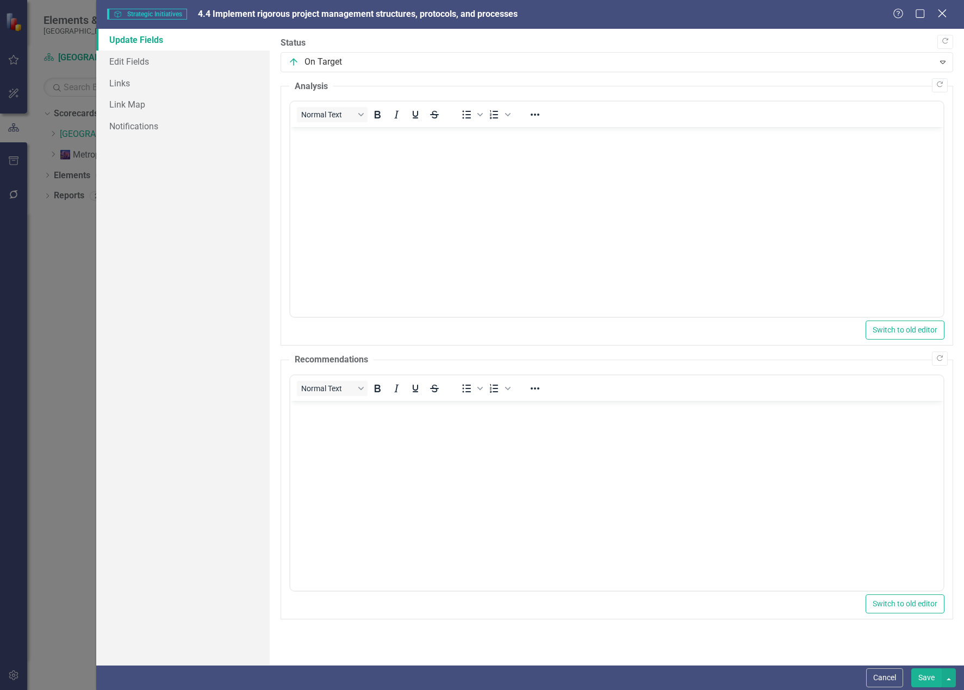
click at [730, 14] on icon at bounding box center [942, 13] width 8 height 8
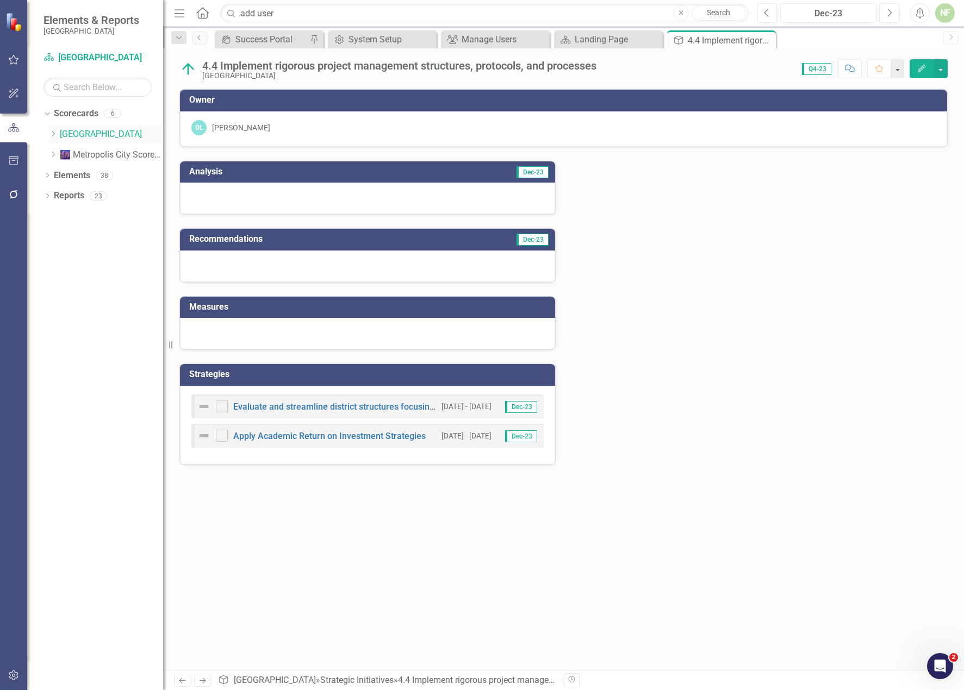
click at [82, 133] on link "[GEOGRAPHIC_DATA]" at bounding box center [111, 134] width 103 height 13
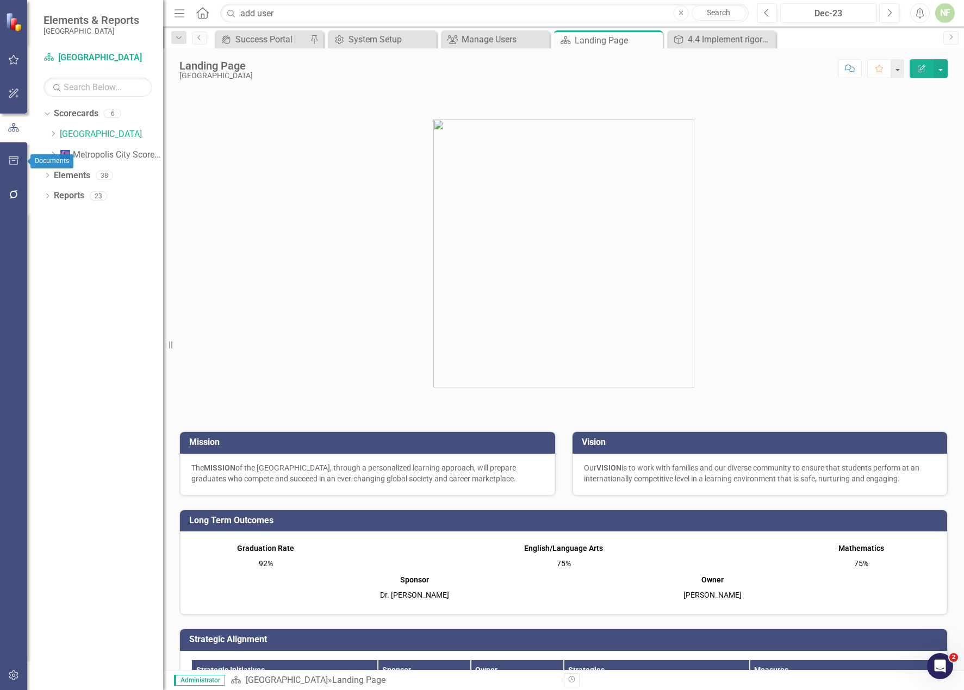
click at [16, 163] on icon "button" at bounding box center [13, 161] width 11 height 9
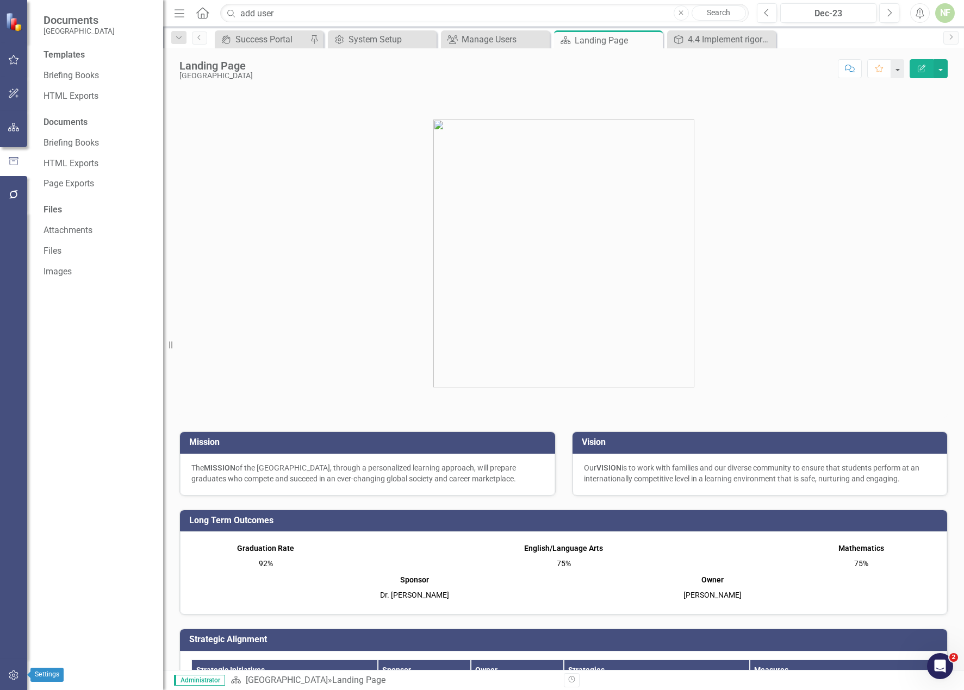
click at [11, 682] on button "button" at bounding box center [14, 676] width 24 height 23
click at [80, 72] on link "Manage Users" at bounding box center [97, 76] width 109 height 13
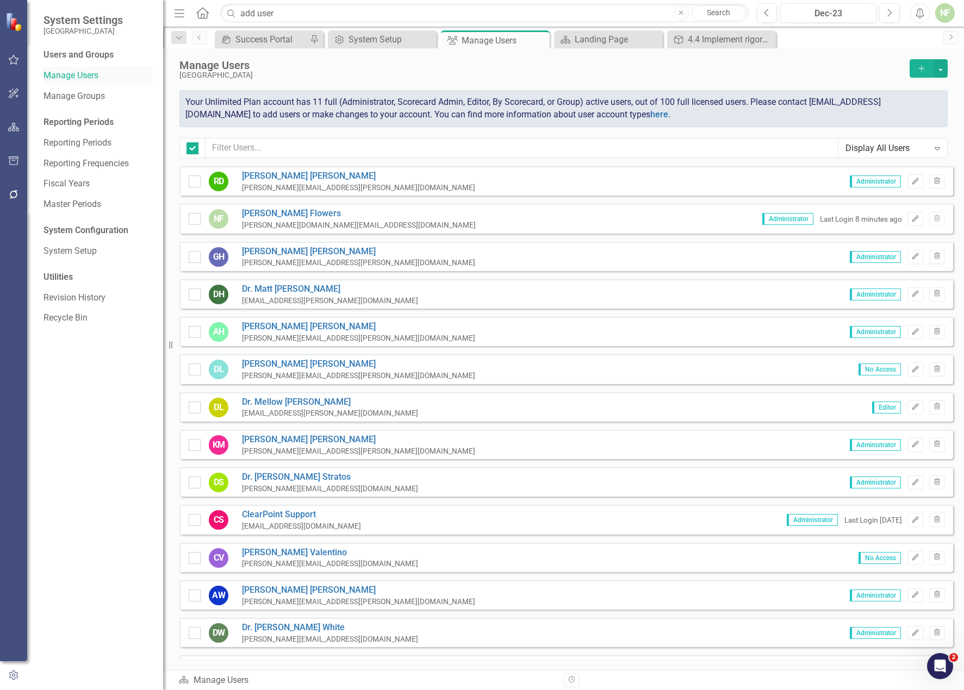
checkbox input "false"
click at [730, 370] on icon "button" at bounding box center [915, 369] width 7 height 7
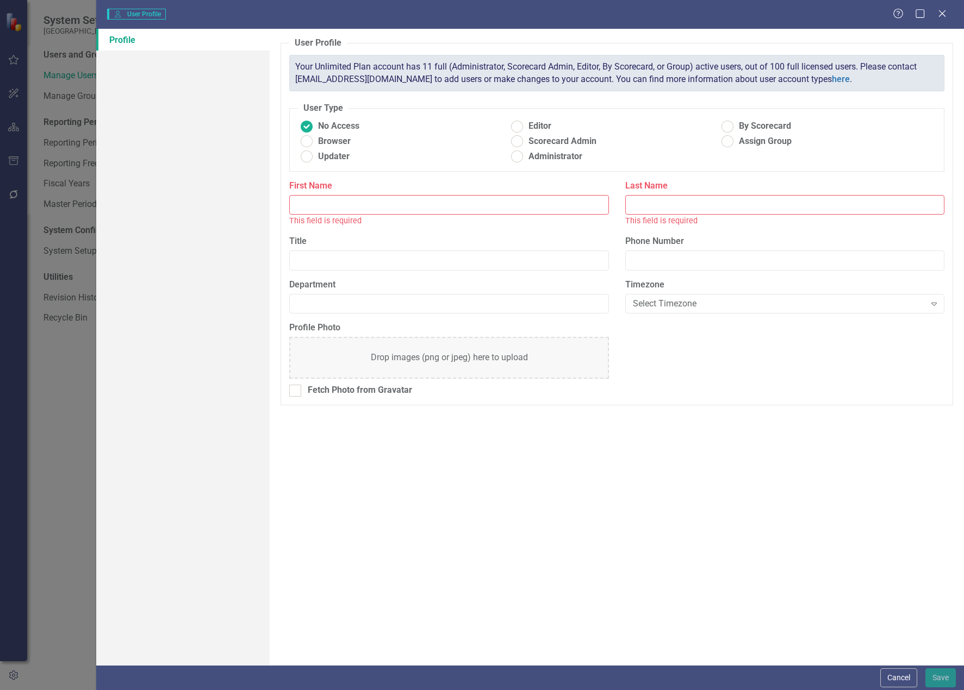
type input "[PERSON_NAME]"
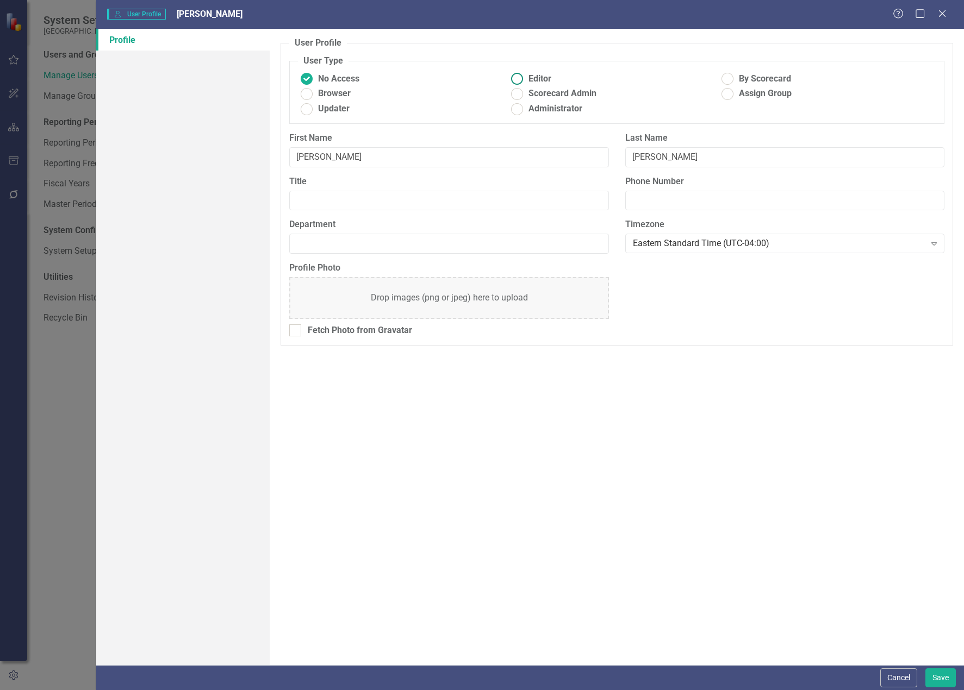
click at [517, 78] on ins at bounding box center [517, 79] width 17 height 17
click at [517, 78] on input "Editor" at bounding box center [517, 79] width 17 height 17
radio input "true"
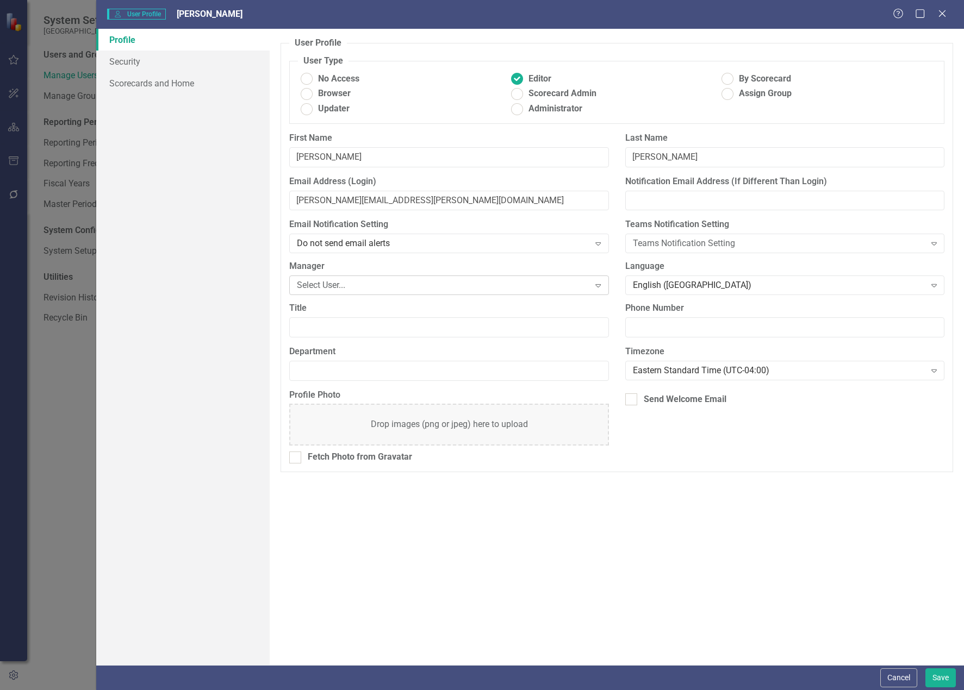
click at [360, 289] on div "Select User..." at bounding box center [443, 285] width 292 height 13
click at [650, 191] on input "Notification Email Address (If Different Than Login)" at bounding box center [784, 201] width 319 height 20
click at [514, 111] on ins at bounding box center [517, 109] width 17 height 17
click at [514, 111] on input "Administrator" at bounding box center [517, 109] width 17 height 17
radio input "true"
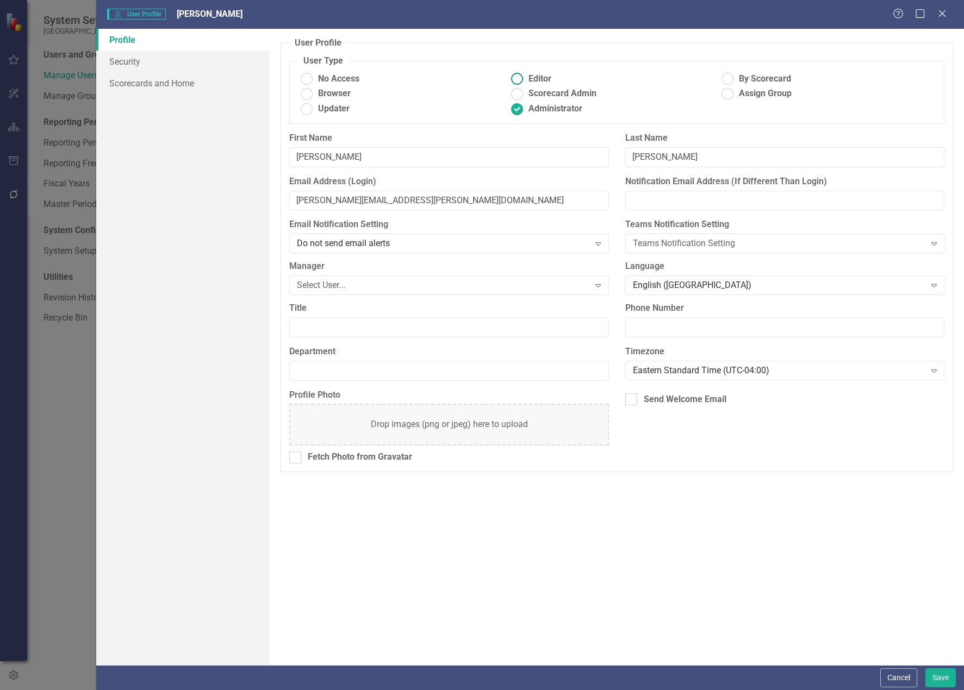
click at [517, 82] on ins at bounding box center [517, 79] width 17 height 17
click at [517, 82] on input "Editor" at bounding box center [517, 79] width 17 height 17
radio input "true"
drag, startPoint x: 662, startPoint y: 304, endPoint x: 661, endPoint y: 298, distance: 6.1
click at [662, 303] on label "Phone Number" at bounding box center [784, 308] width 319 height 13
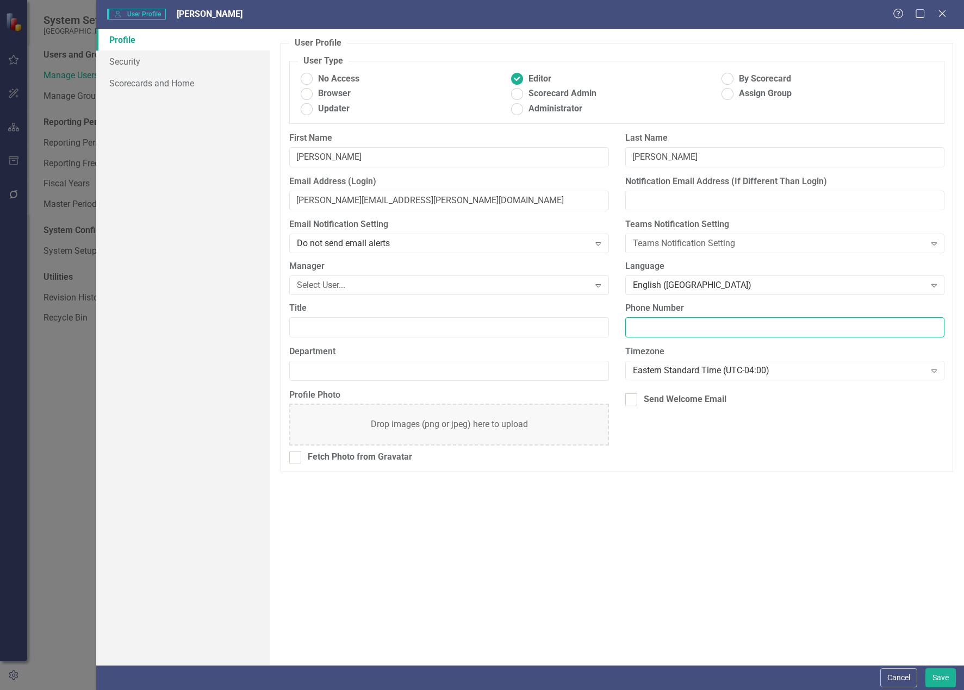
click at [662, 317] on input "Phone Number" at bounding box center [784, 327] width 319 height 20
click at [659, 283] on div "English ([GEOGRAPHIC_DATA])" at bounding box center [779, 285] width 292 height 13
click at [659, 250] on div "Teams Notification Setting" at bounding box center [779, 244] width 292 height 13
click at [561, 250] on div "Do not send email alerts Expand" at bounding box center [448, 244] width 319 height 20
click at [441, 290] on div "Select User..." at bounding box center [443, 285] width 292 height 13
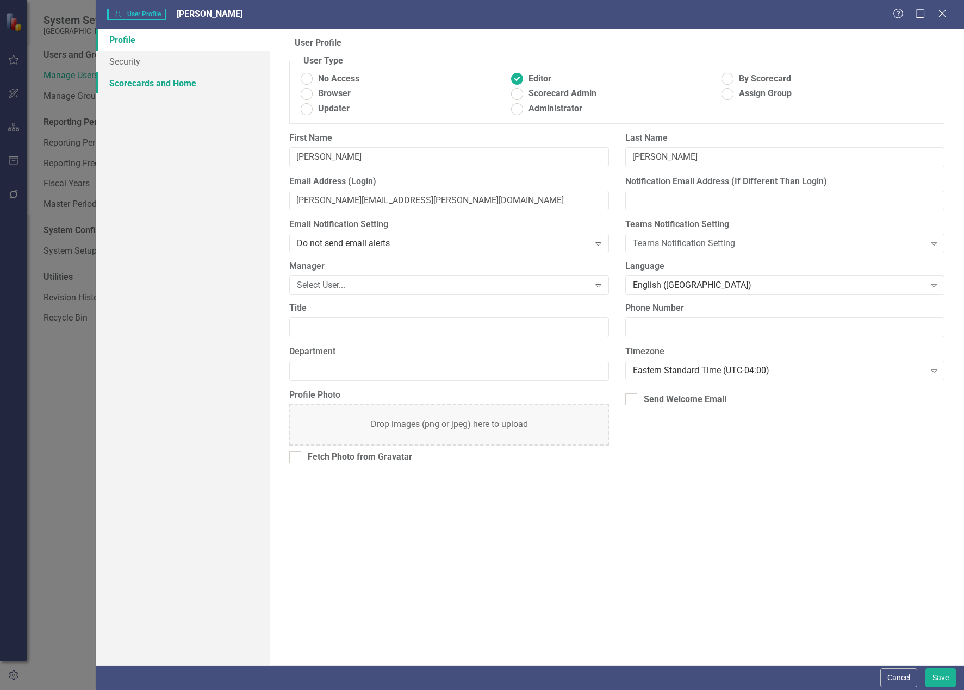
click at [164, 72] on link "Scorecards and Home" at bounding box center [182, 83] width 173 height 22
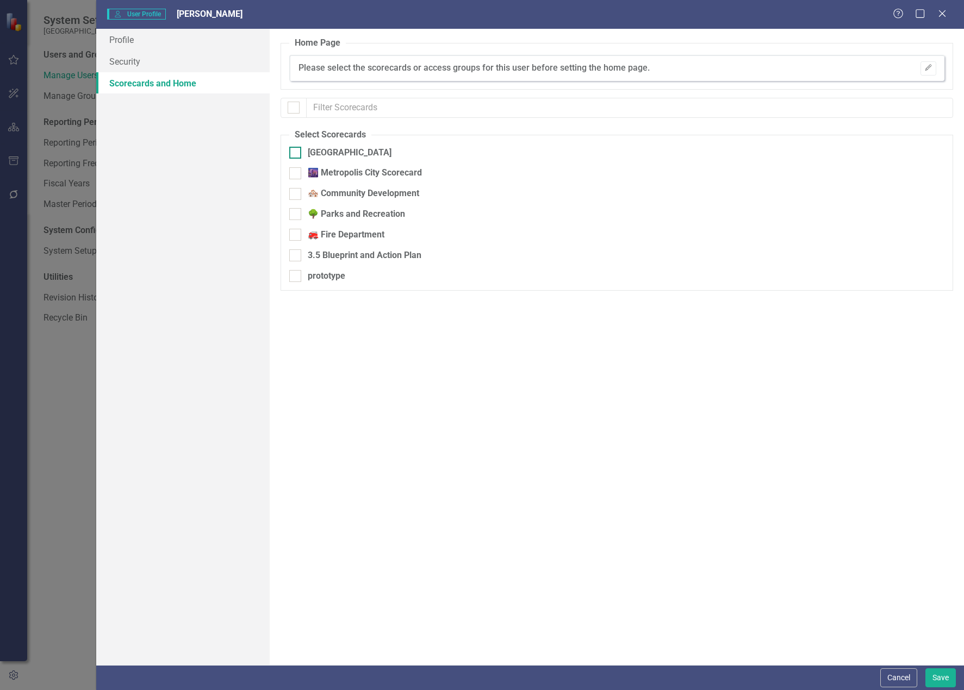
click at [296, 150] on input "[GEOGRAPHIC_DATA]" at bounding box center [292, 150] width 7 height 7
checkbox input "true"
click at [730, 676] on button "Save" at bounding box center [940, 678] width 30 height 19
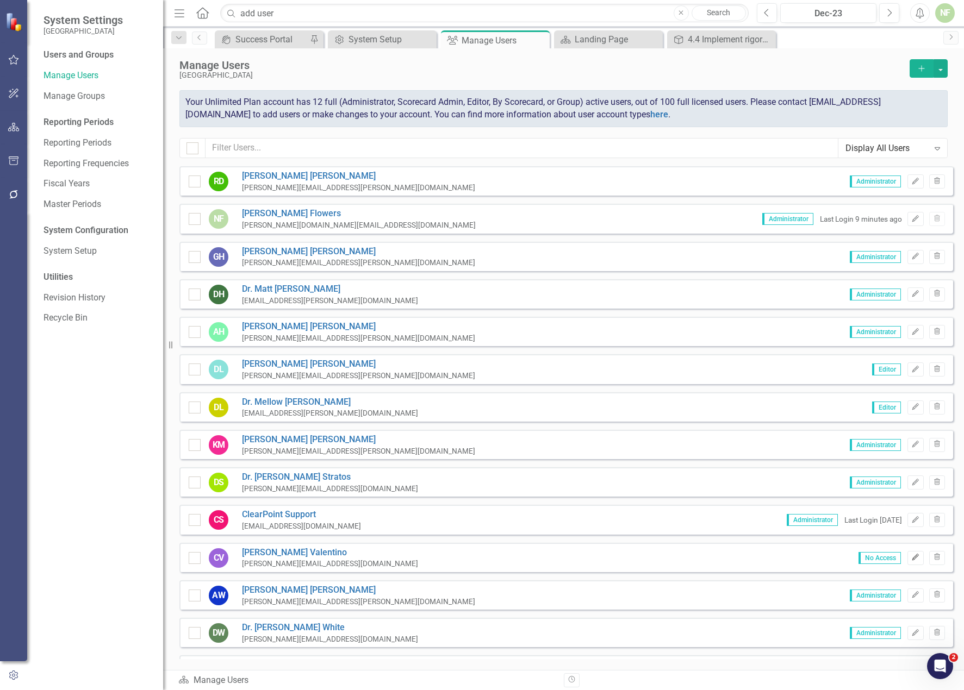
click at [730, 558] on icon "Edit" at bounding box center [915, 558] width 8 height 7
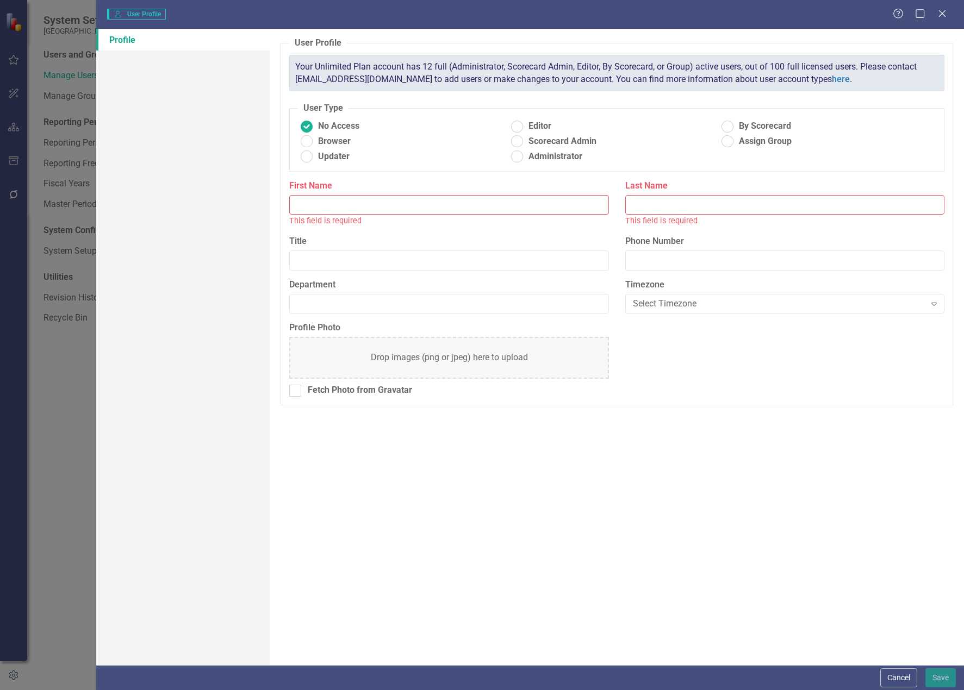
type input "[PERSON_NAME]"
type input "Valentino"
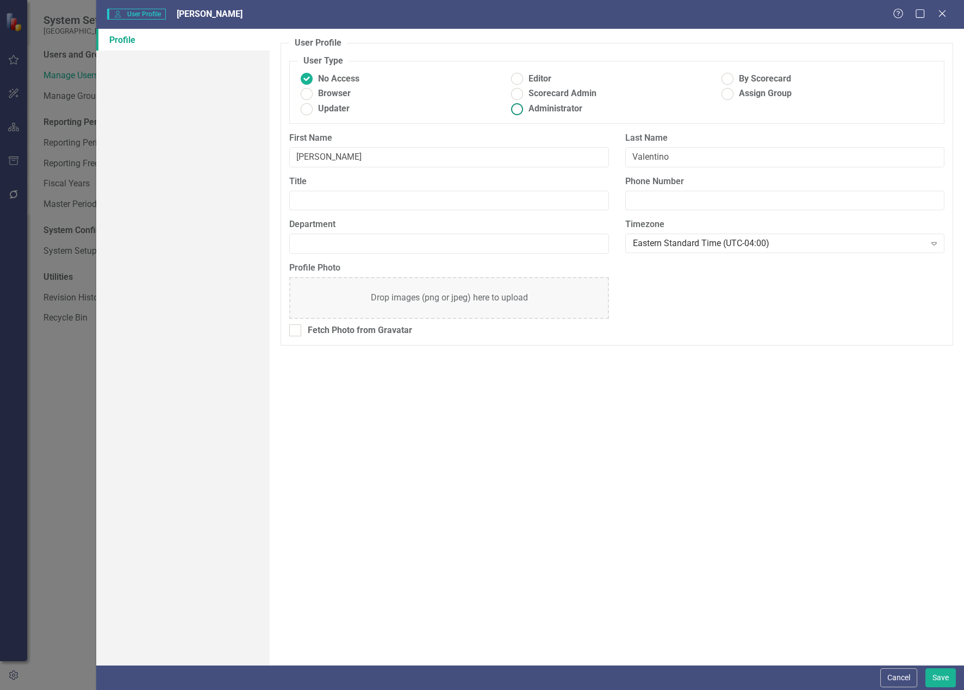
click at [522, 113] on ins at bounding box center [517, 109] width 17 height 17
click at [522, 113] on input "Administrator" at bounding box center [517, 109] width 17 height 17
radio input "true"
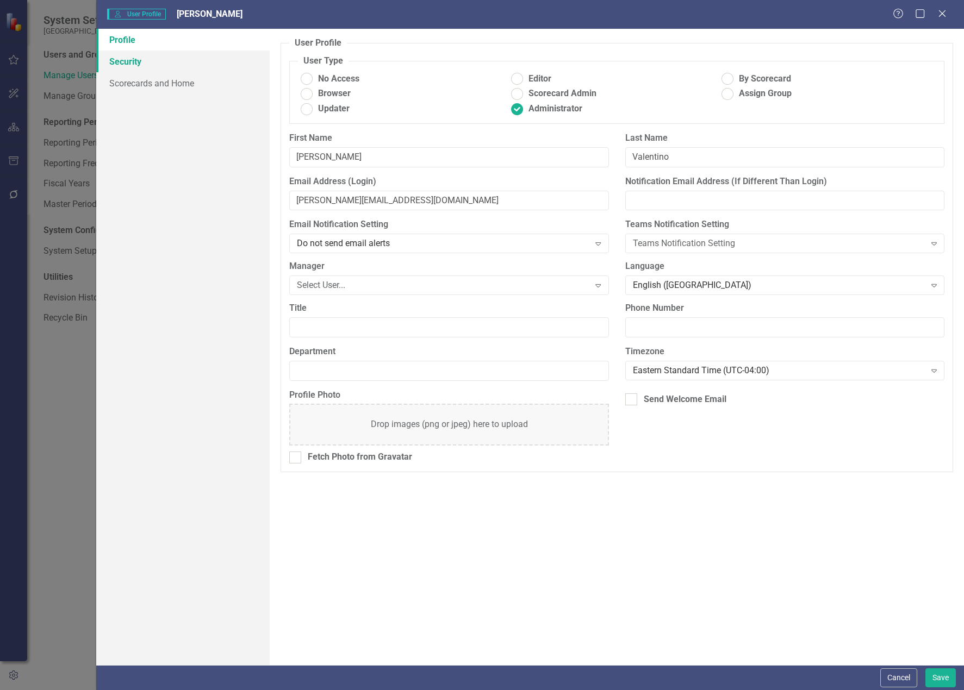
click at [122, 64] on link "Security" at bounding box center [182, 62] width 173 height 22
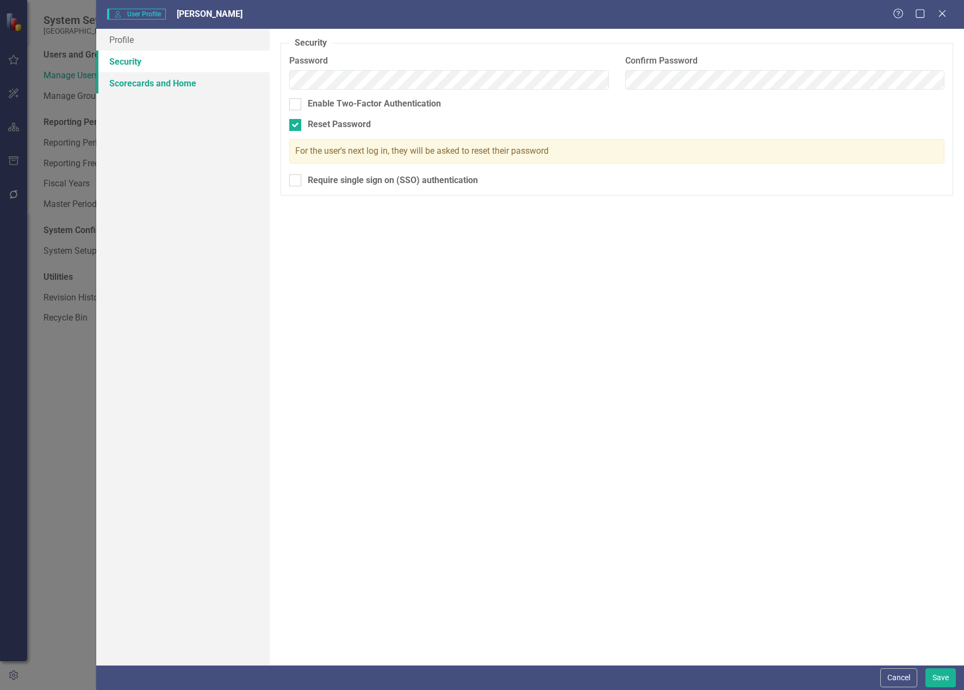
click at [132, 76] on link "Scorecards and Home" at bounding box center [182, 83] width 173 height 22
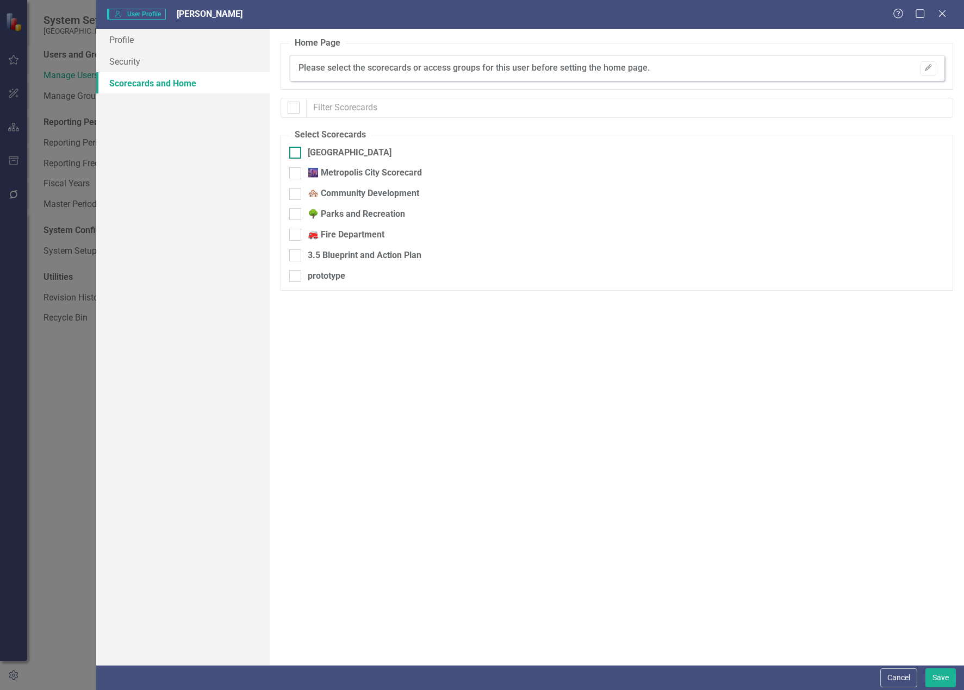
click at [295, 151] on input "[GEOGRAPHIC_DATA]" at bounding box center [292, 150] width 7 height 7
checkbox input "true"
click at [730, 680] on button "Save" at bounding box center [940, 678] width 30 height 19
